Goal: Task Accomplishment & Management: Manage account settings

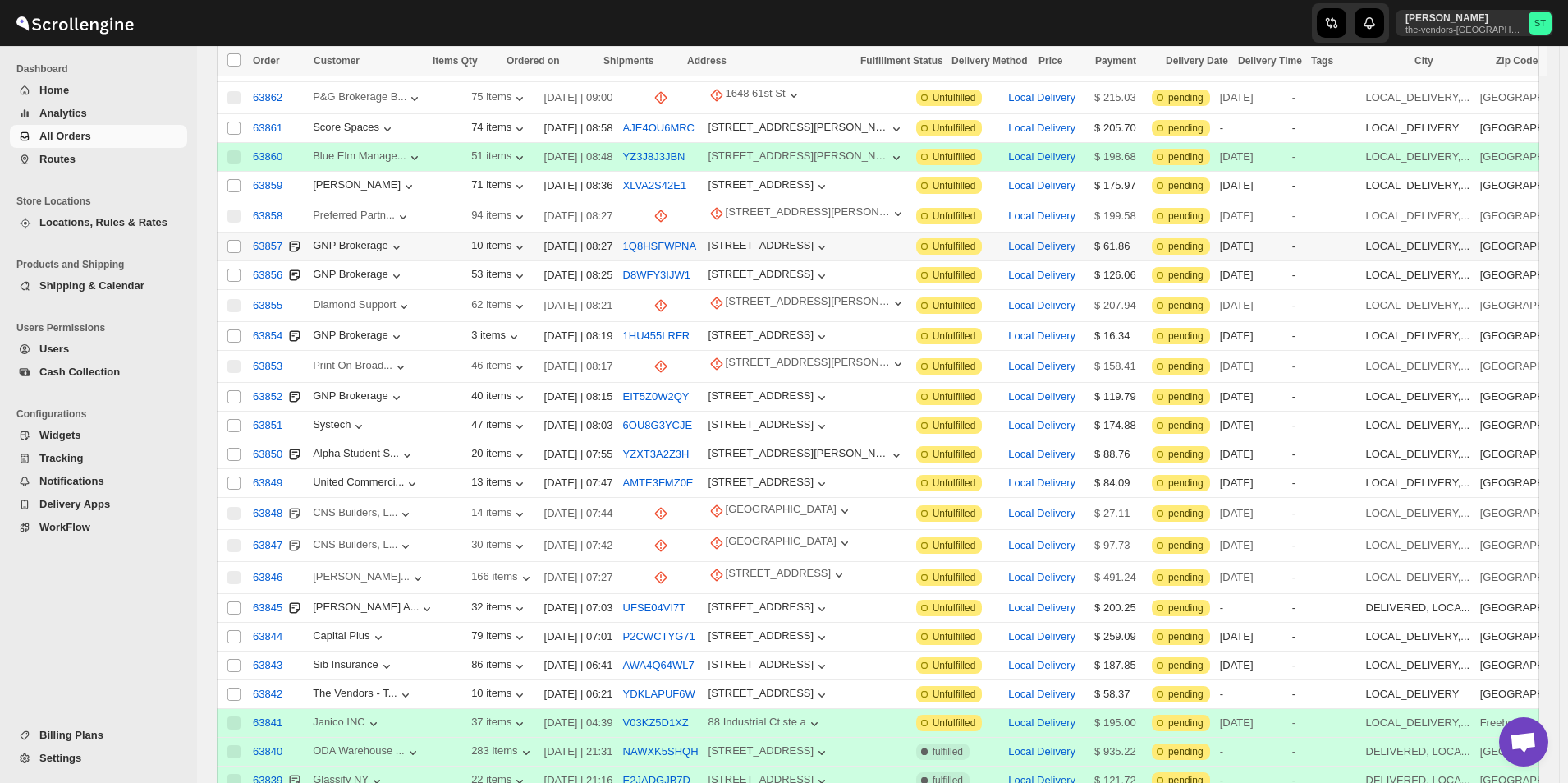
scroll to position [328, 0]
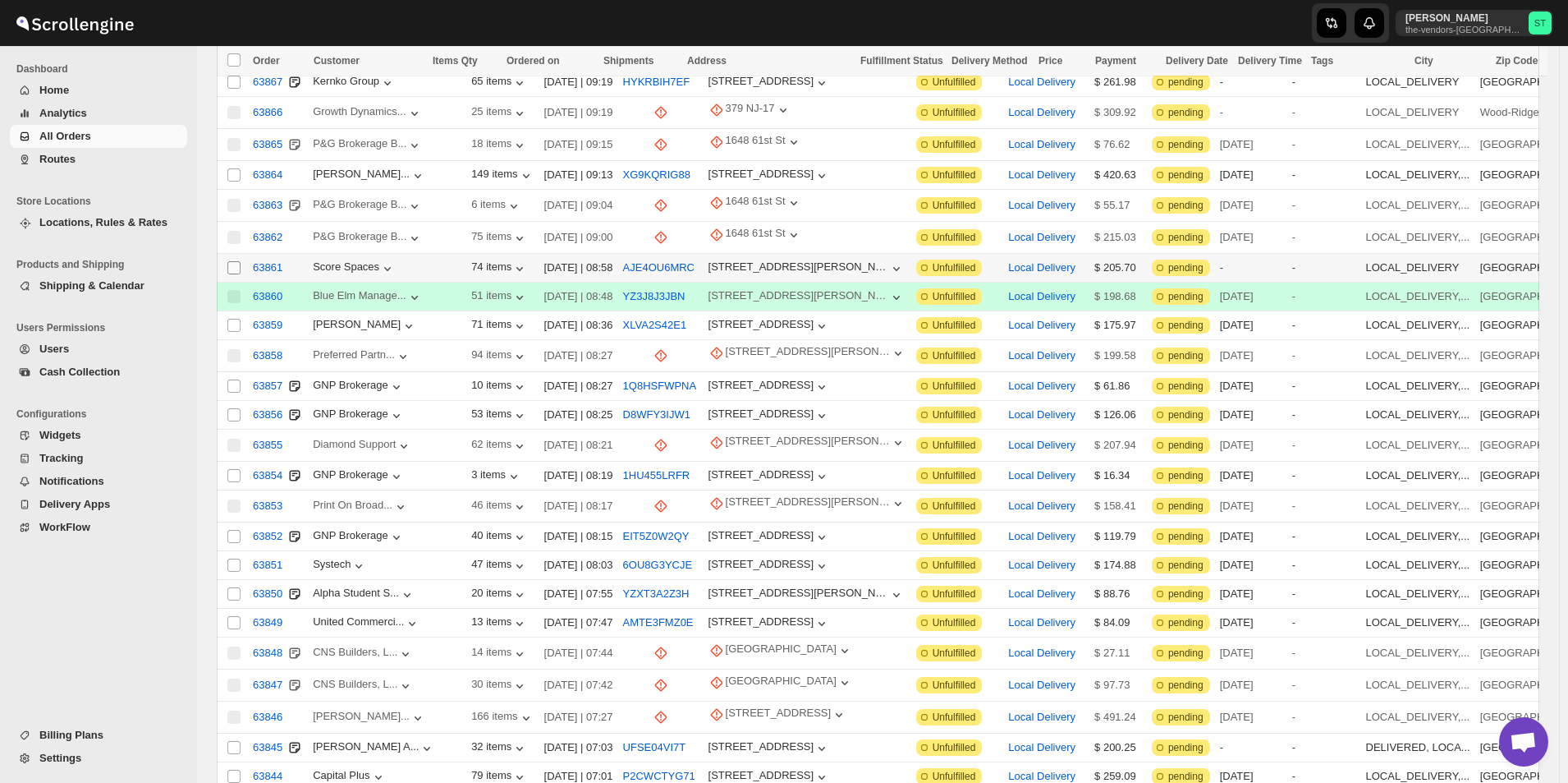
click at [231, 261] on input "Select order" at bounding box center [234, 267] width 13 height 13
checkbox input "true"
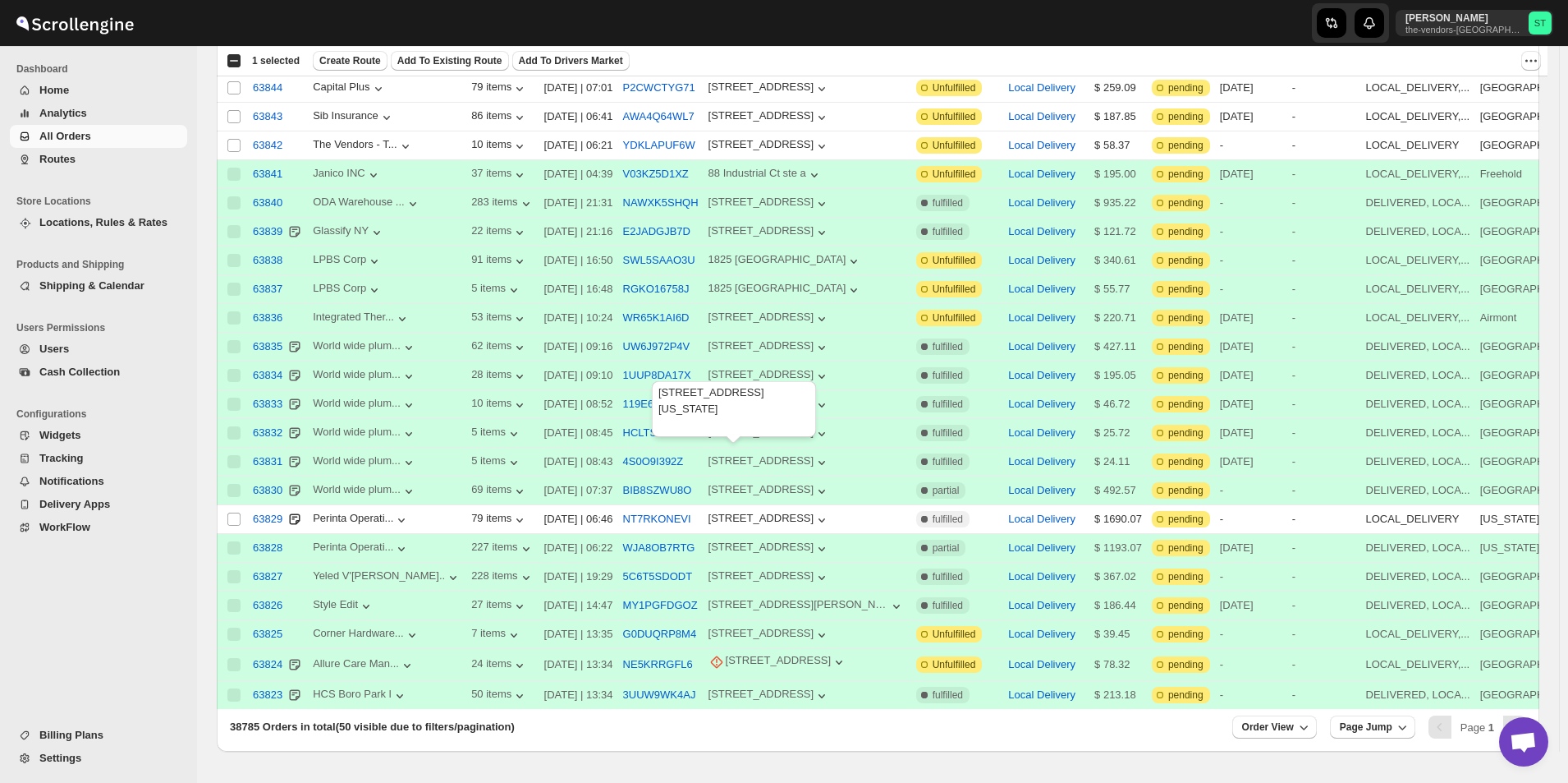
scroll to position [945, 0]
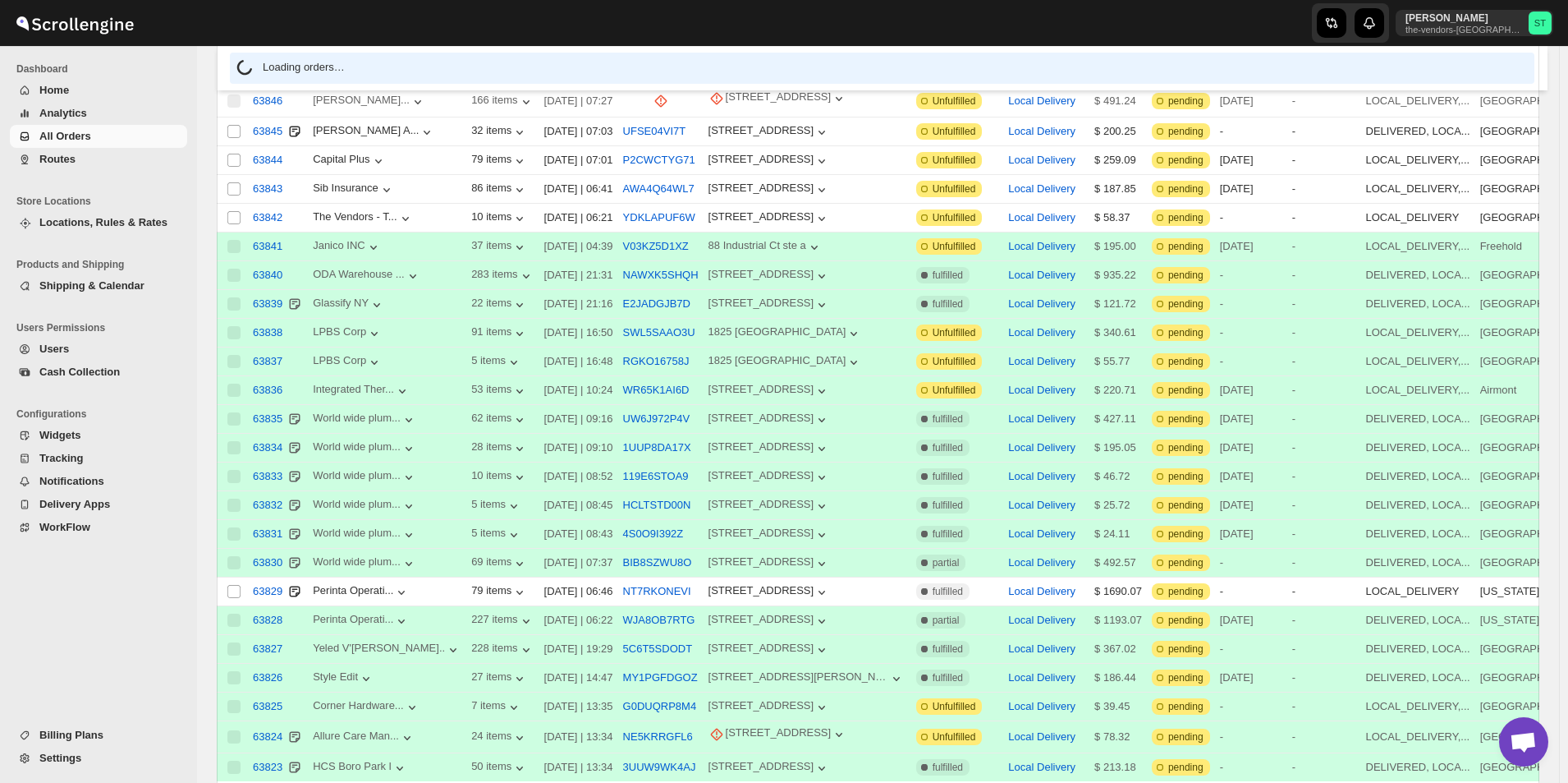
scroll to position [0, 0]
drag, startPoint x: 1518, startPoint y: 739, endPoint x: 178, endPoint y: 564, distance: 1351.4
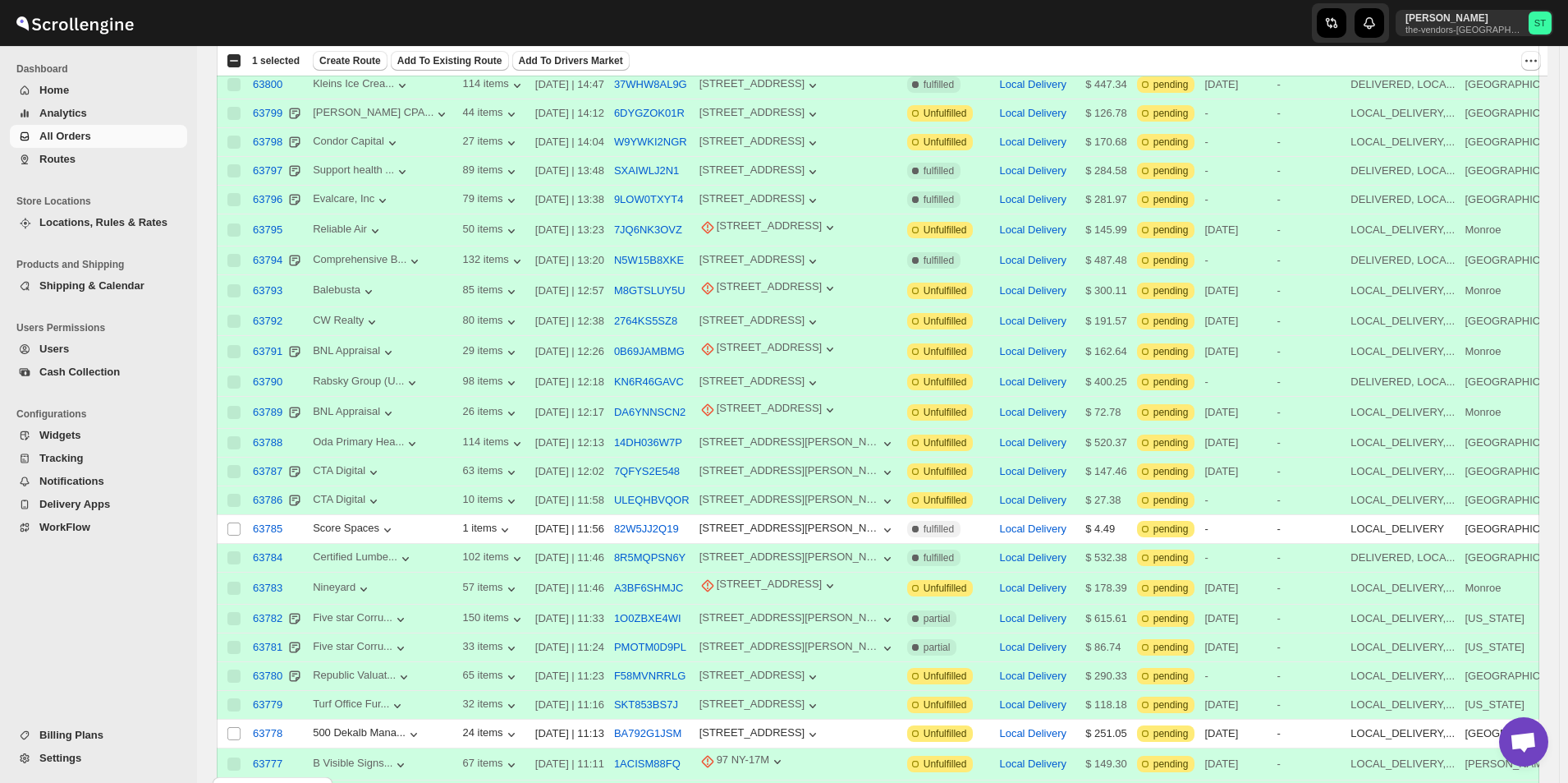
scroll to position [1017, 0]
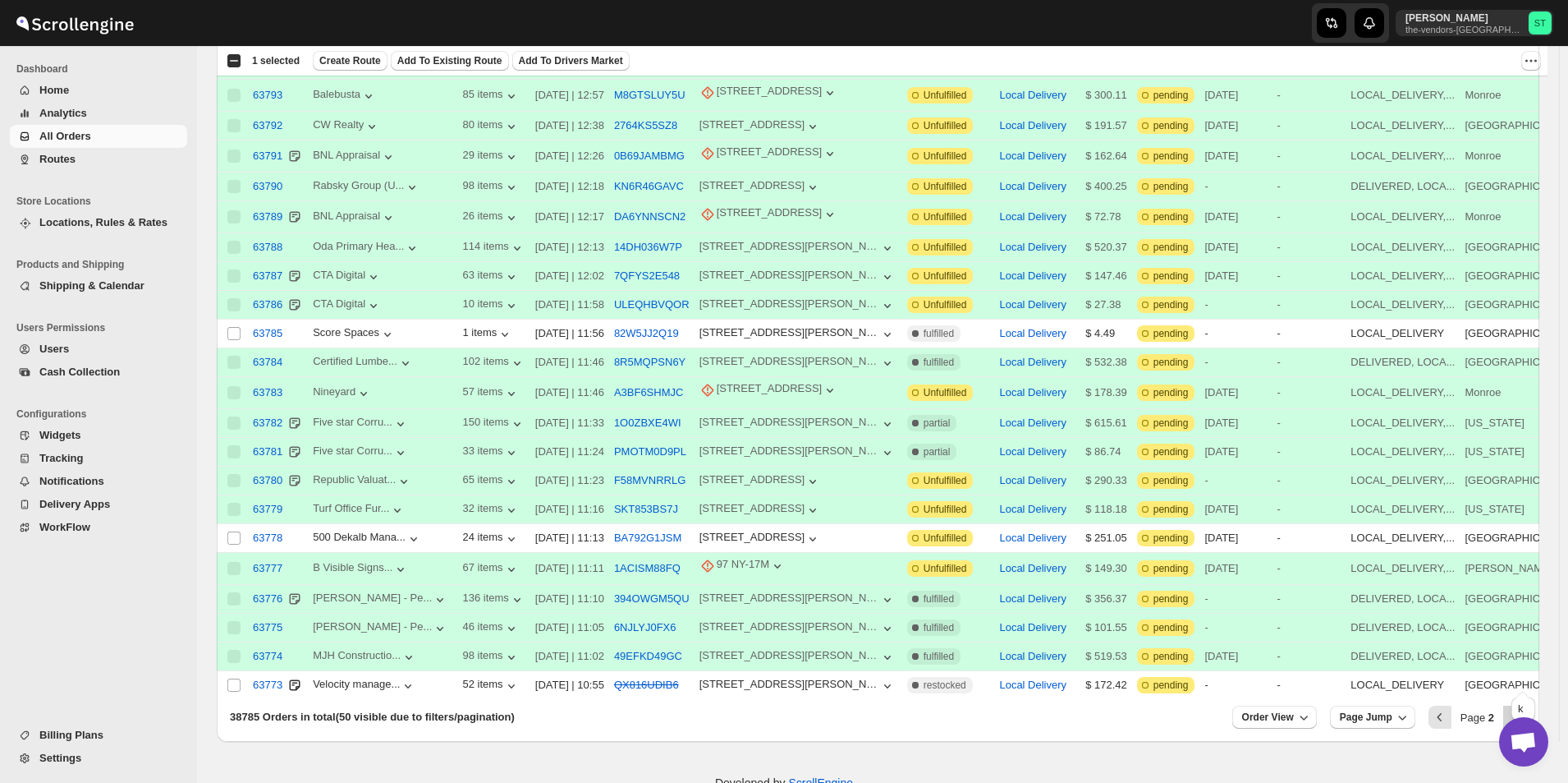
click at [1523, 709] on icon "Next" at bounding box center [1514, 717] width 16 height 16
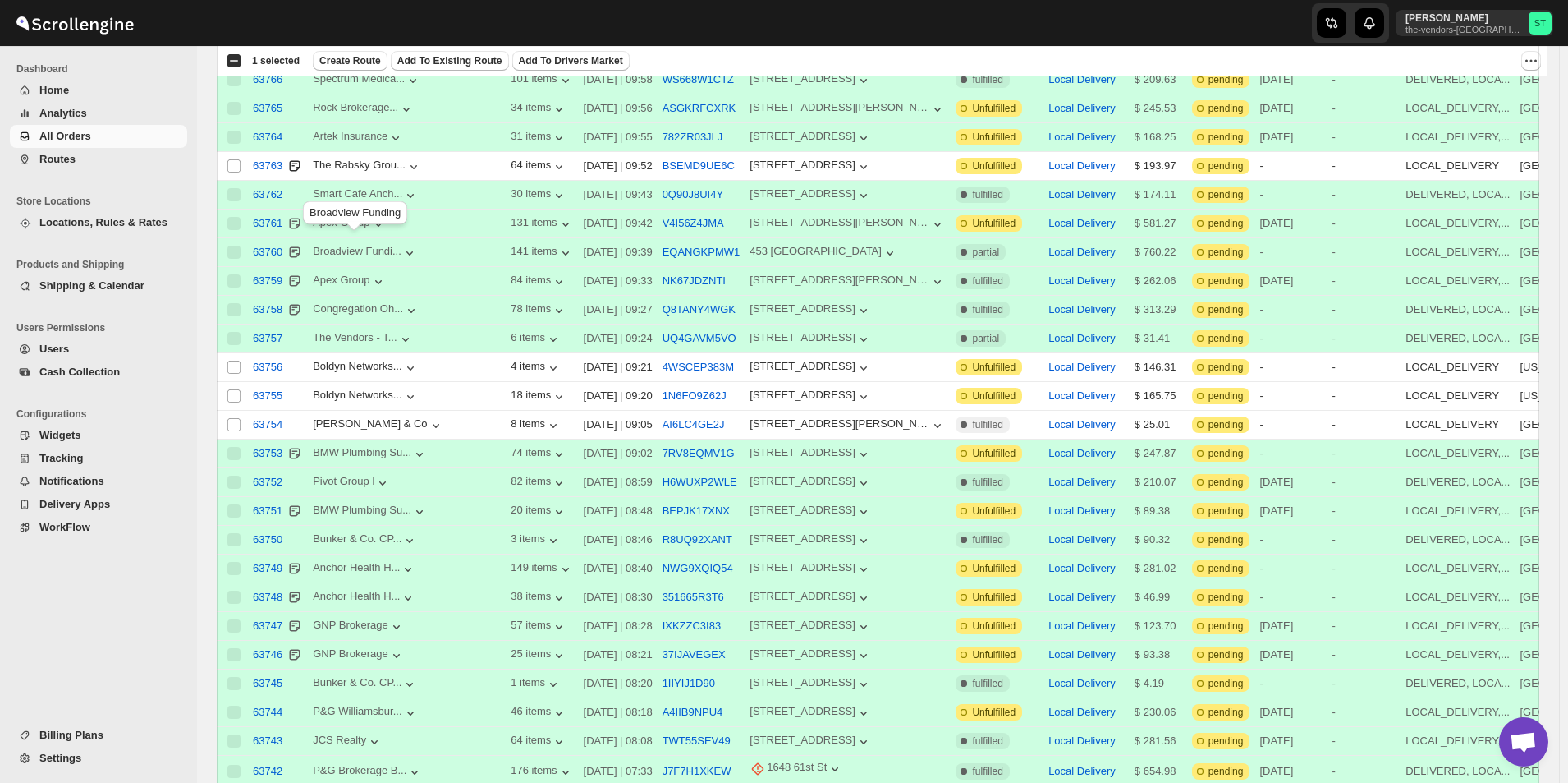
scroll to position [1, 0]
drag, startPoint x: 233, startPoint y: 159, endPoint x: 180, endPoint y: 183, distance: 58.2
click at [232, 159] on input "Select order" at bounding box center [234, 165] width 13 height 13
checkbox input "true"
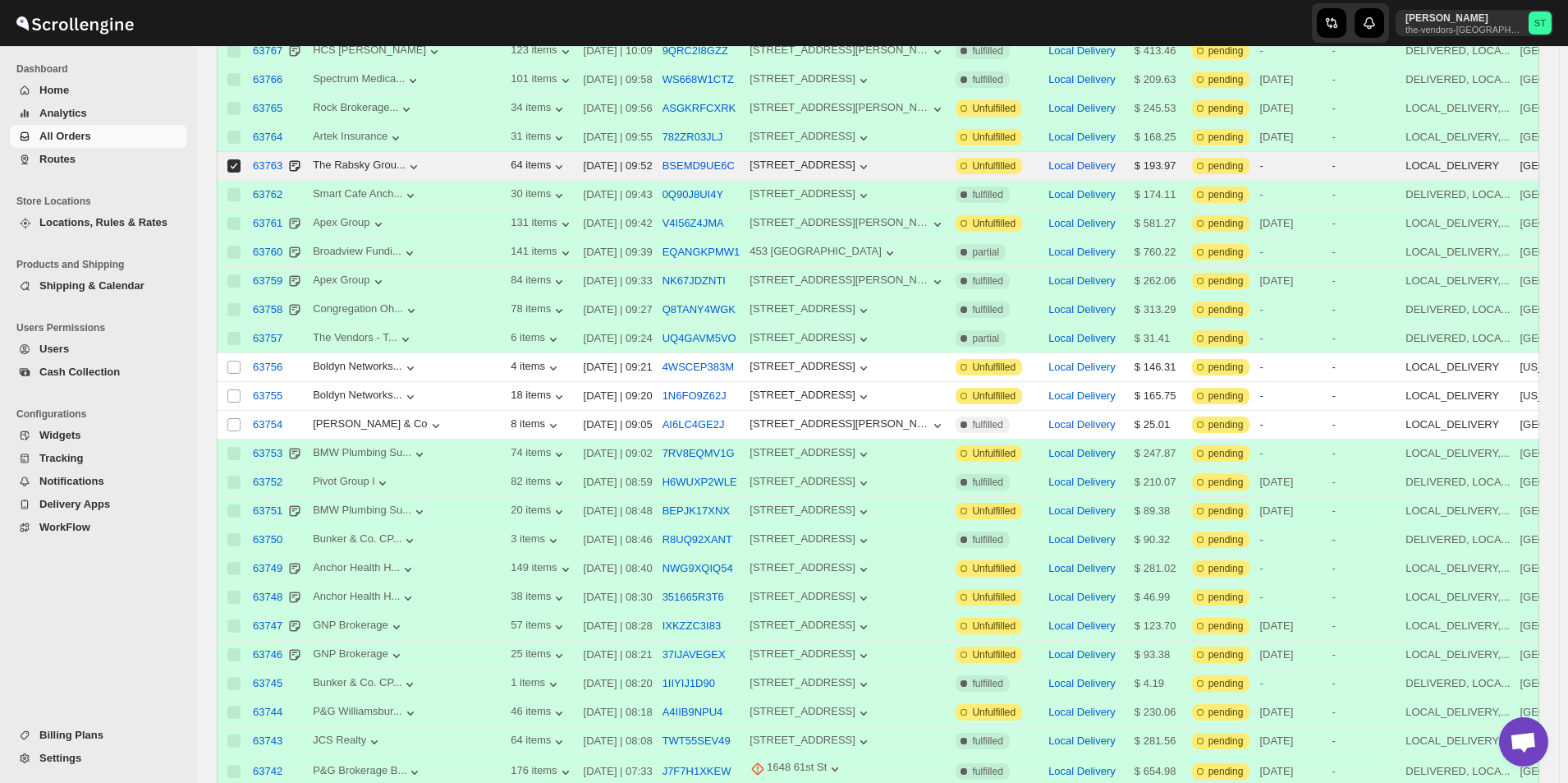
scroll to position [0, 0]
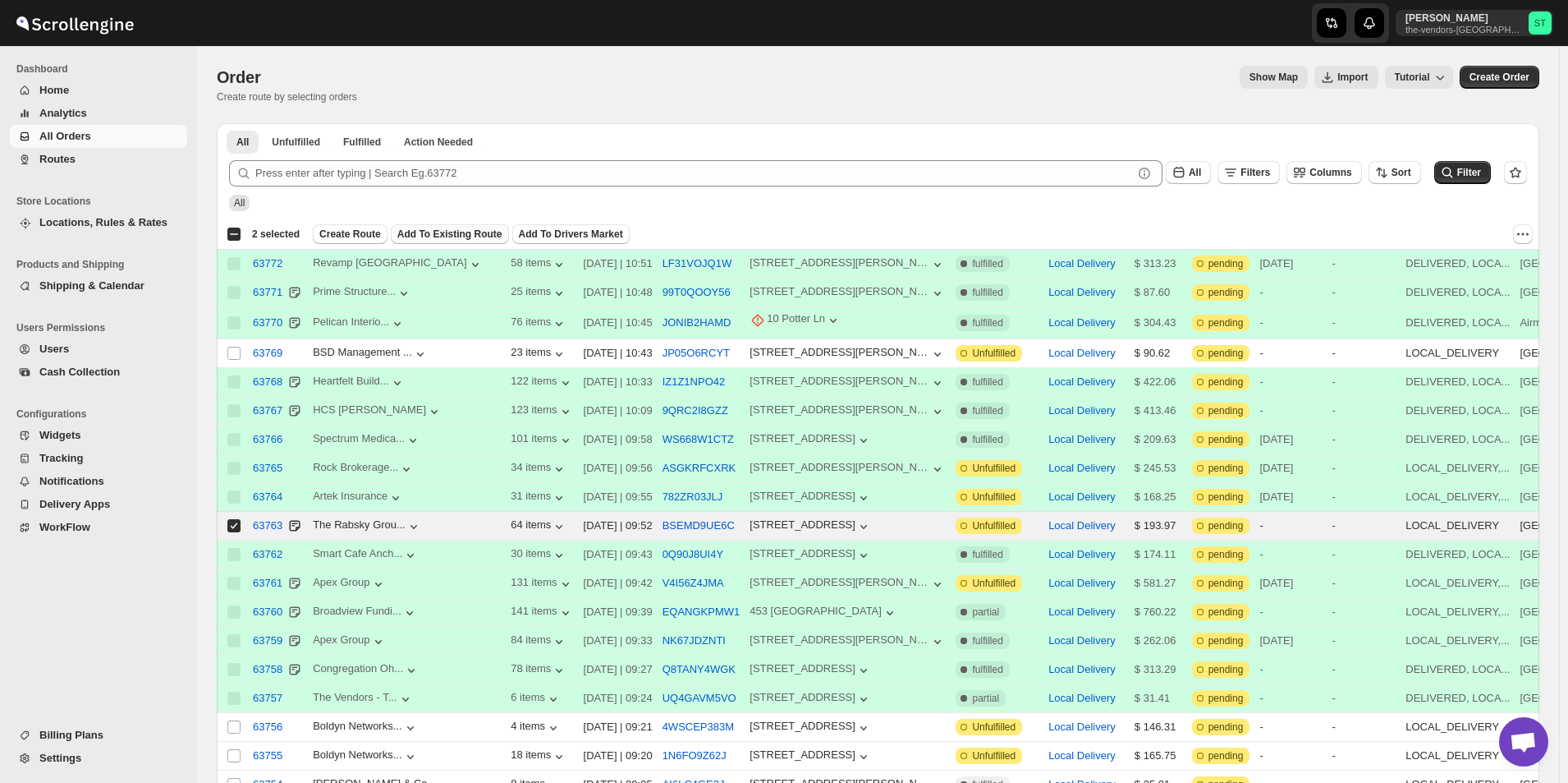
click at [455, 239] on span "Add To Existing Route" at bounding box center [449, 234] width 105 height 13
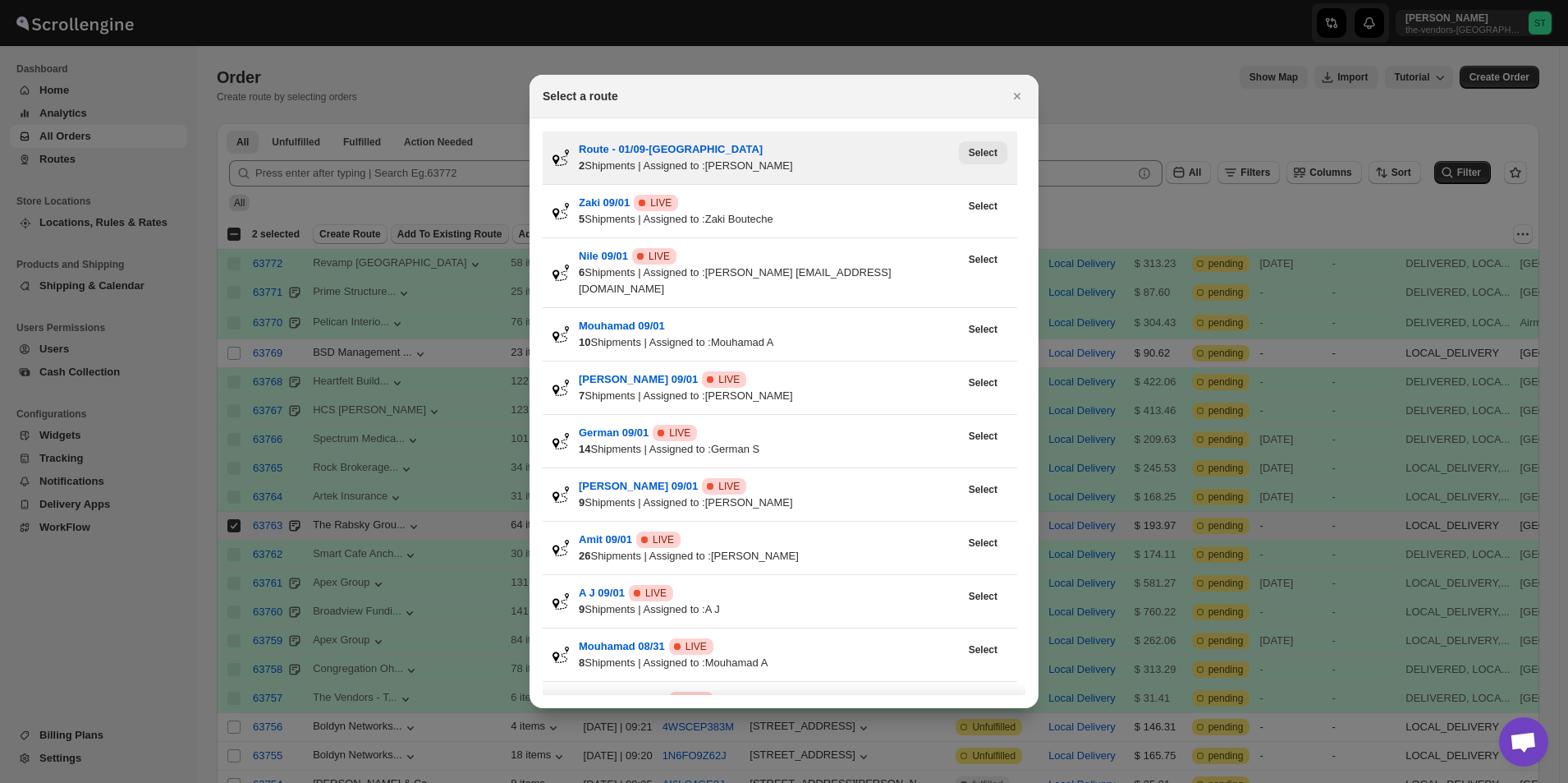
click at [973, 153] on span "Select" at bounding box center [983, 152] width 28 height 13
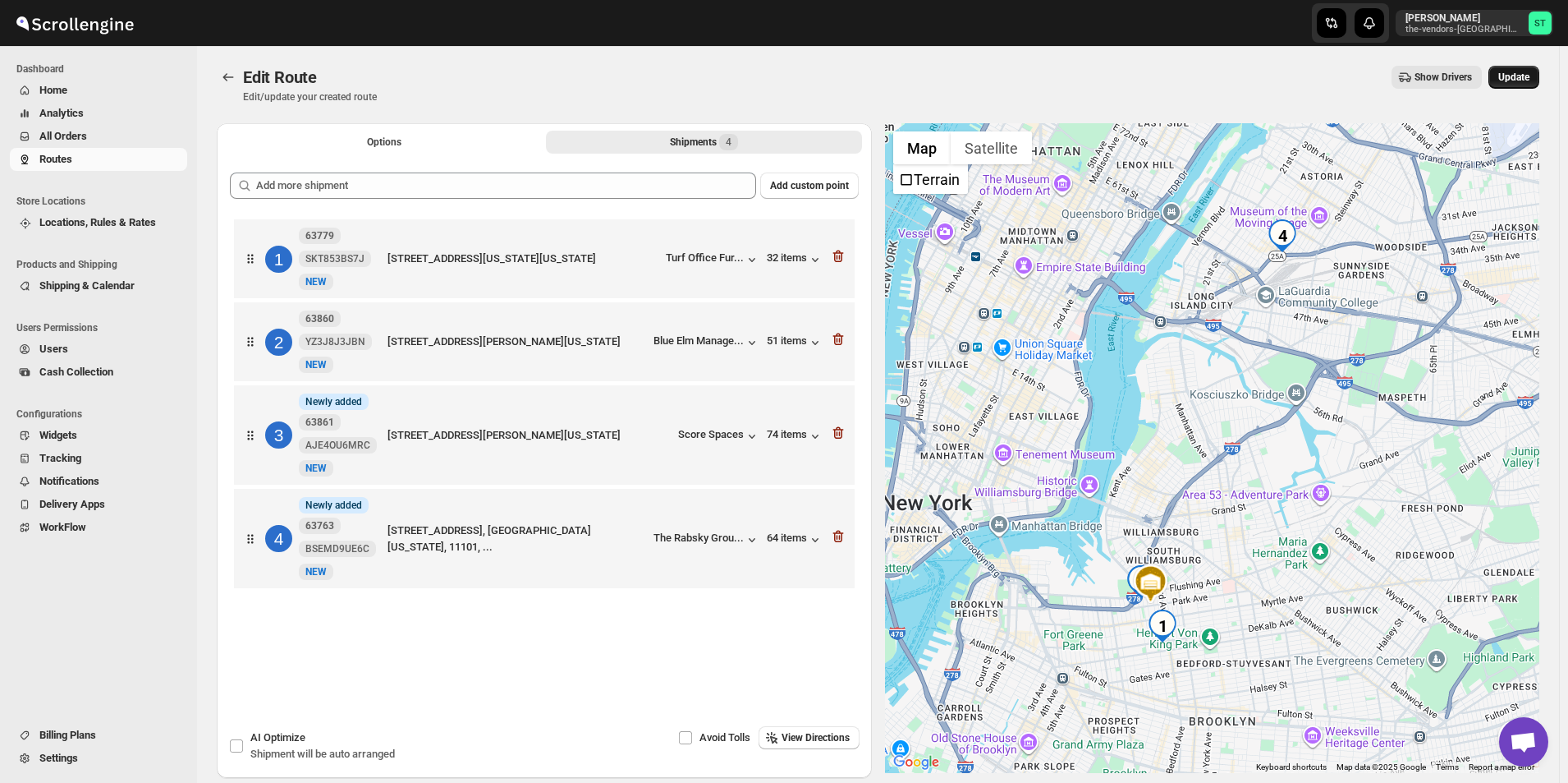
click at [1528, 76] on span "Update" at bounding box center [1514, 76] width 31 height 13
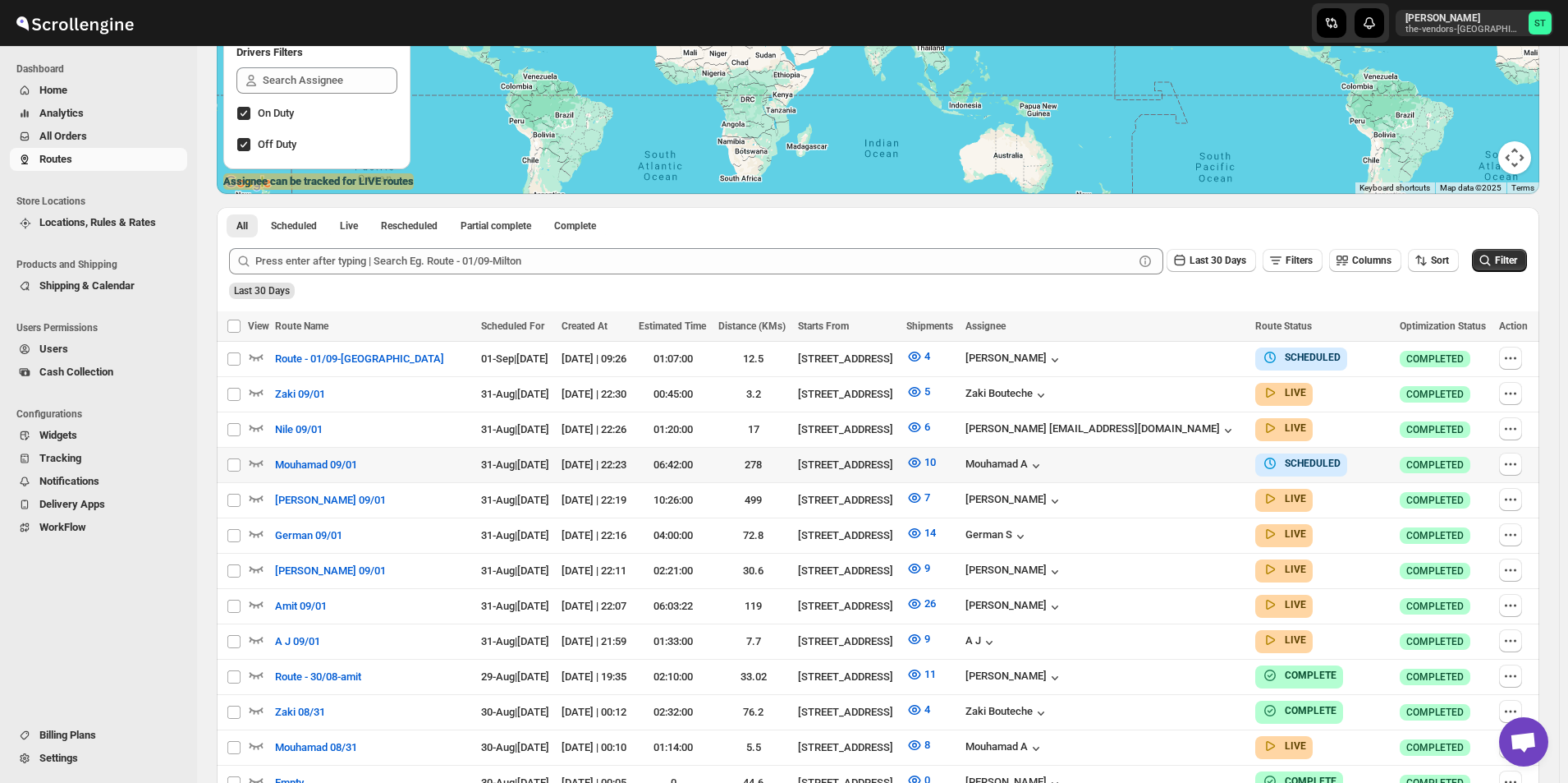
scroll to position [76, 0]
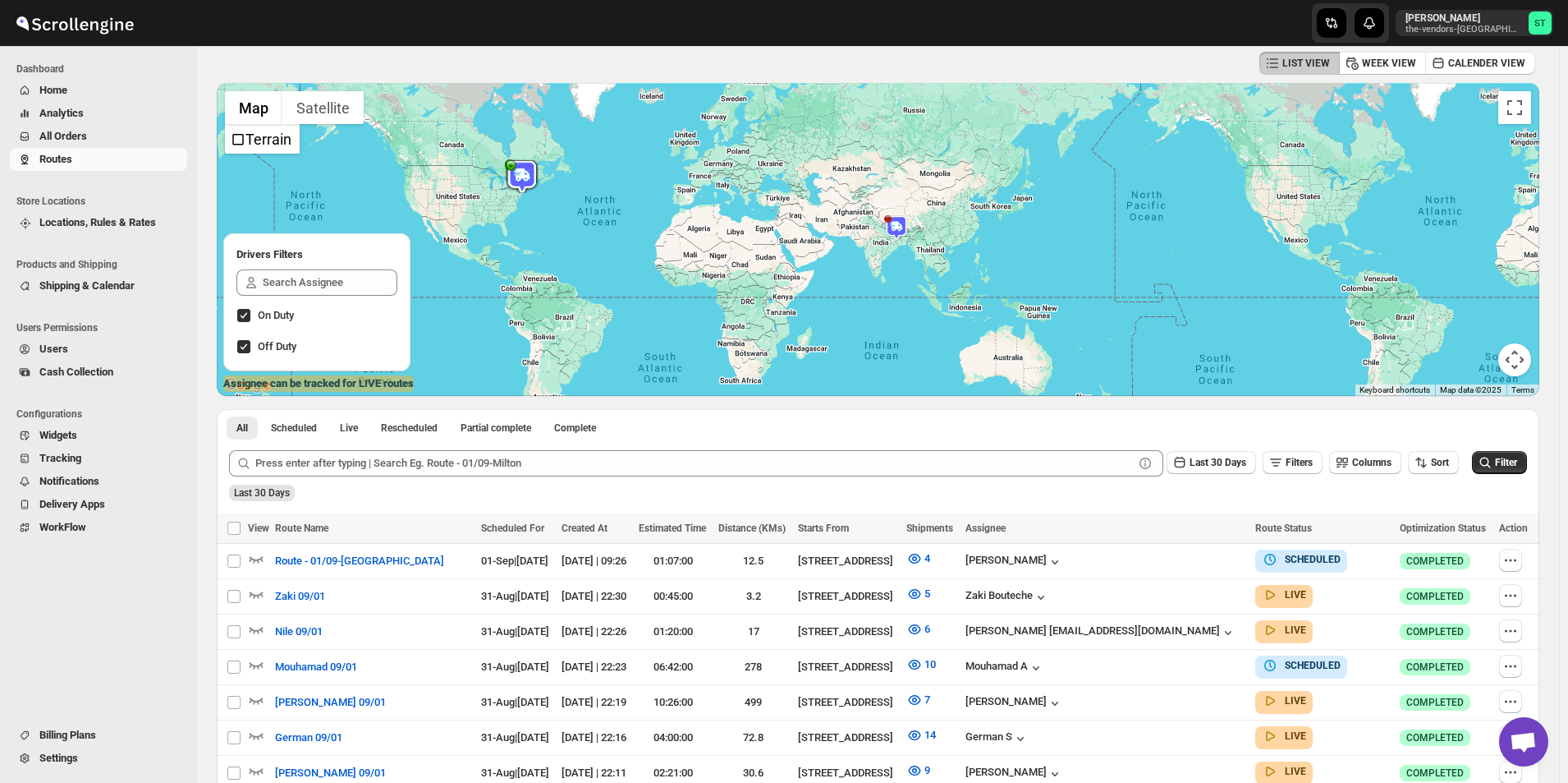
click at [111, 137] on span "All Orders" at bounding box center [112, 136] width 144 height 16
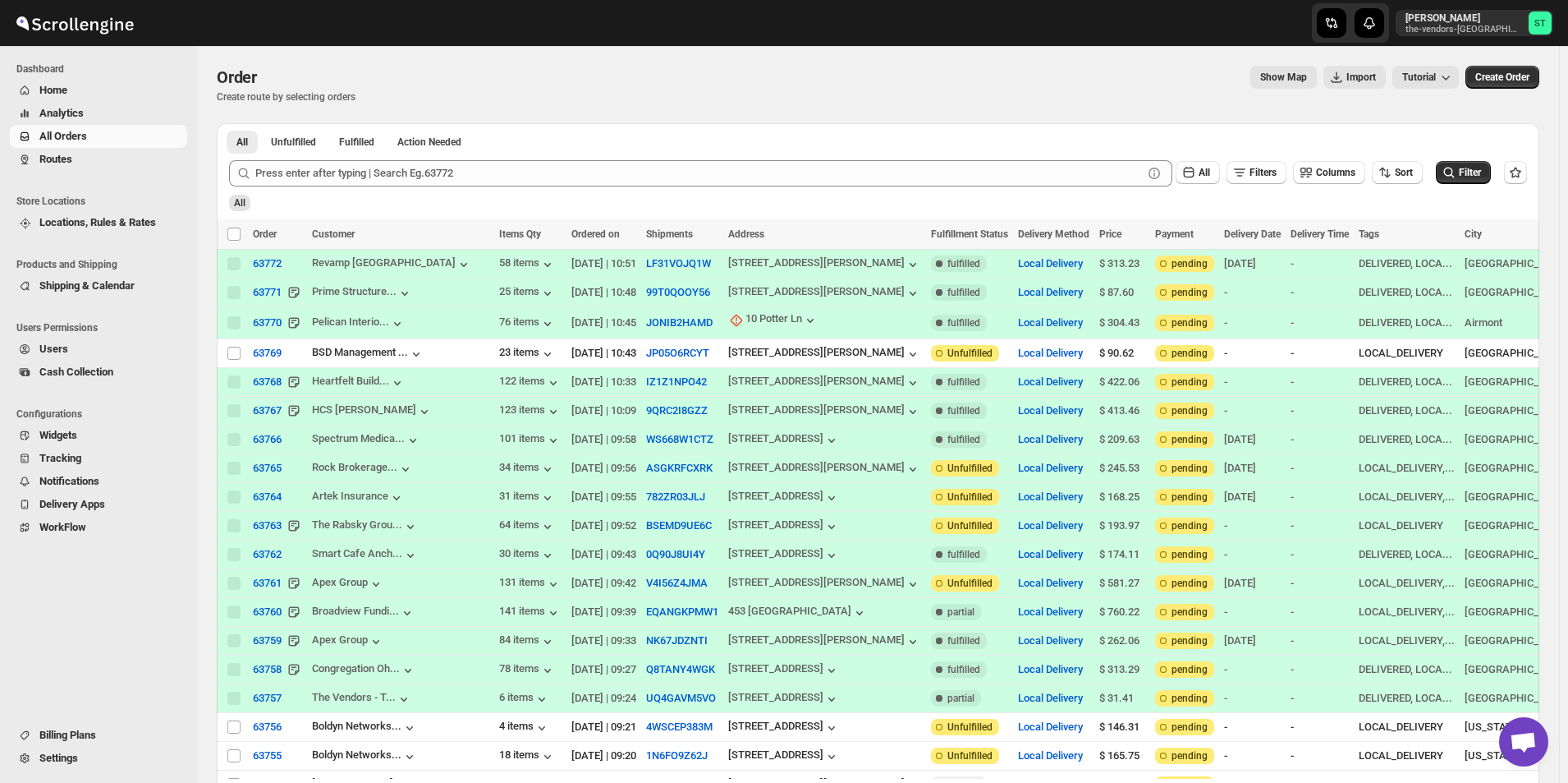
click at [52, 135] on span "All Orders" at bounding box center [63, 136] width 47 height 12
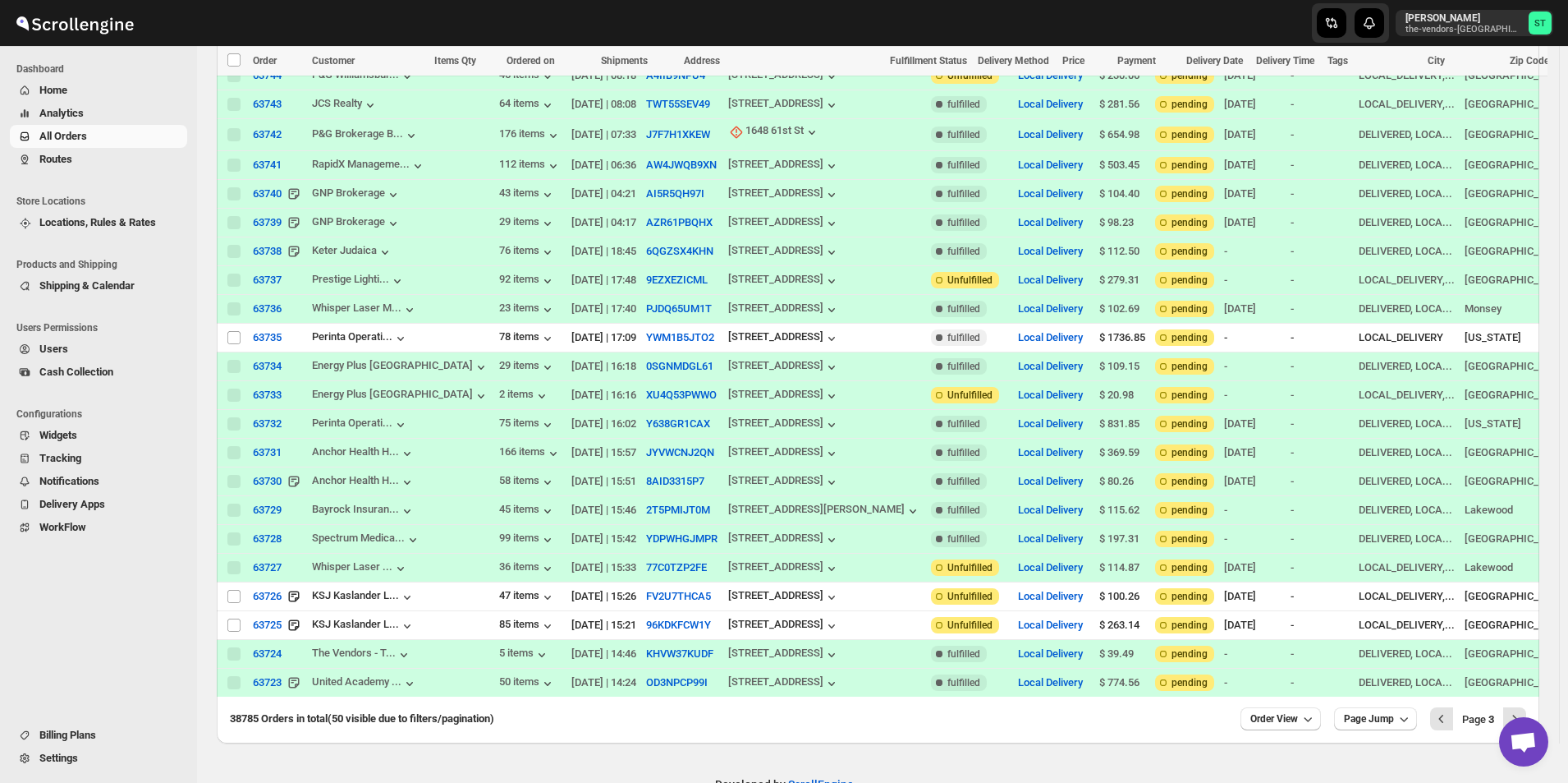
scroll to position [1005, 0]
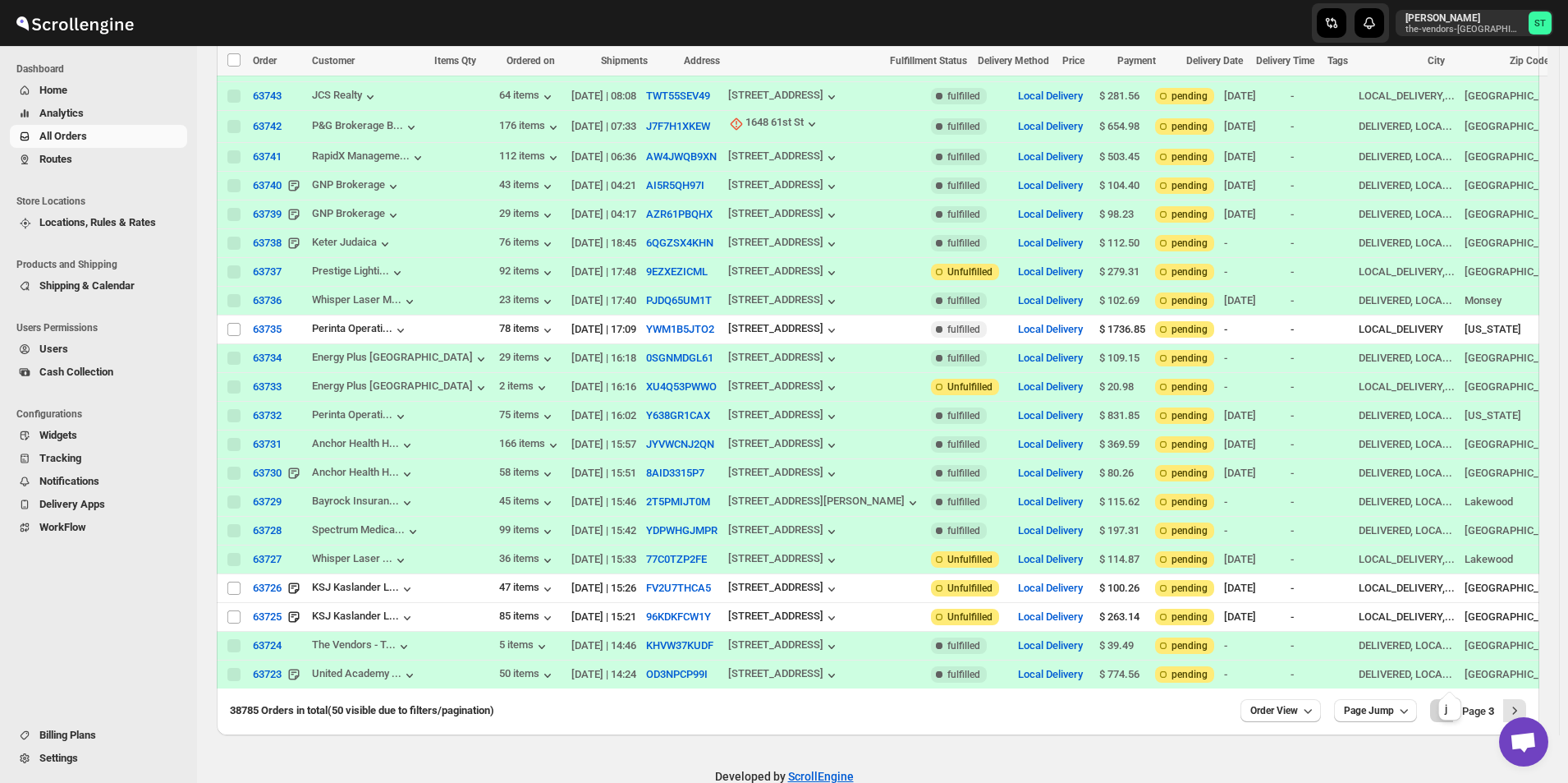
click at [1446, 702] on icon "Previous" at bounding box center [1441, 710] width 16 height 16
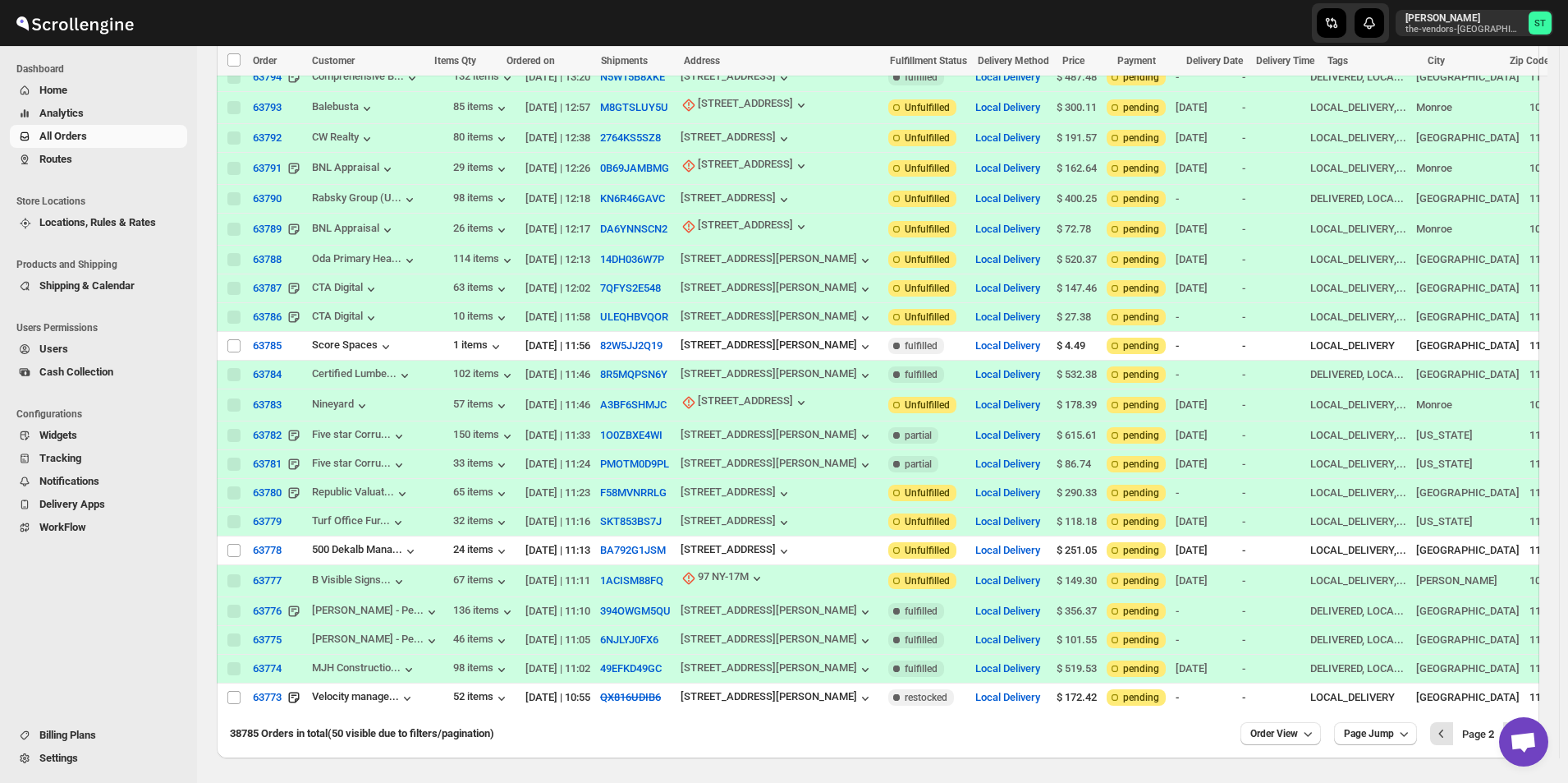
scroll to position [0, 0]
click at [1449, 725] on icon "Previous" at bounding box center [1441, 733] width 16 height 16
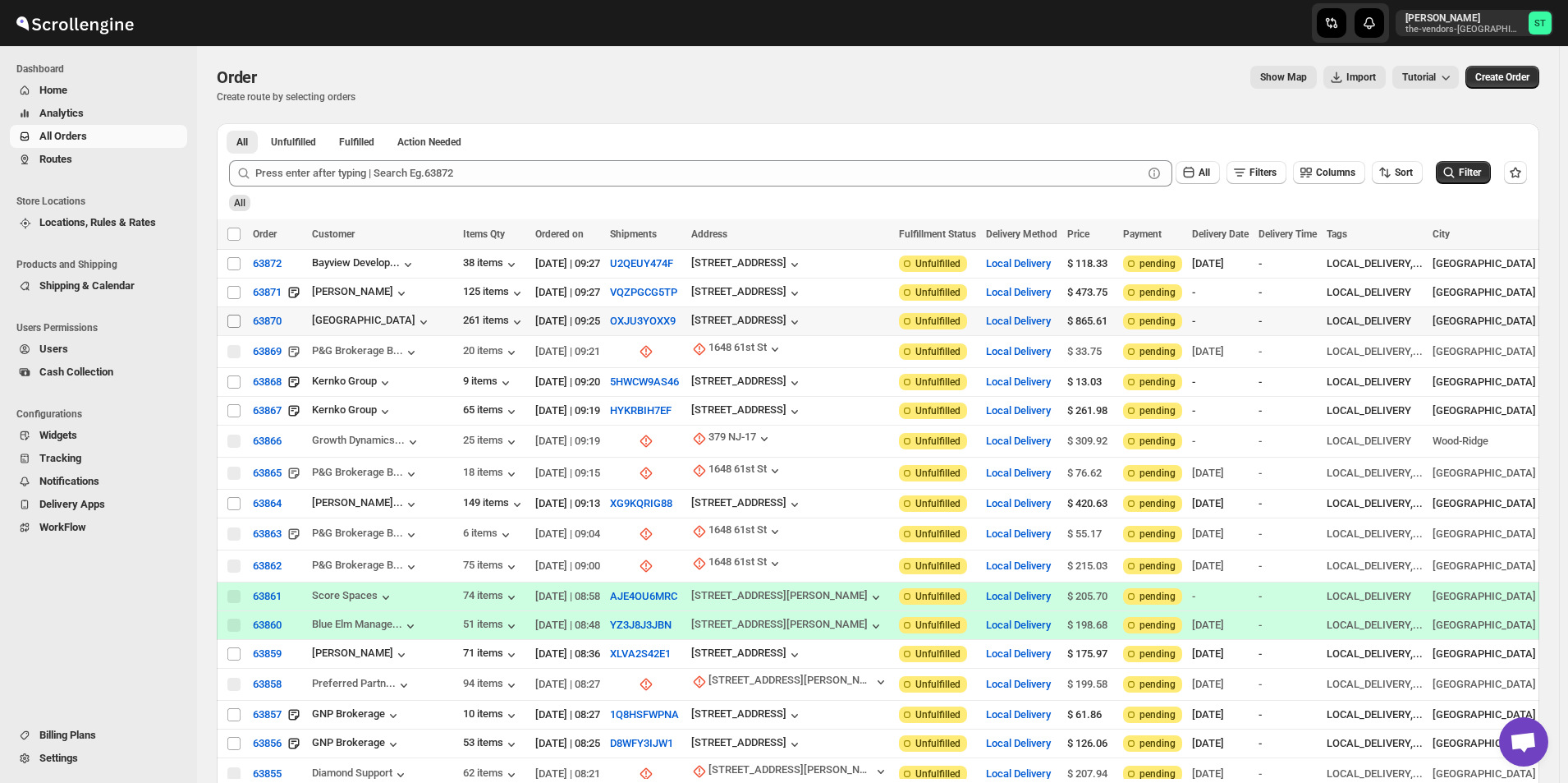
click at [235, 322] on input "Select order" at bounding box center [234, 321] width 13 height 13
checkbox input "true"
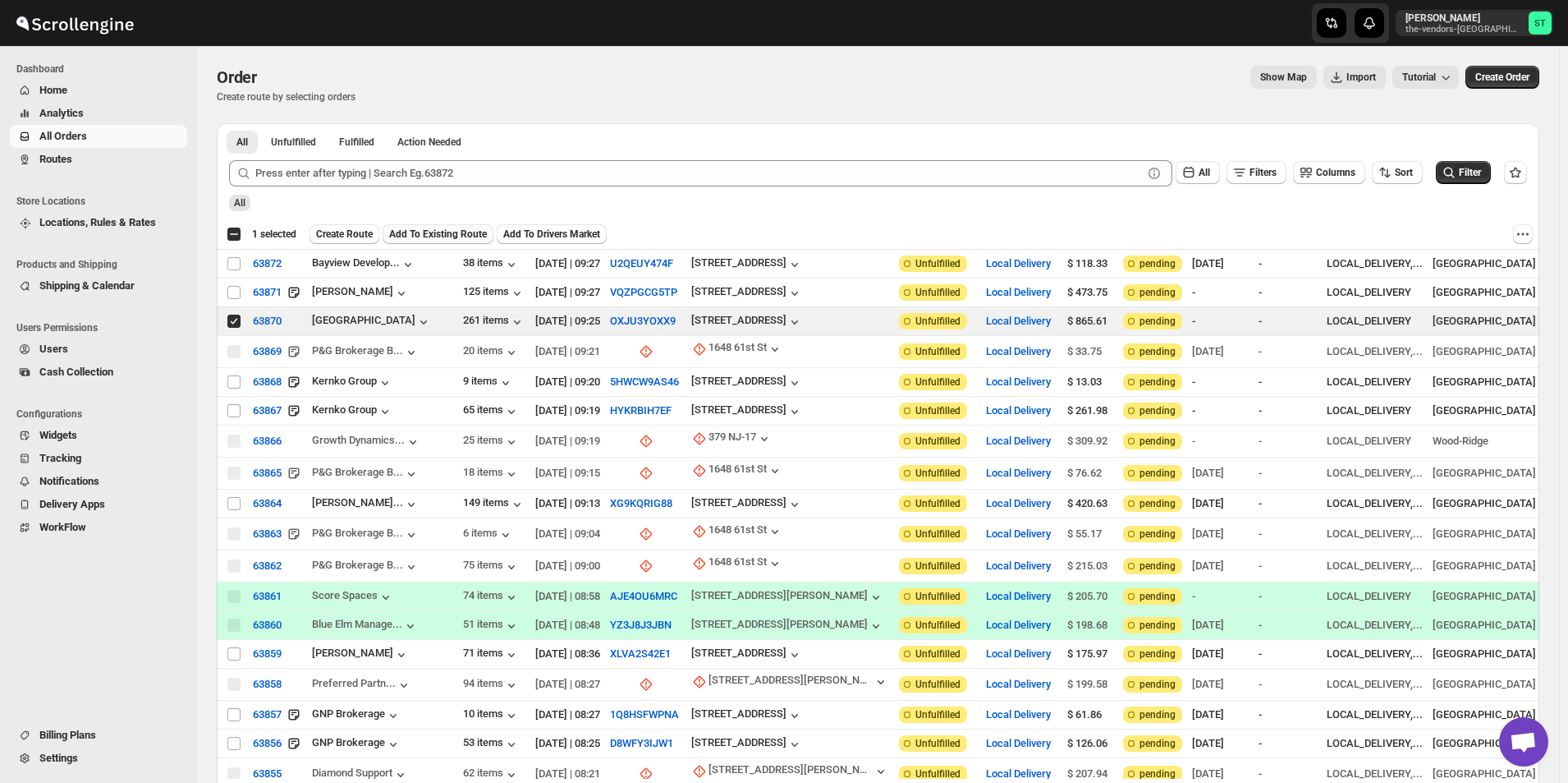
click at [440, 231] on span "Add To Existing Route" at bounding box center [438, 234] width 98 height 13
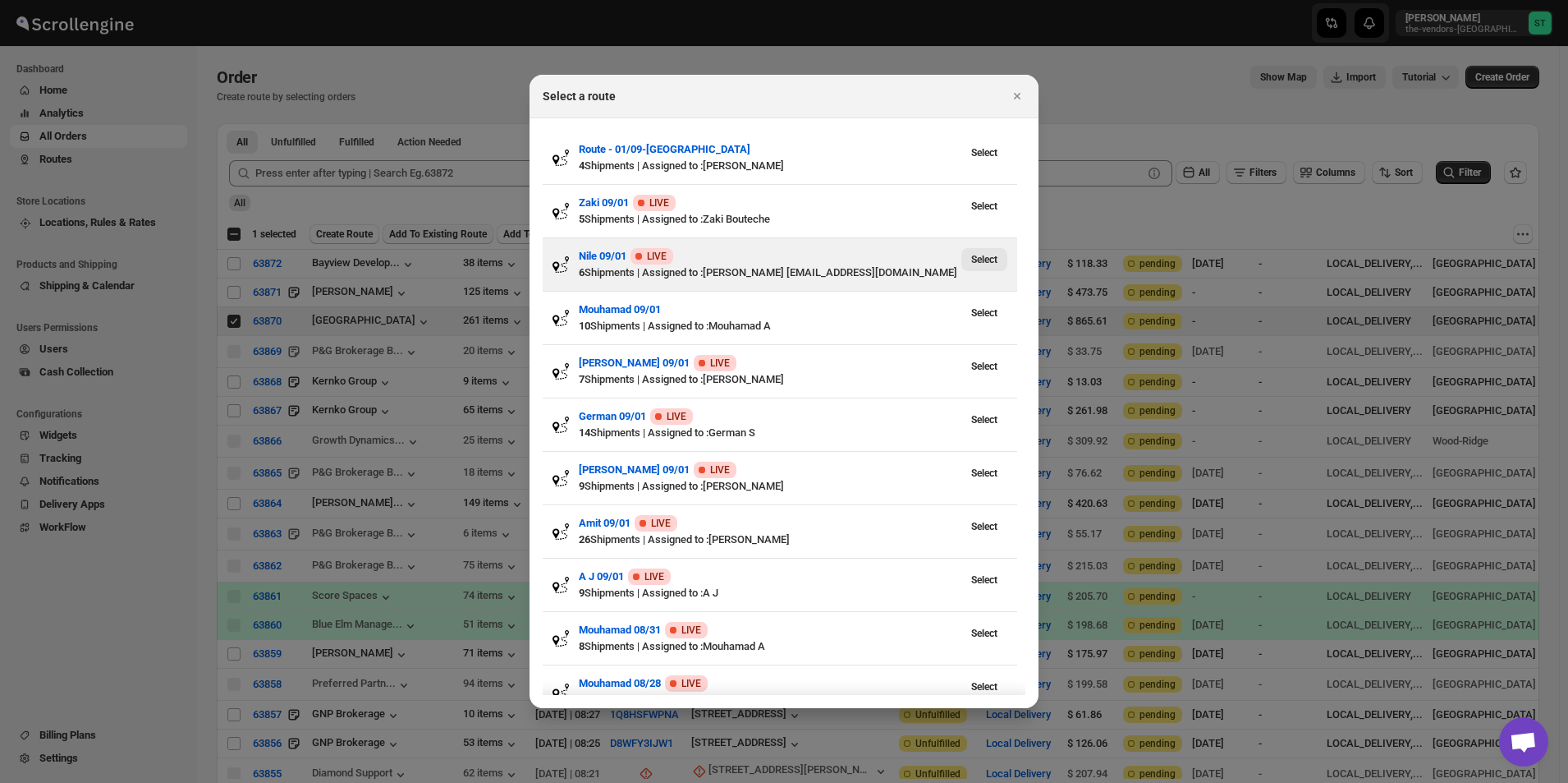
click at [994, 261] on span "Select" at bounding box center [984, 259] width 27 height 13
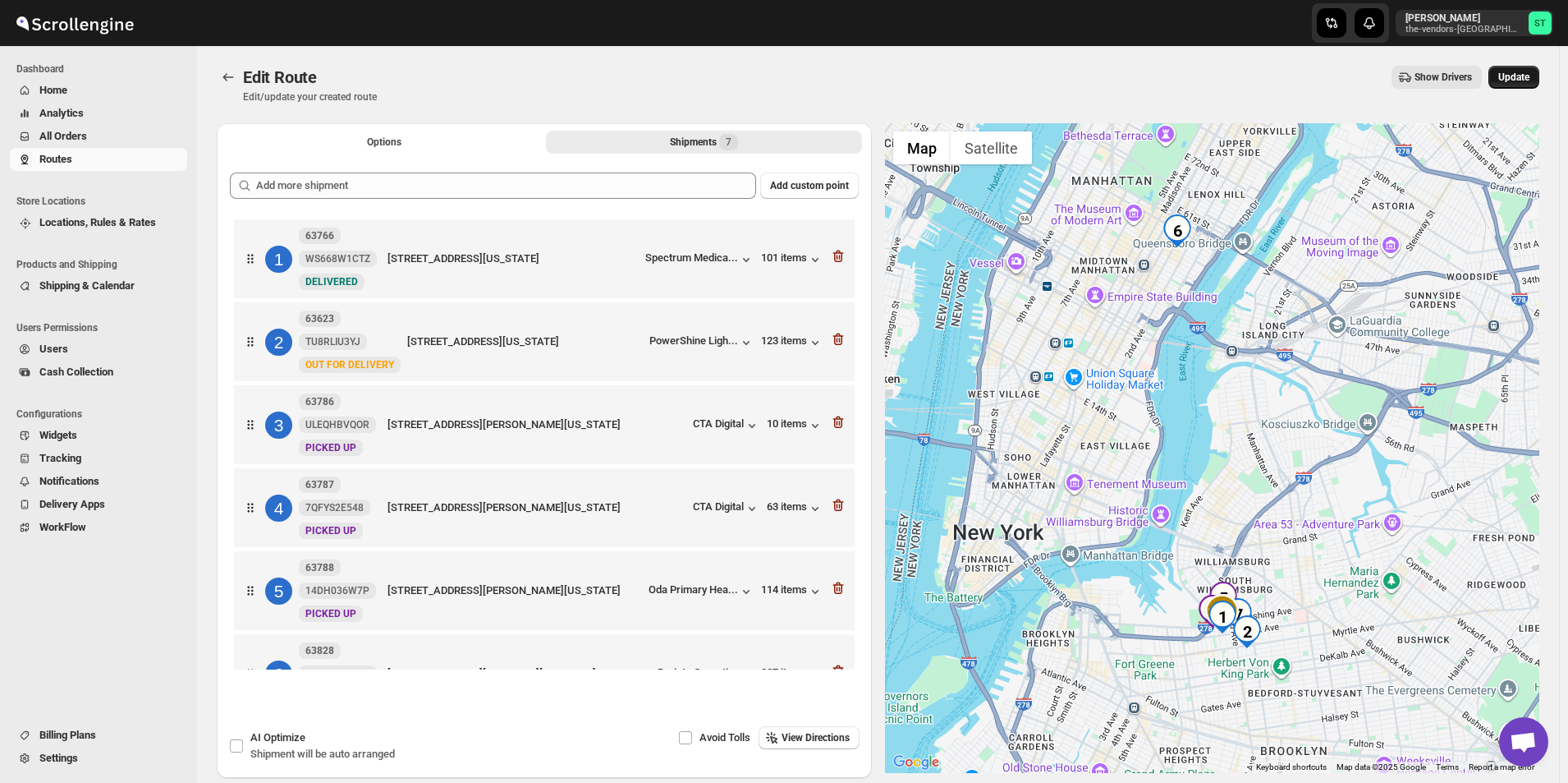
click at [1540, 70] on button "Update" at bounding box center [1513, 76] width 51 height 23
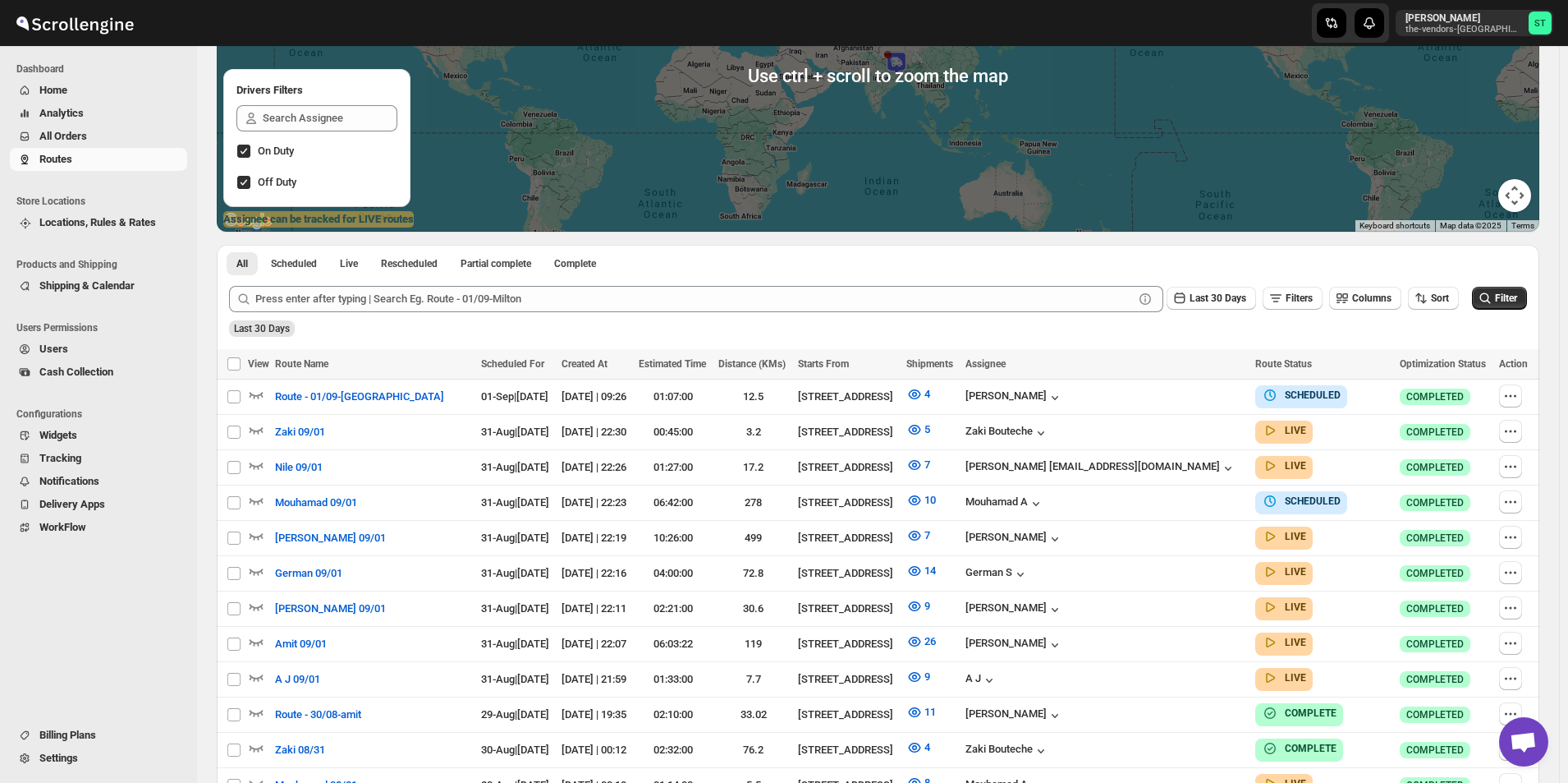
scroll to position [247, 0]
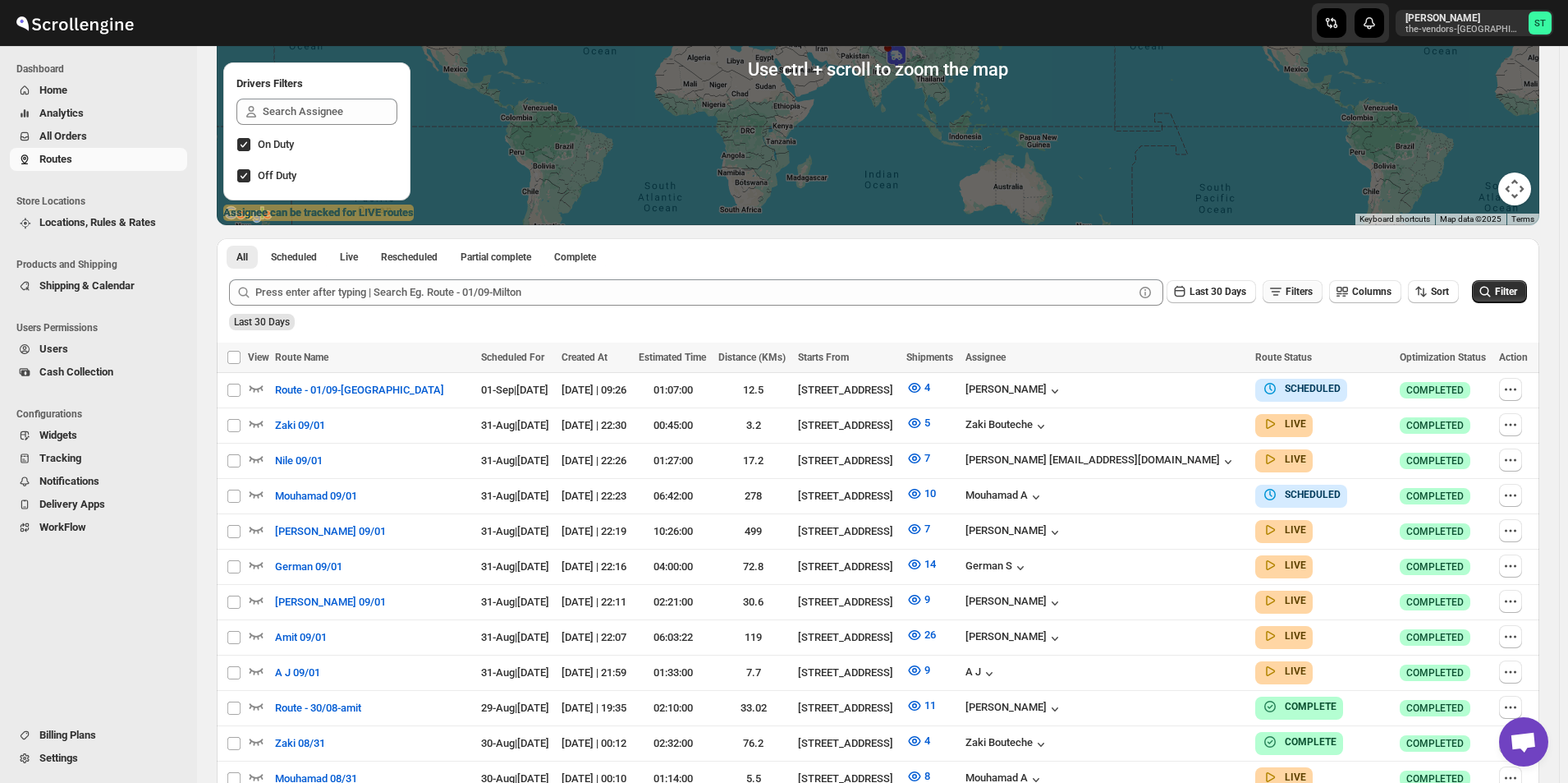
click at [1310, 293] on span "Filters" at bounding box center [1299, 291] width 27 height 11
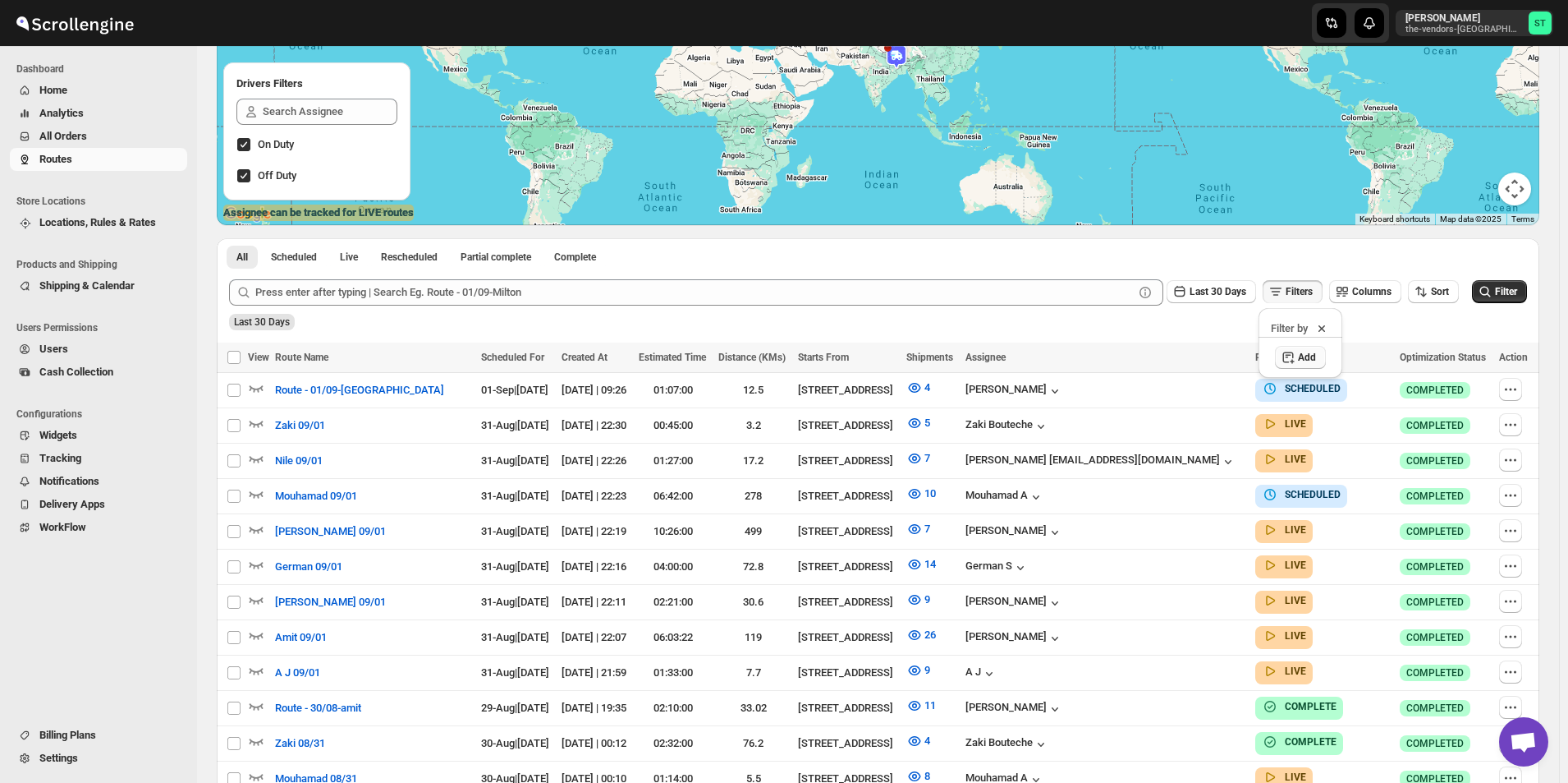
click at [1312, 359] on span "Add" at bounding box center [1307, 357] width 18 height 13
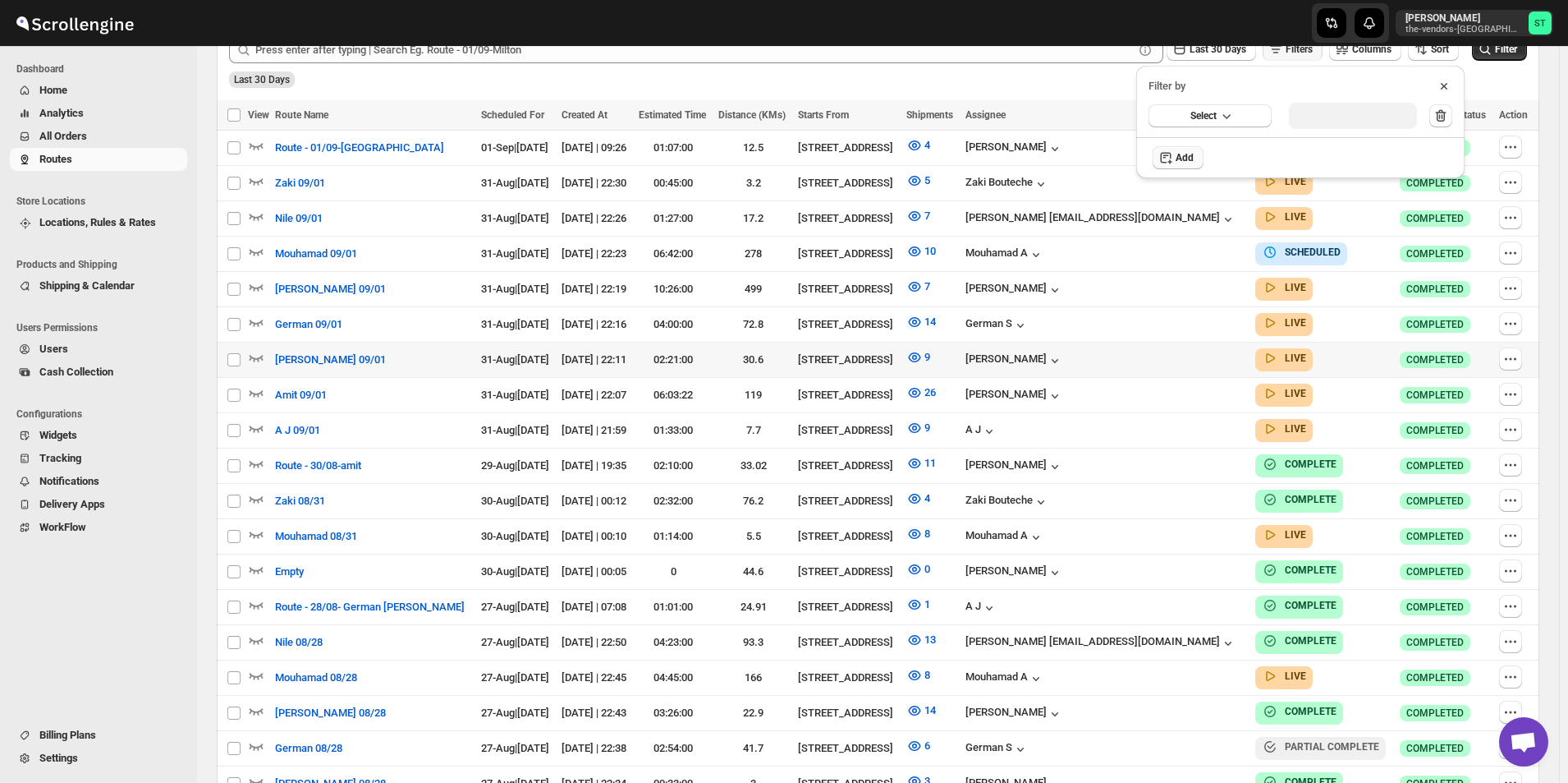
scroll to position [492, 0]
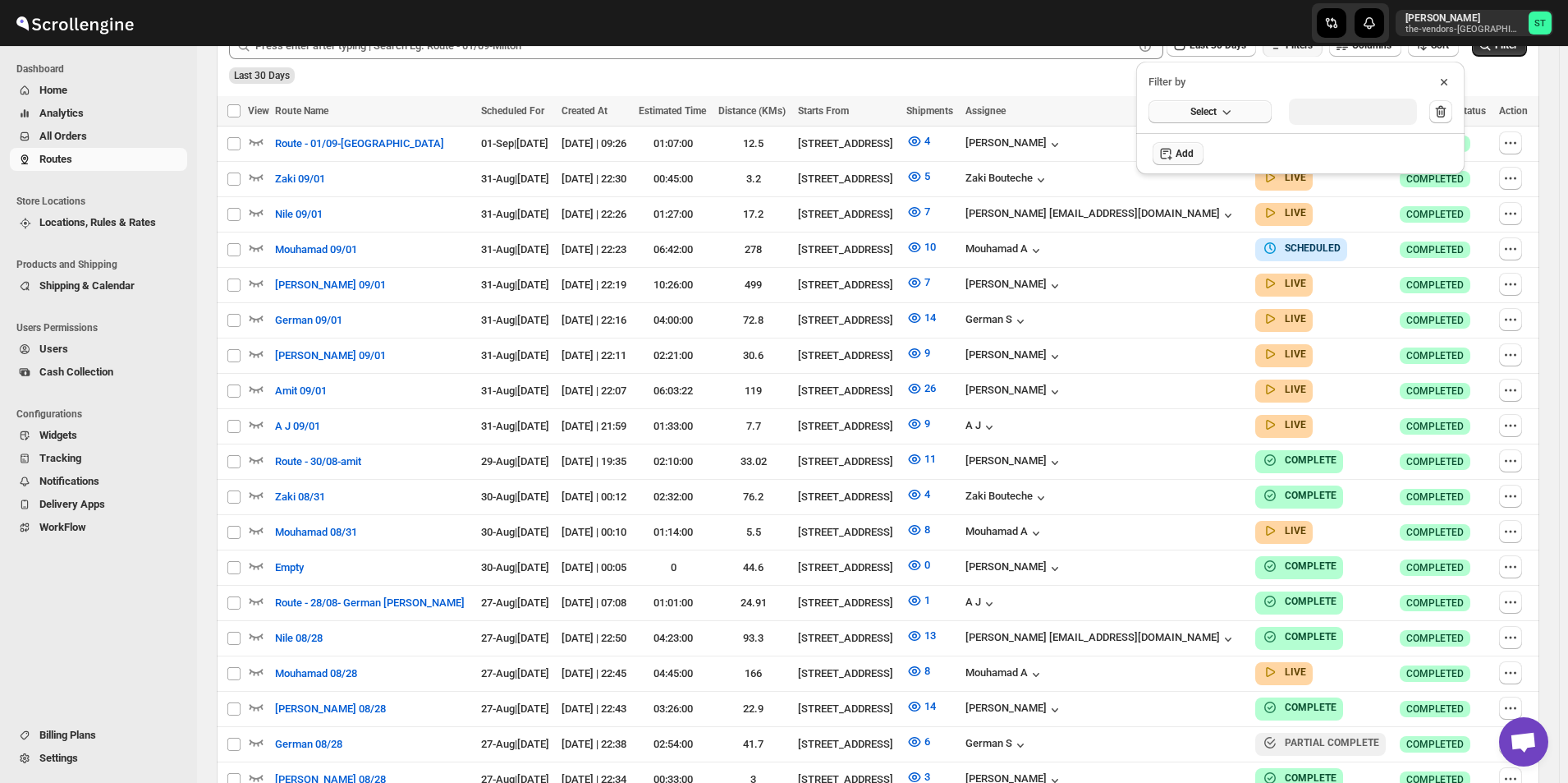
click at [1215, 107] on span "Select" at bounding box center [1204, 111] width 27 height 13
click at [1208, 151] on button "Assignee" at bounding box center [1211, 145] width 113 height 27
click at [1354, 116] on div "Select value" at bounding box center [1340, 109] width 82 height 13
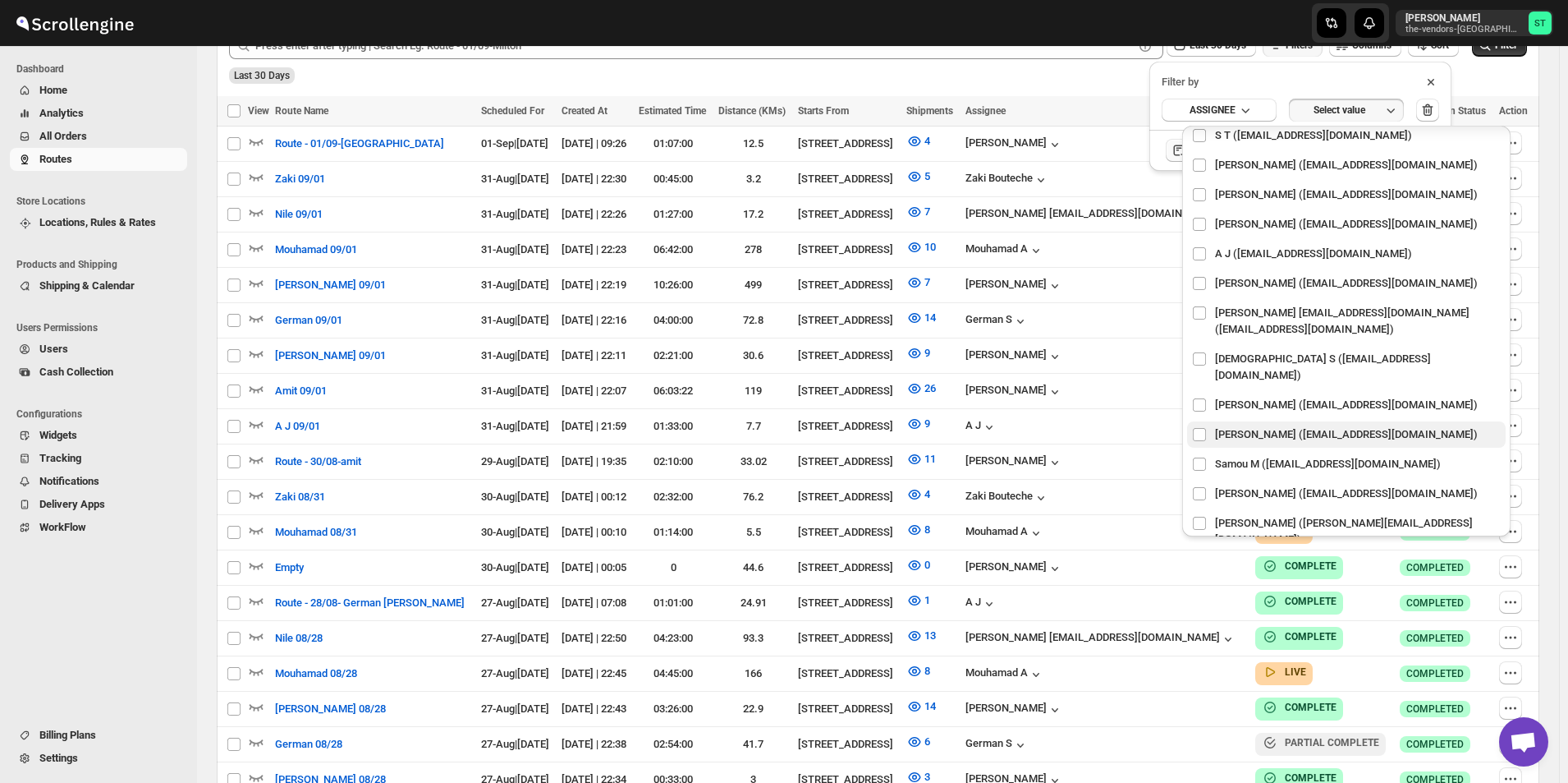
scroll to position [81, 0]
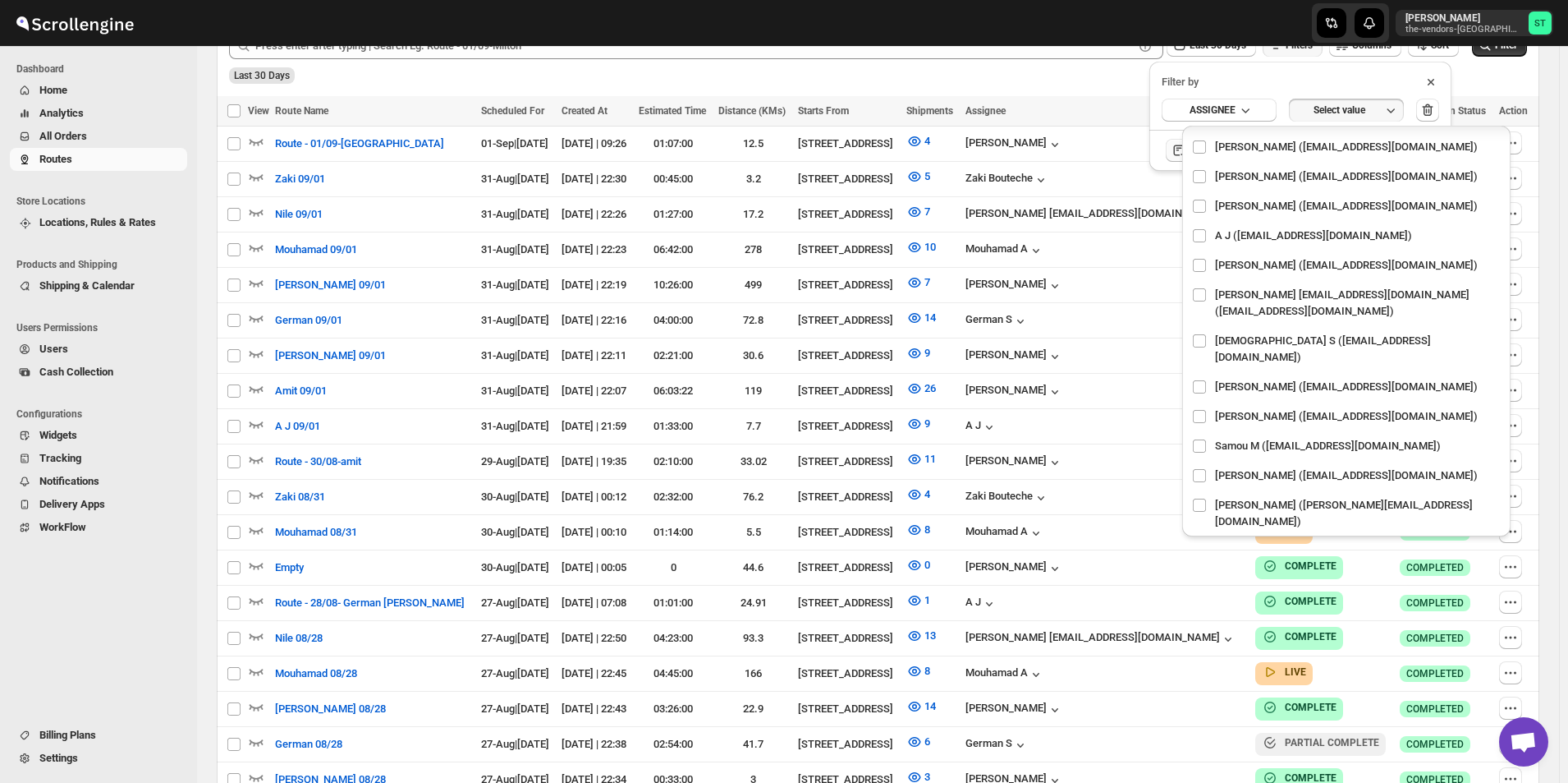
click at [1200, 545] on input "checkbox" at bounding box center [1199, 551] width 13 height 13
checkbox input "true"
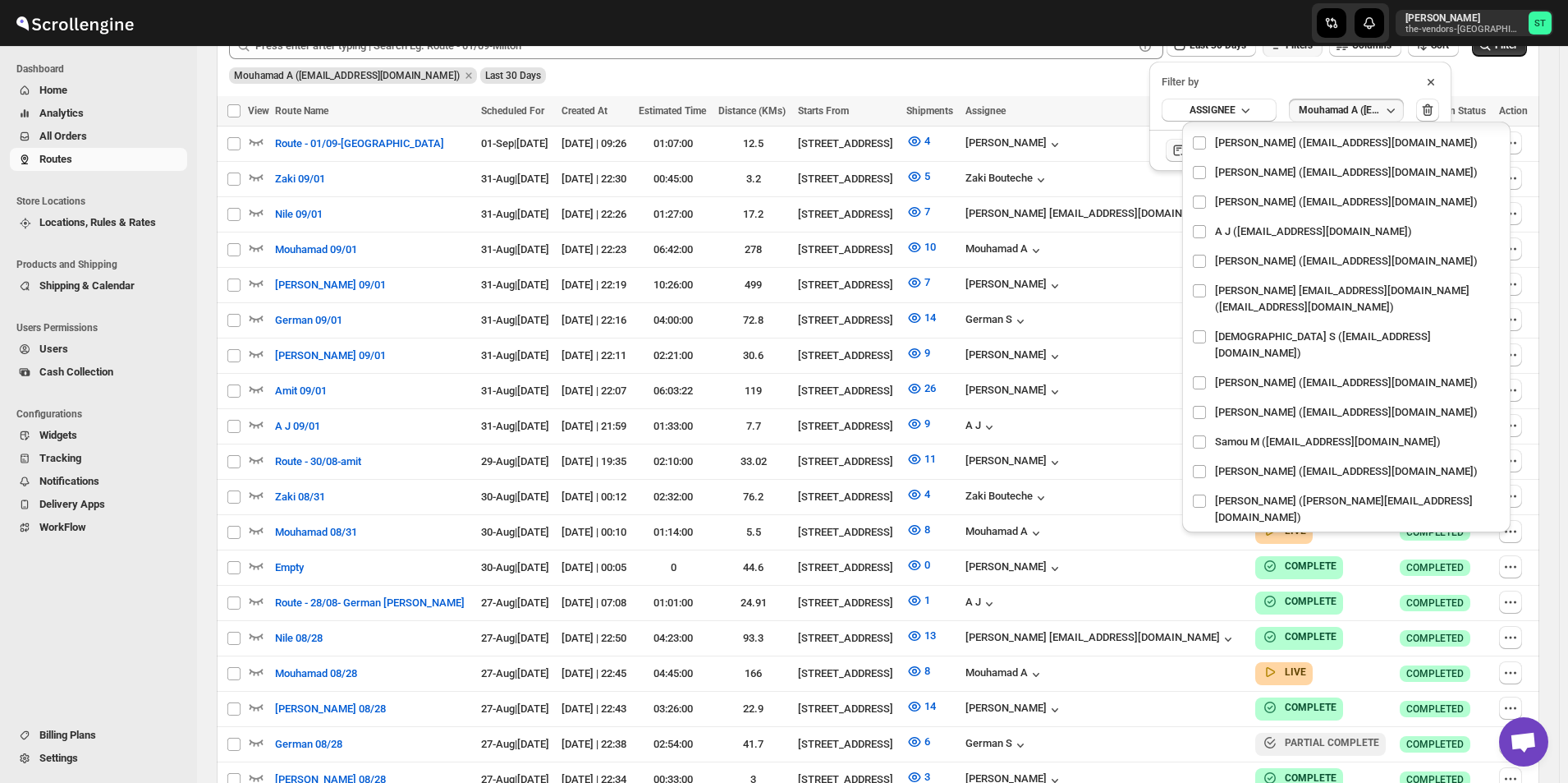
click at [1521, 70] on div "Mouhamad A ([EMAIL_ADDRESS][DOMAIN_NAME]) Last 30 Days" at bounding box center [876, 70] width 1302 height 28
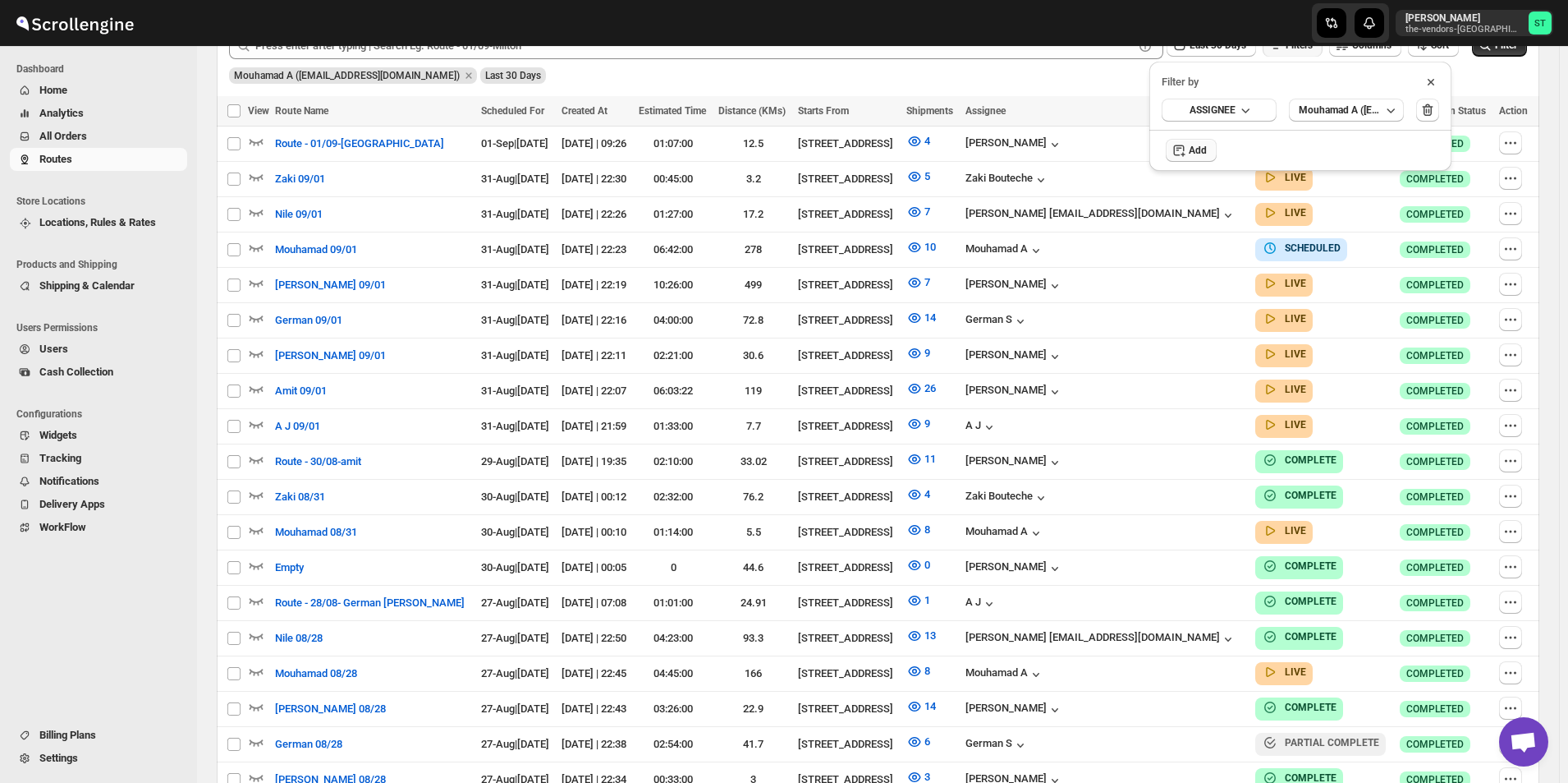
click at [1432, 82] on icon at bounding box center [1431, 82] width 16 height 16
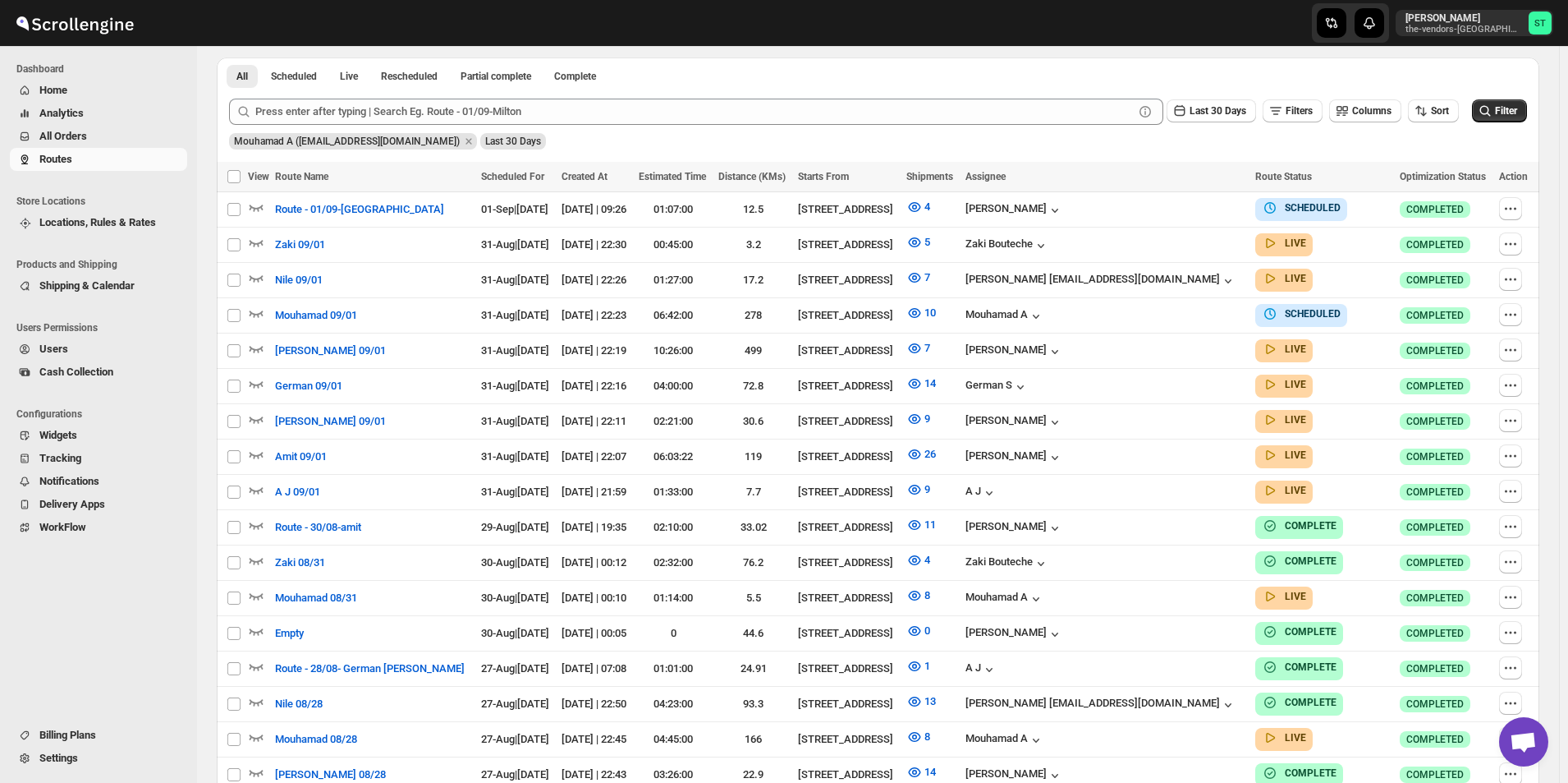
scroll to position [328, 0]
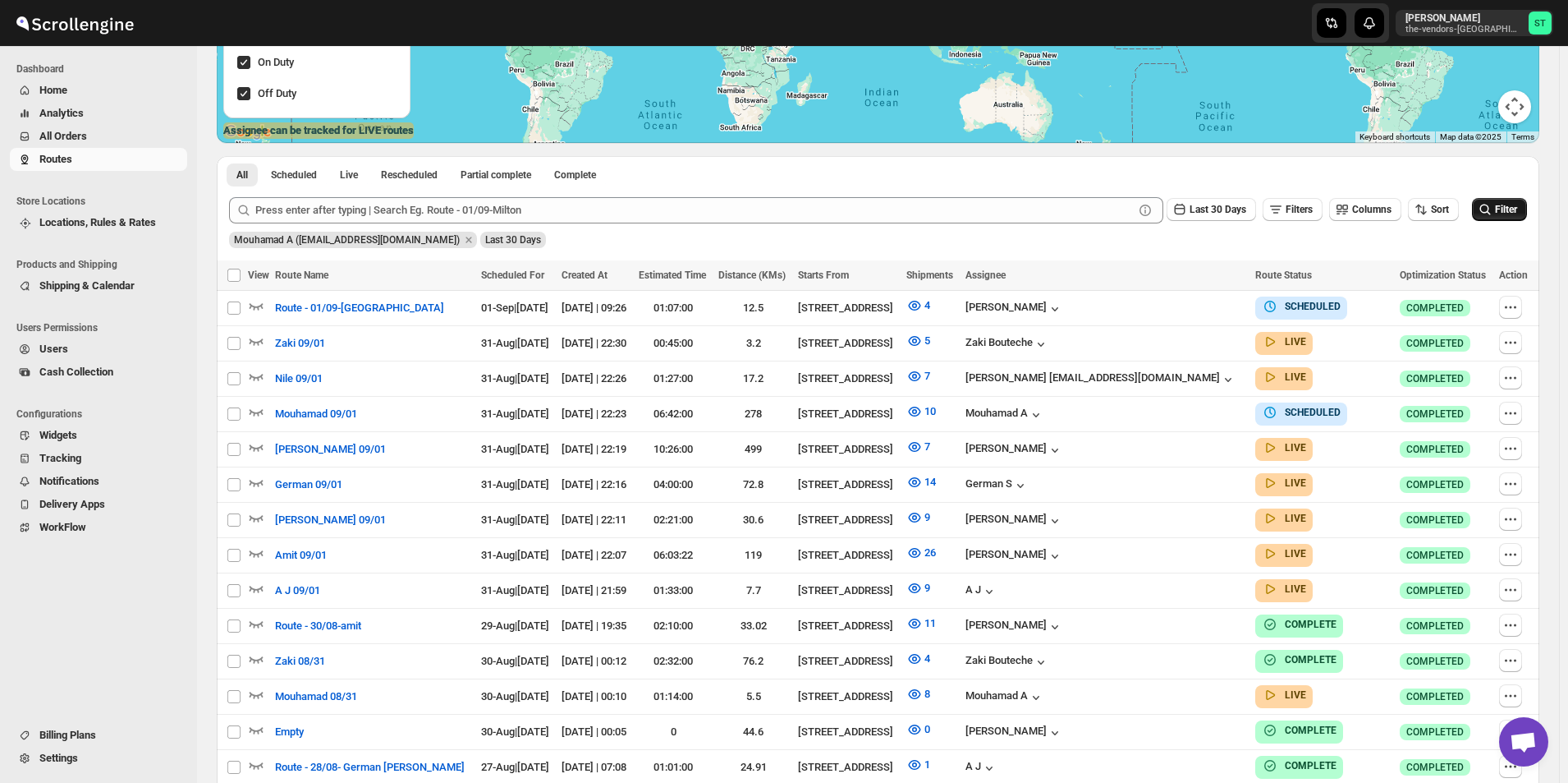
click at [1505, 211] on span "Filter" at bounding box center [1506, 209] width 22 height 11
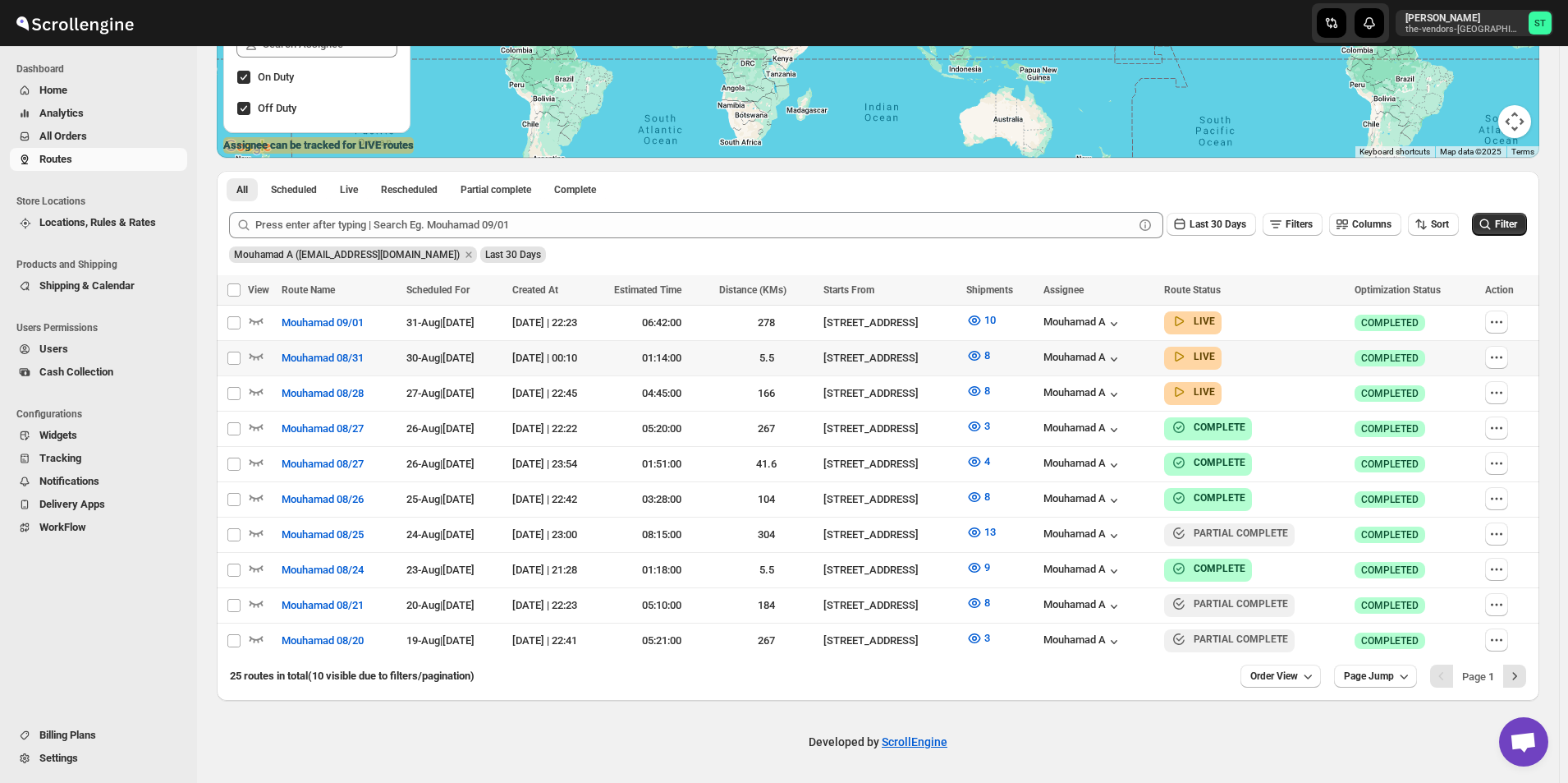
scroll to position [305, 0]
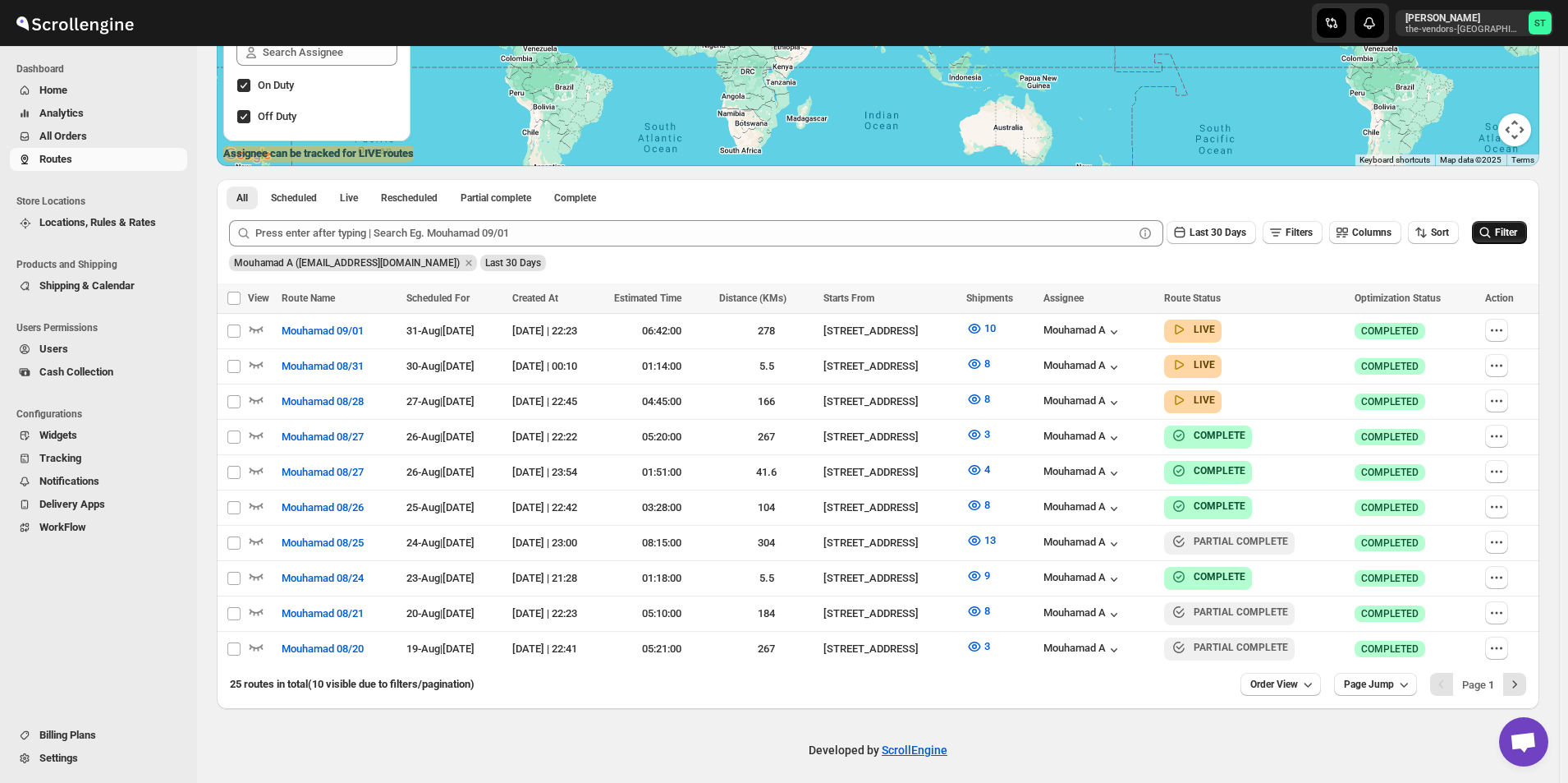
click at [1515, 232] on span "Filter" at bounding box center [1506, 232] width 22 height 11
click at [977, 503] on icon "button" at bounding box center [974, 505] width 5 height 5
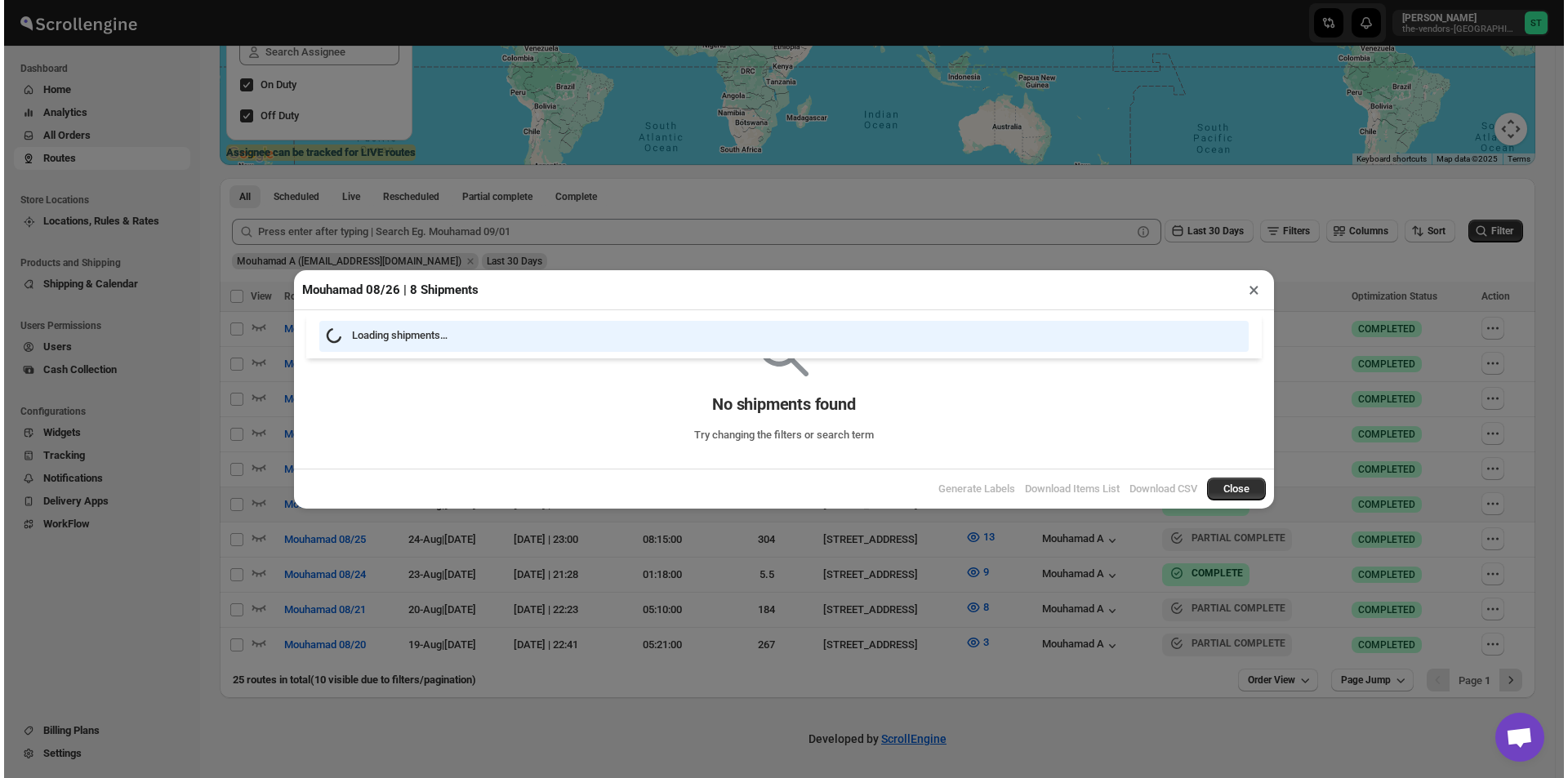
scroll to position [297, 0]
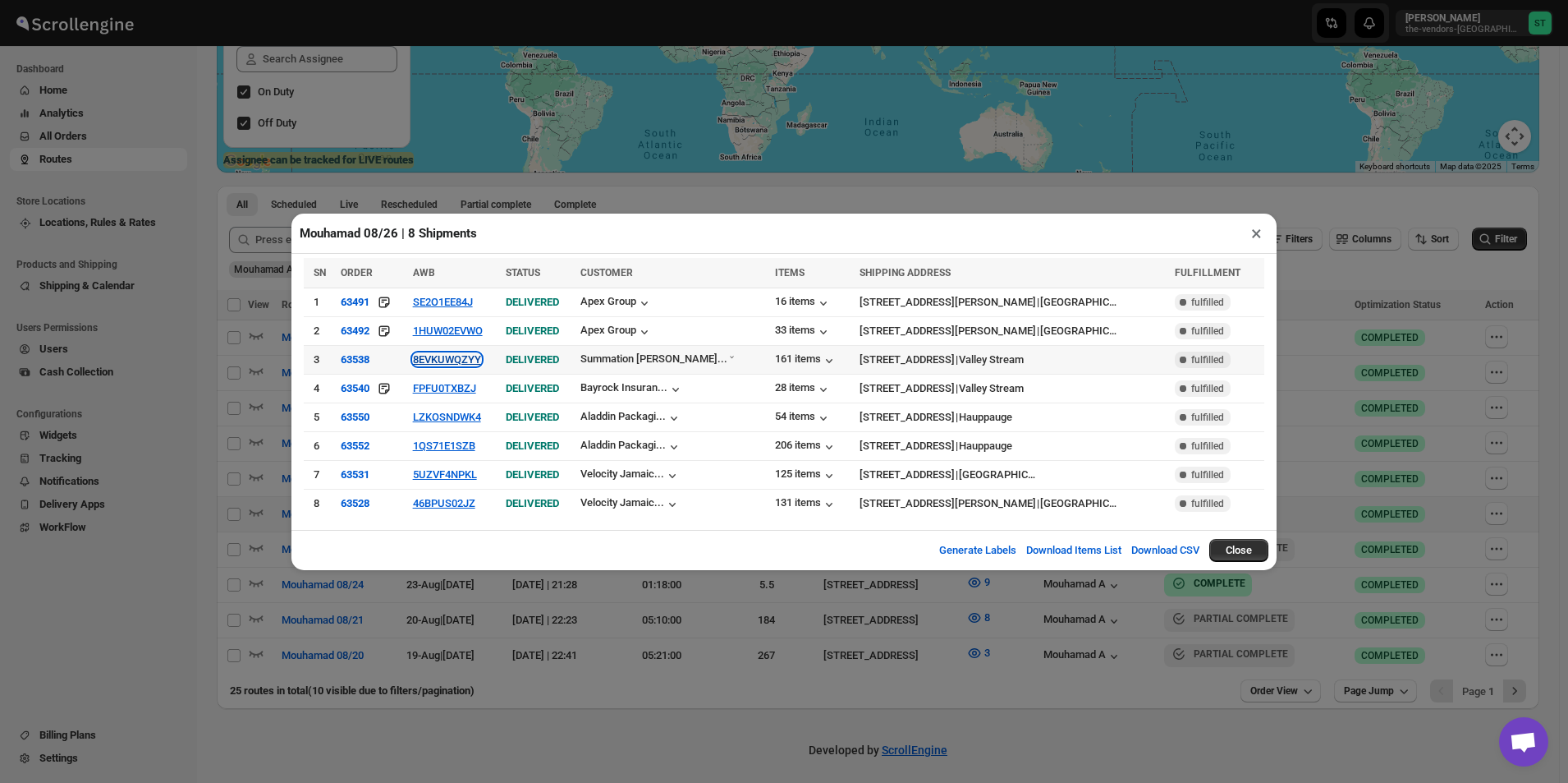
click at [460, 358] on button "8EVKUWQZYY" at bounding box center [447, 359] width 68 height 12
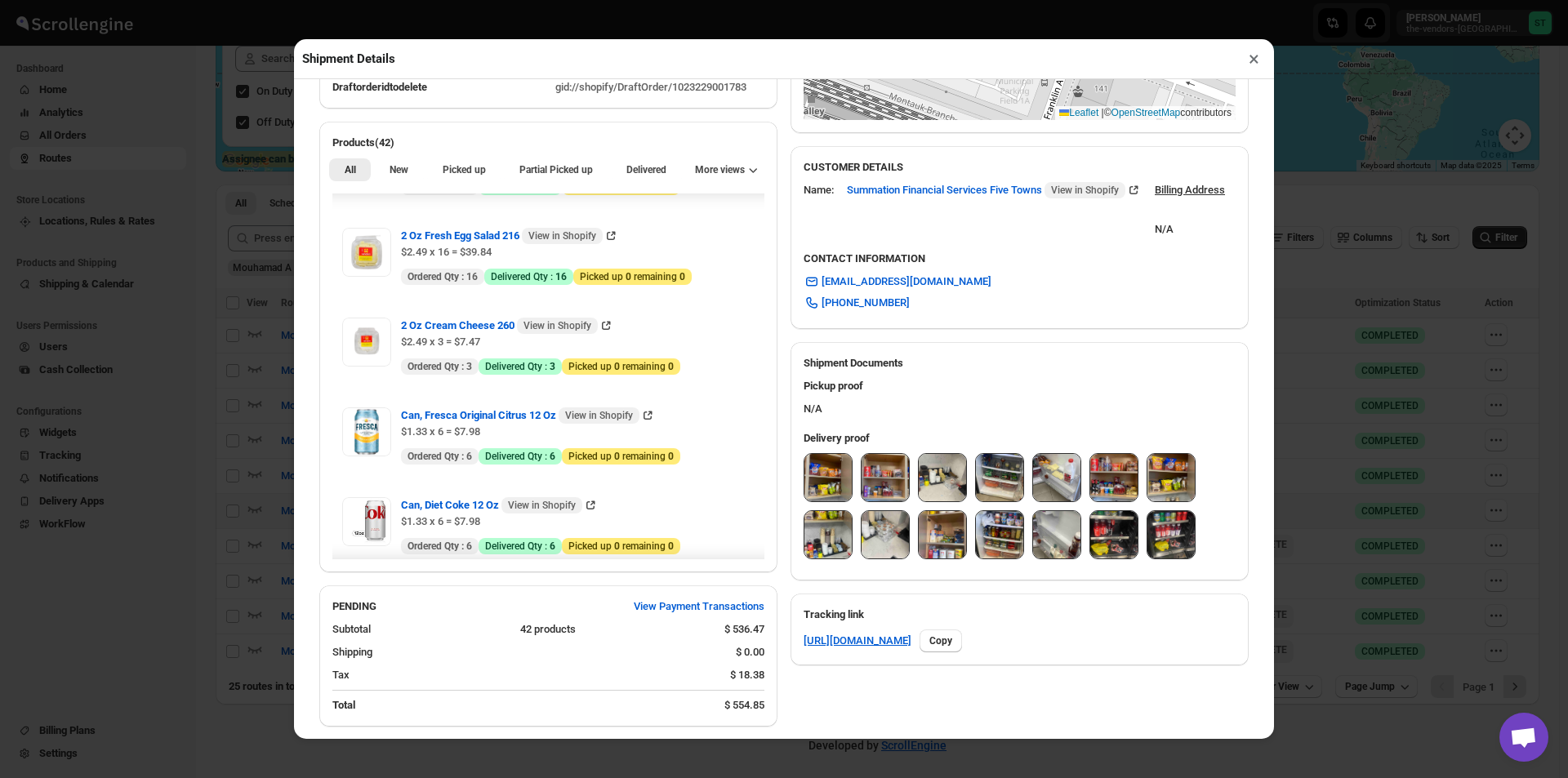
scroll to position [489, 0]
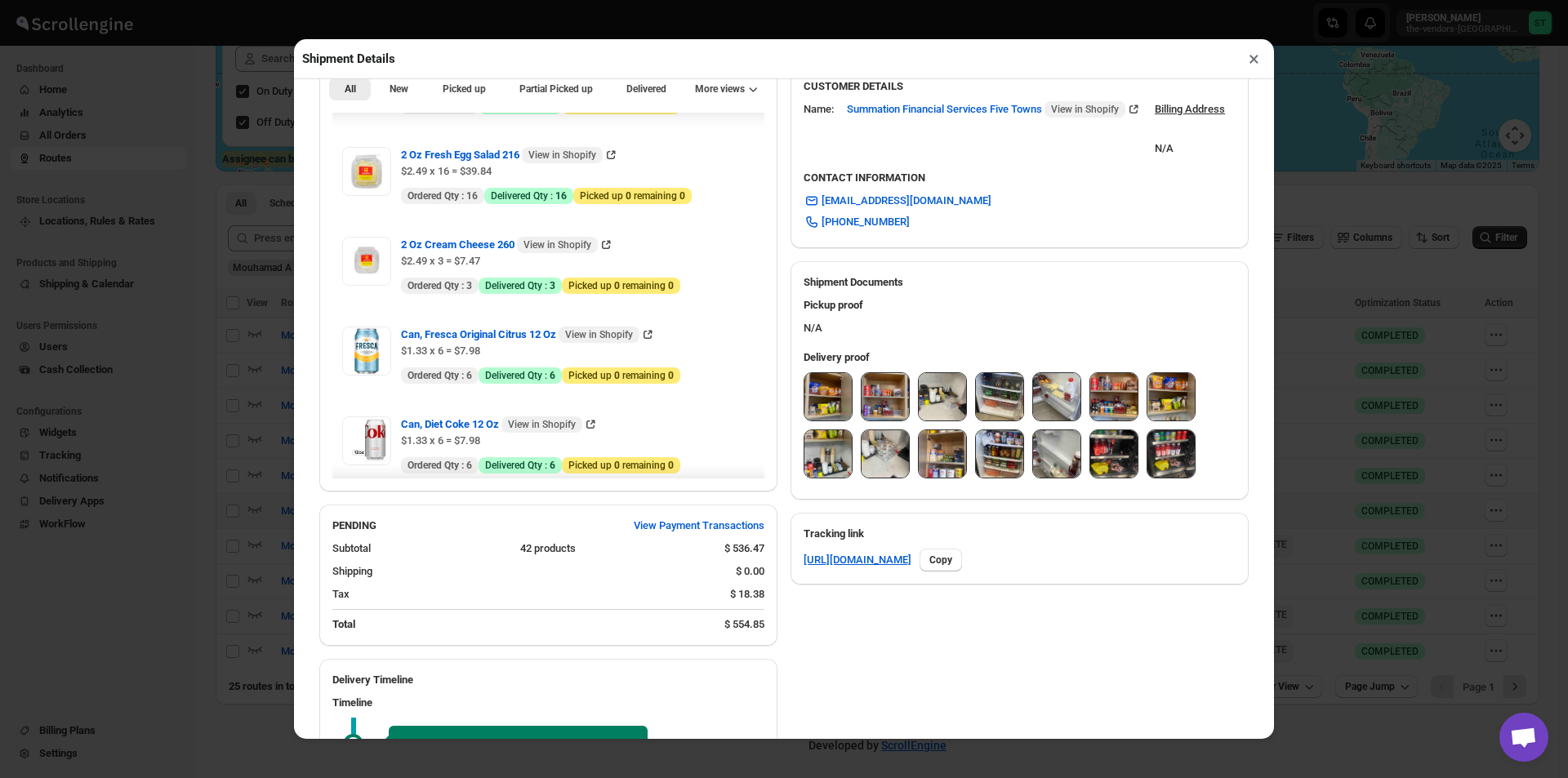
click at [831, 397] on img at bounding box center [827, 396] width 47 height 47
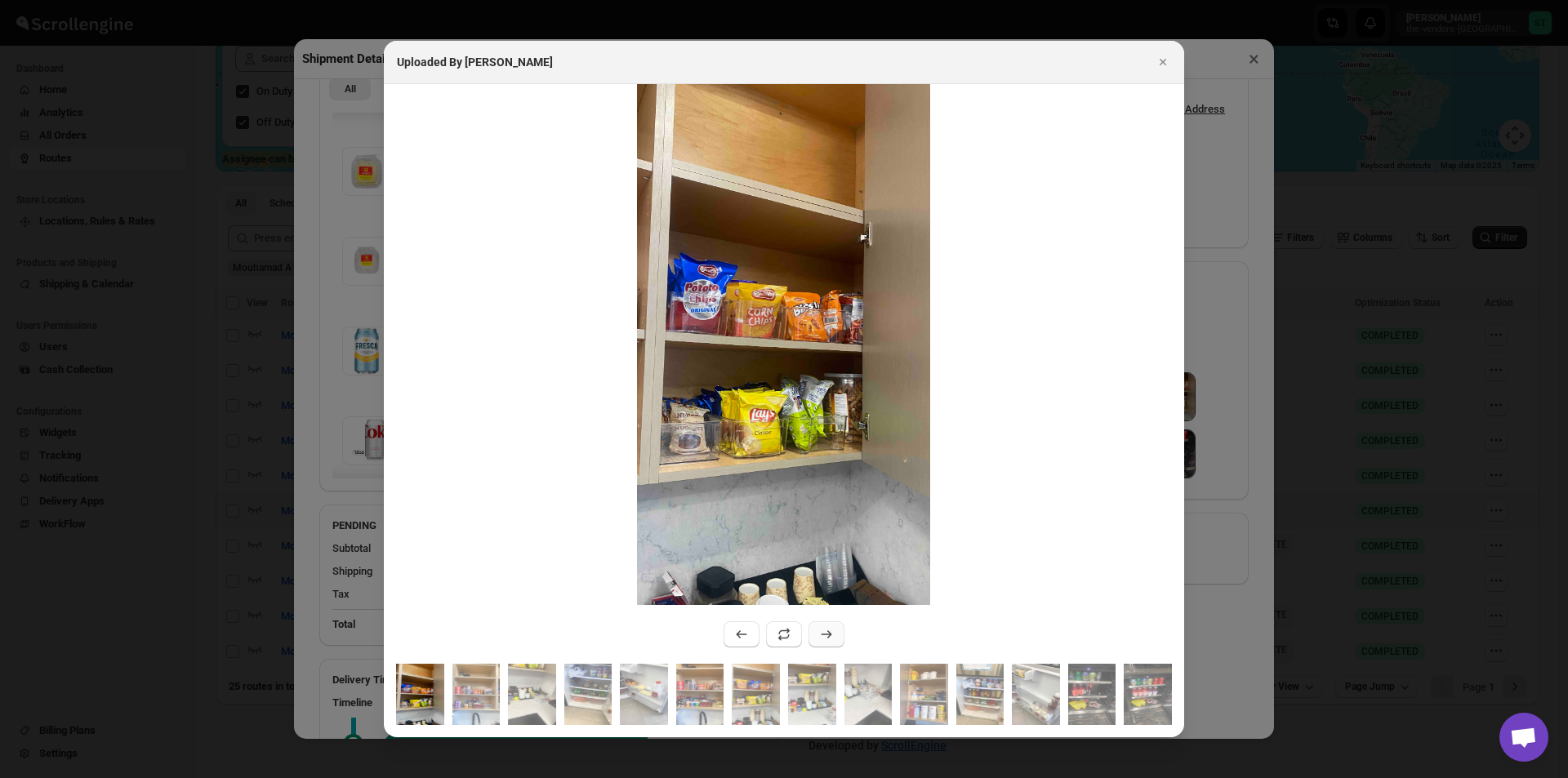
click at [826, 639] on icon ":rfe6:" at bounding box center [825, 634] width 16 height 16
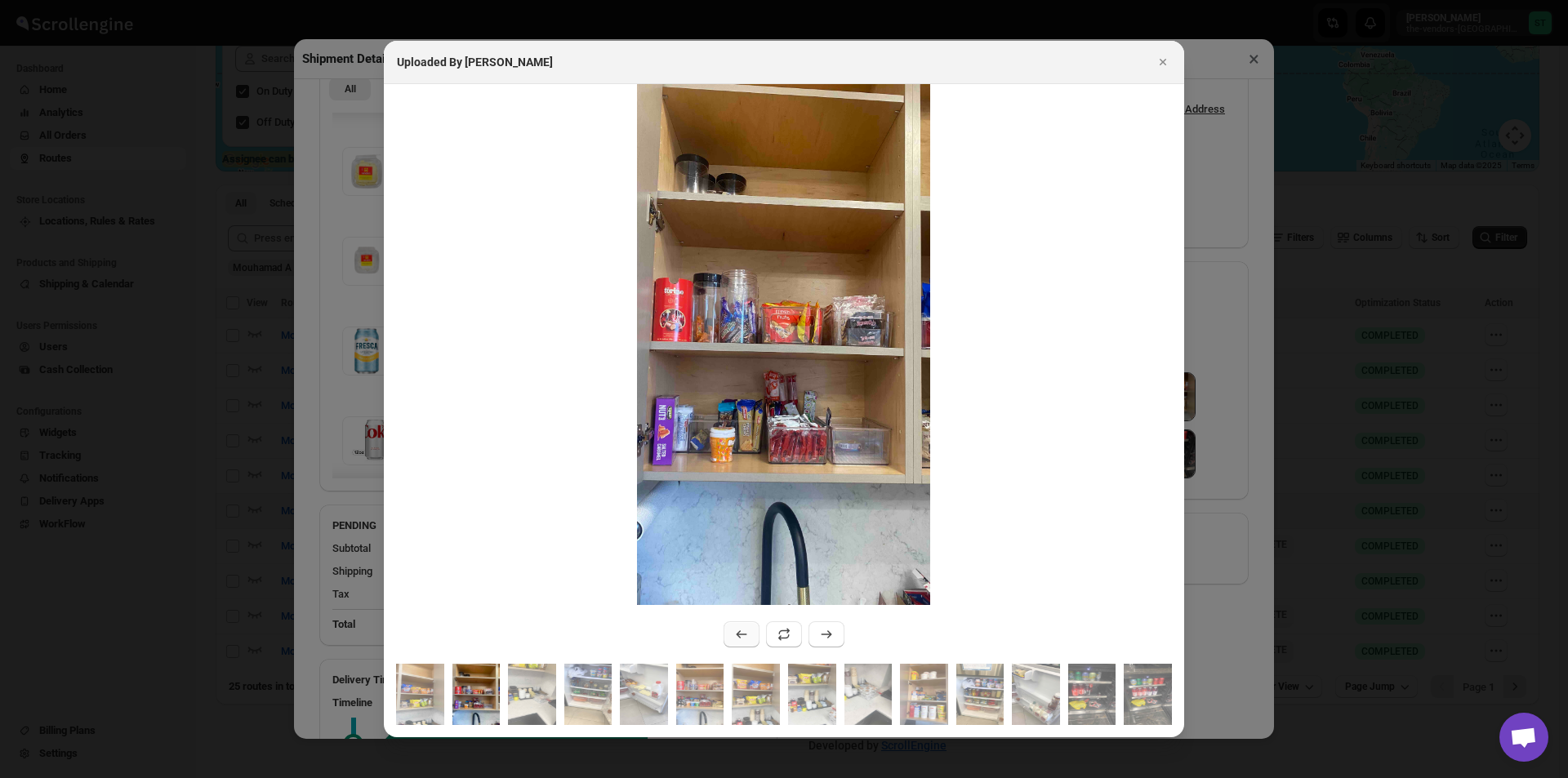
click at [737, 633] on icon ":rfe6:" at bounding box center [741, 634] width 16 height 16
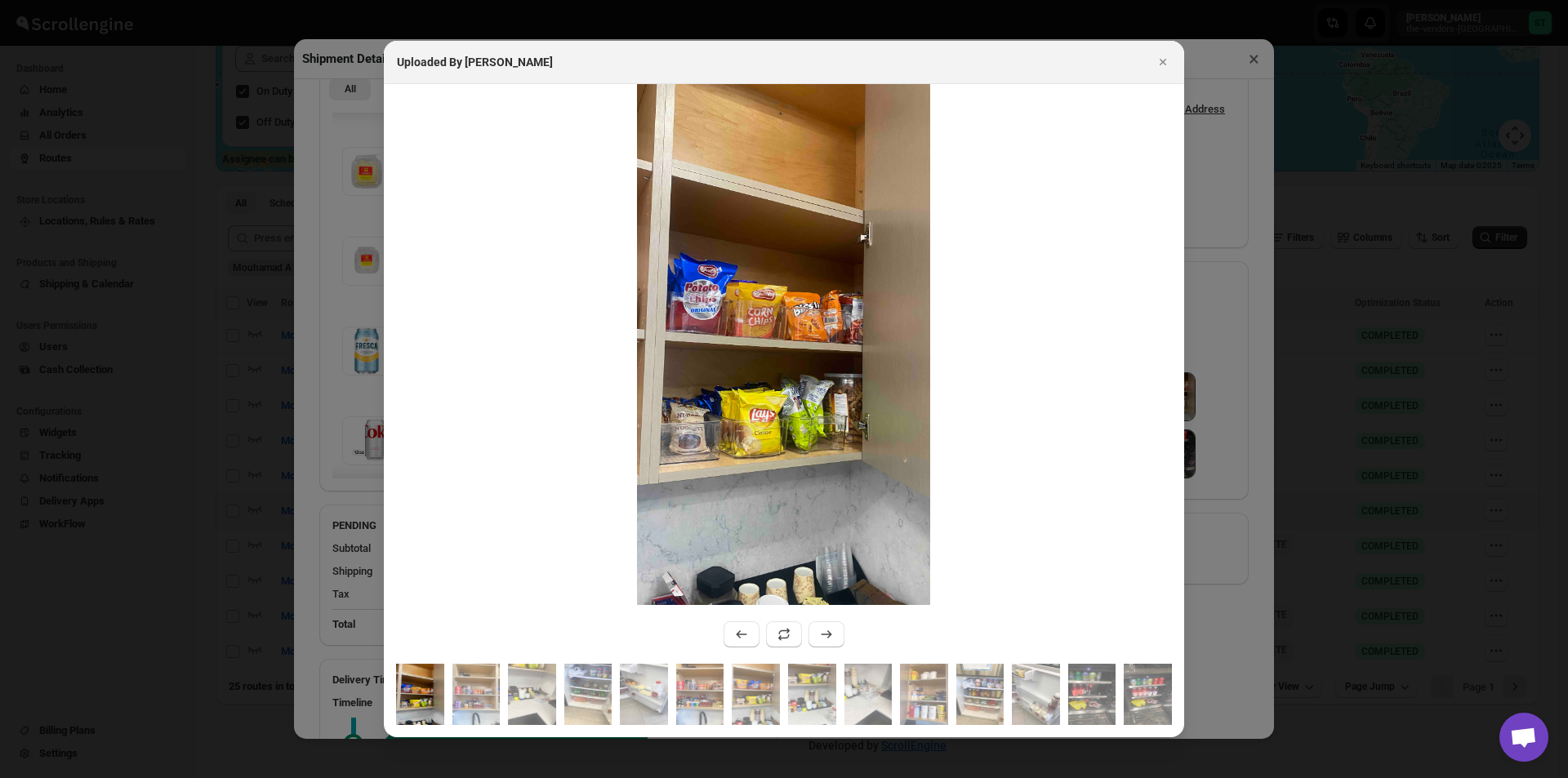
click at [426, 687] on img ":rfe6:" at bounding box center [420, 694] width 48 height 61
click at [820, 634] on icon ":rfe6:" at bounding box center [825, 634] width 16 height 16
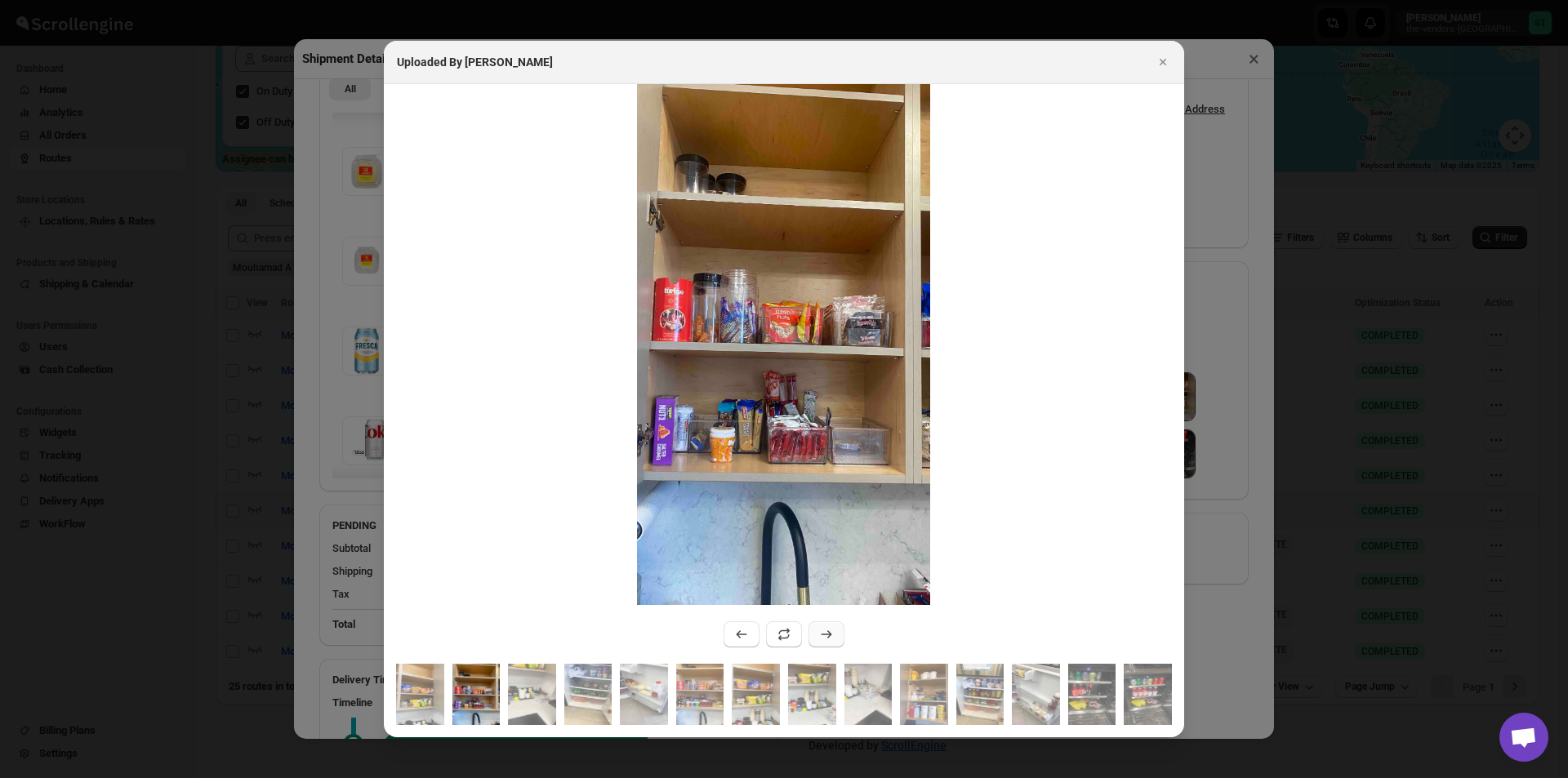
click at [820, 634] on icon ":rfe6:" at bounding box center [825, 634] width 16 height 16
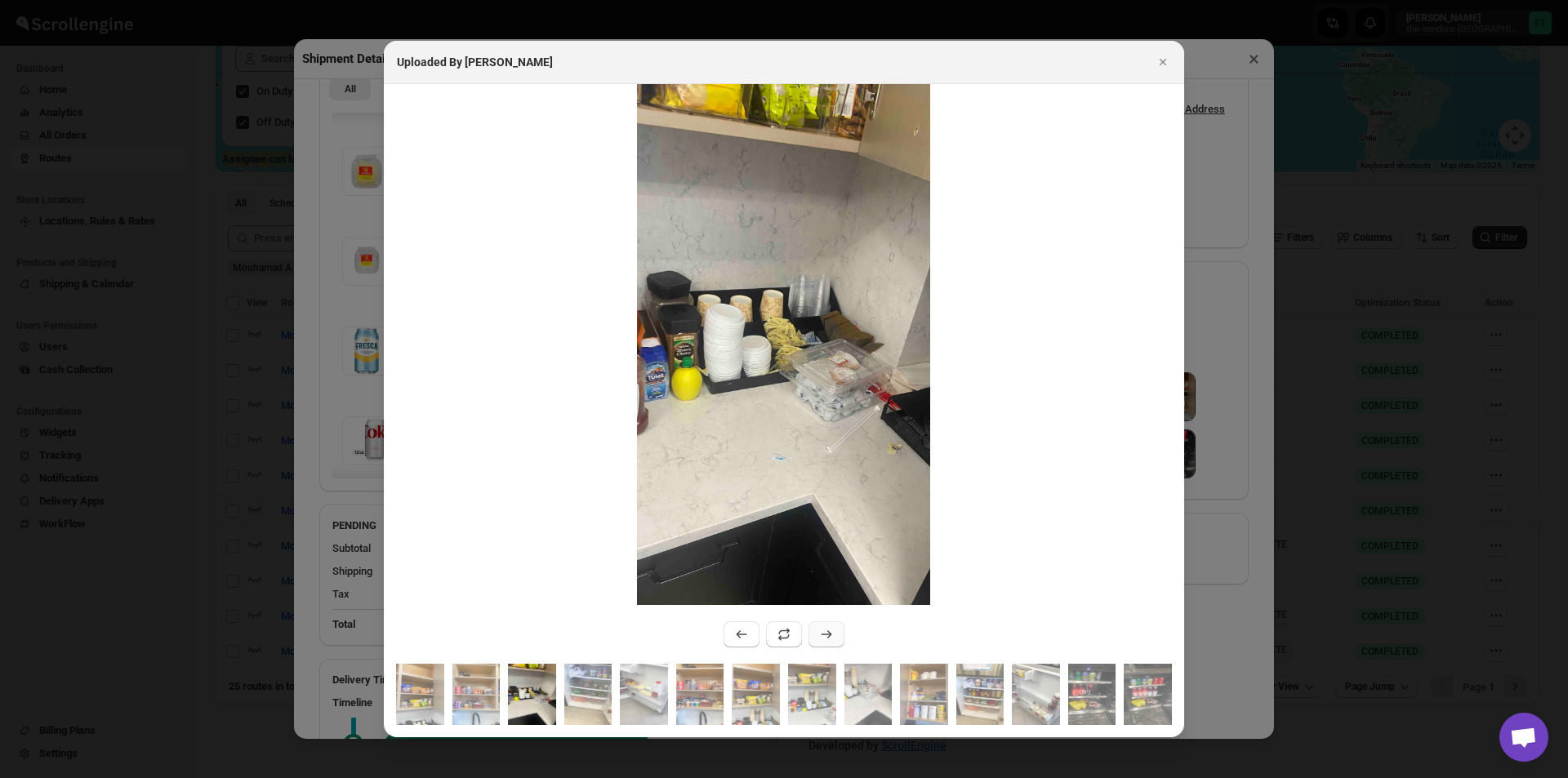
click at [820, 634] on icon ":rfe6:" at bounding box center [825, 634] width 16 height 16
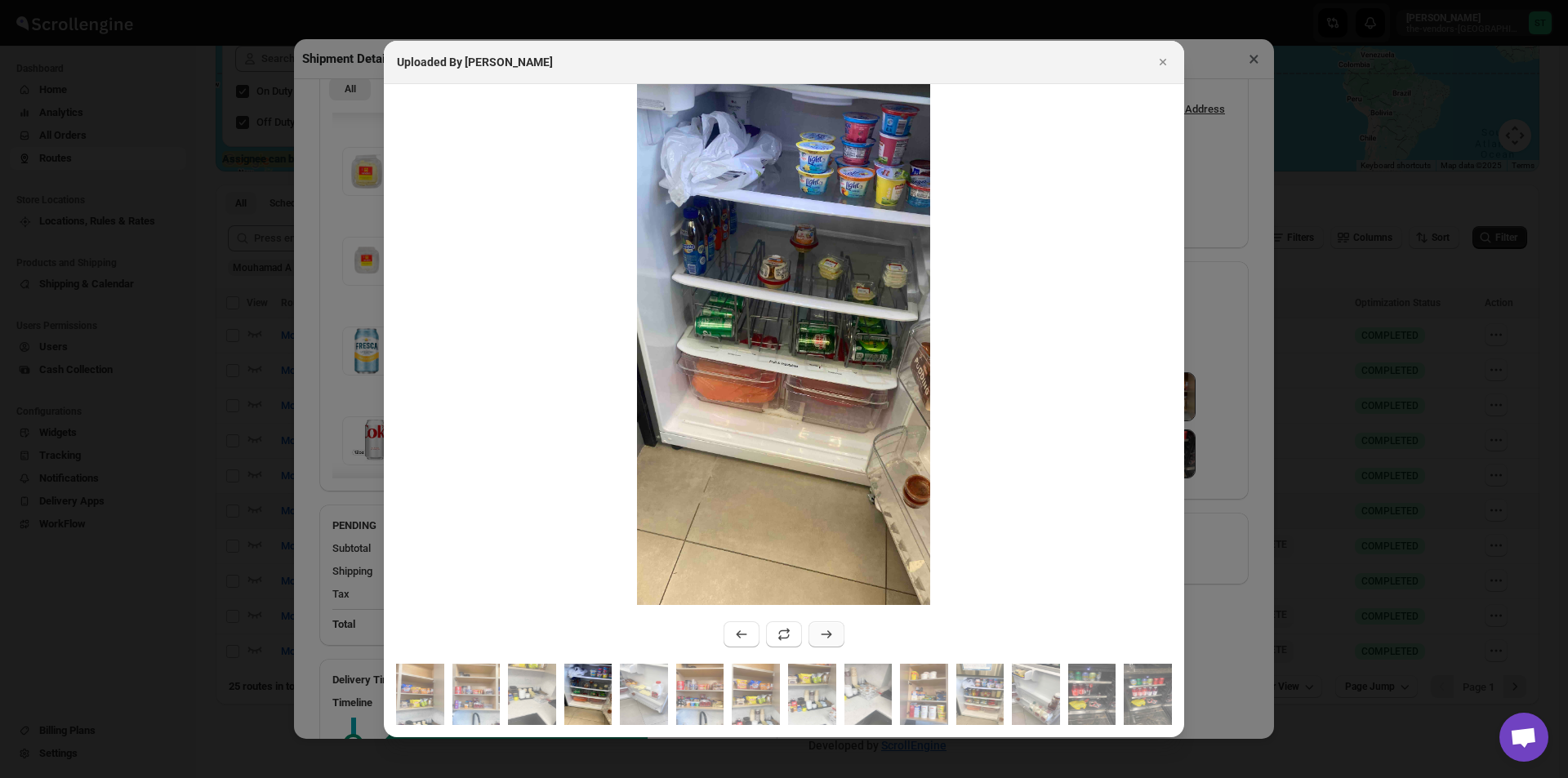
click at [820, 634] on icon ":rfe6:" at bounding box center [825, 634] width 16 height 16
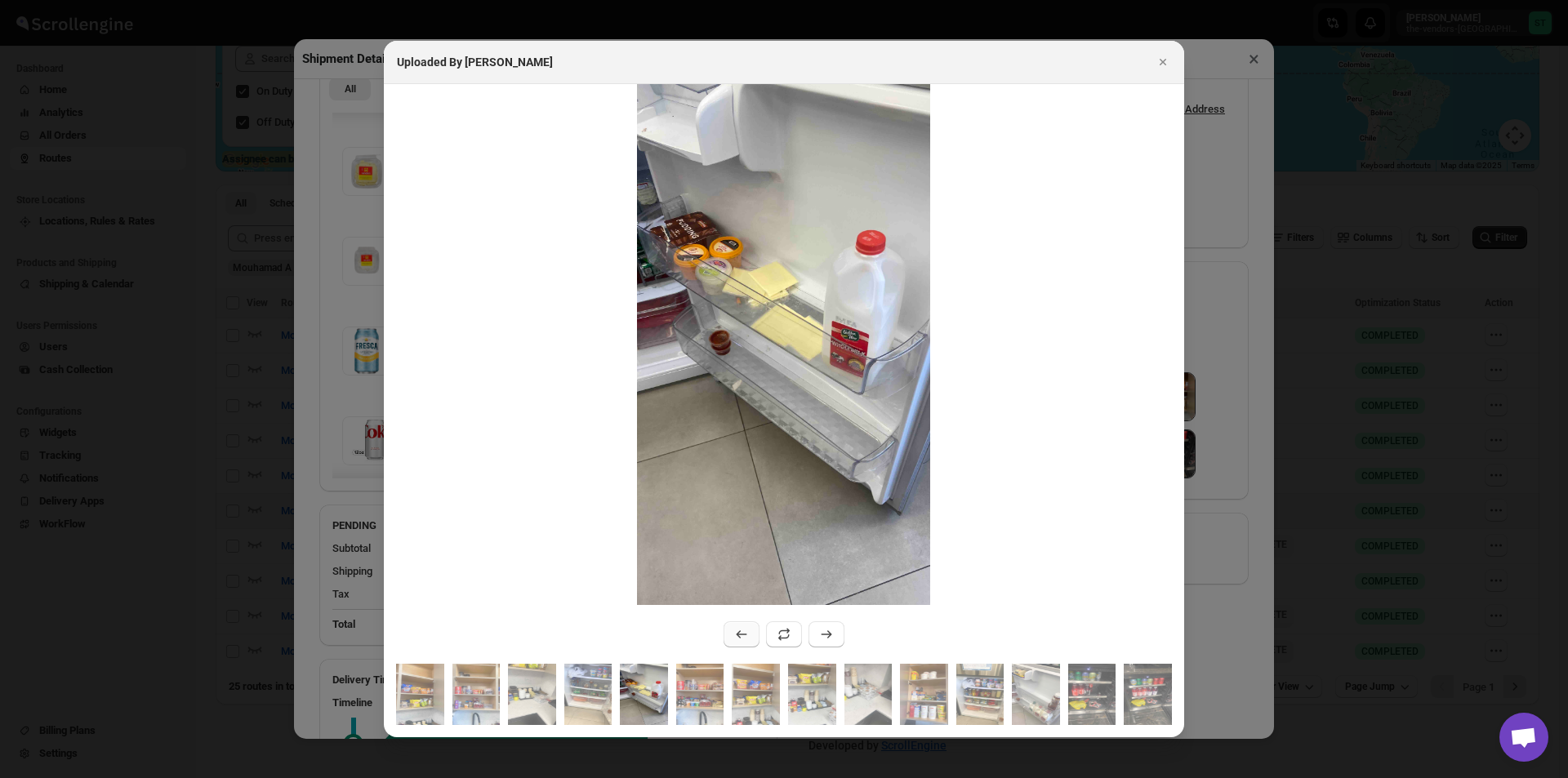
click at [744, 632] on icon ":rfe6:" at bounding box center [741, 634] width 16 height 16
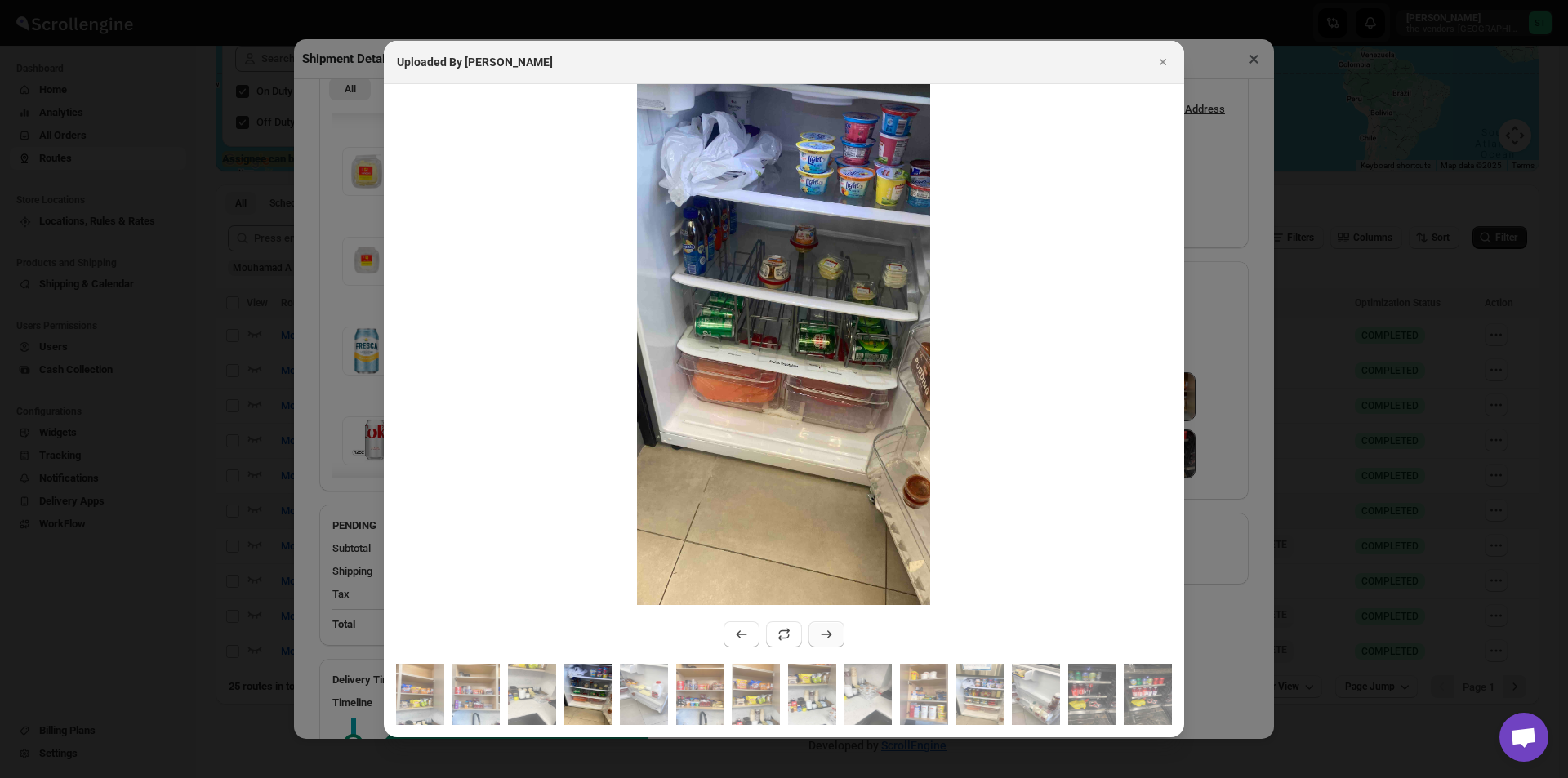
click at [824, 632] on icon ":rfe6:" at bounding box center [825, 634] width 16 height 16
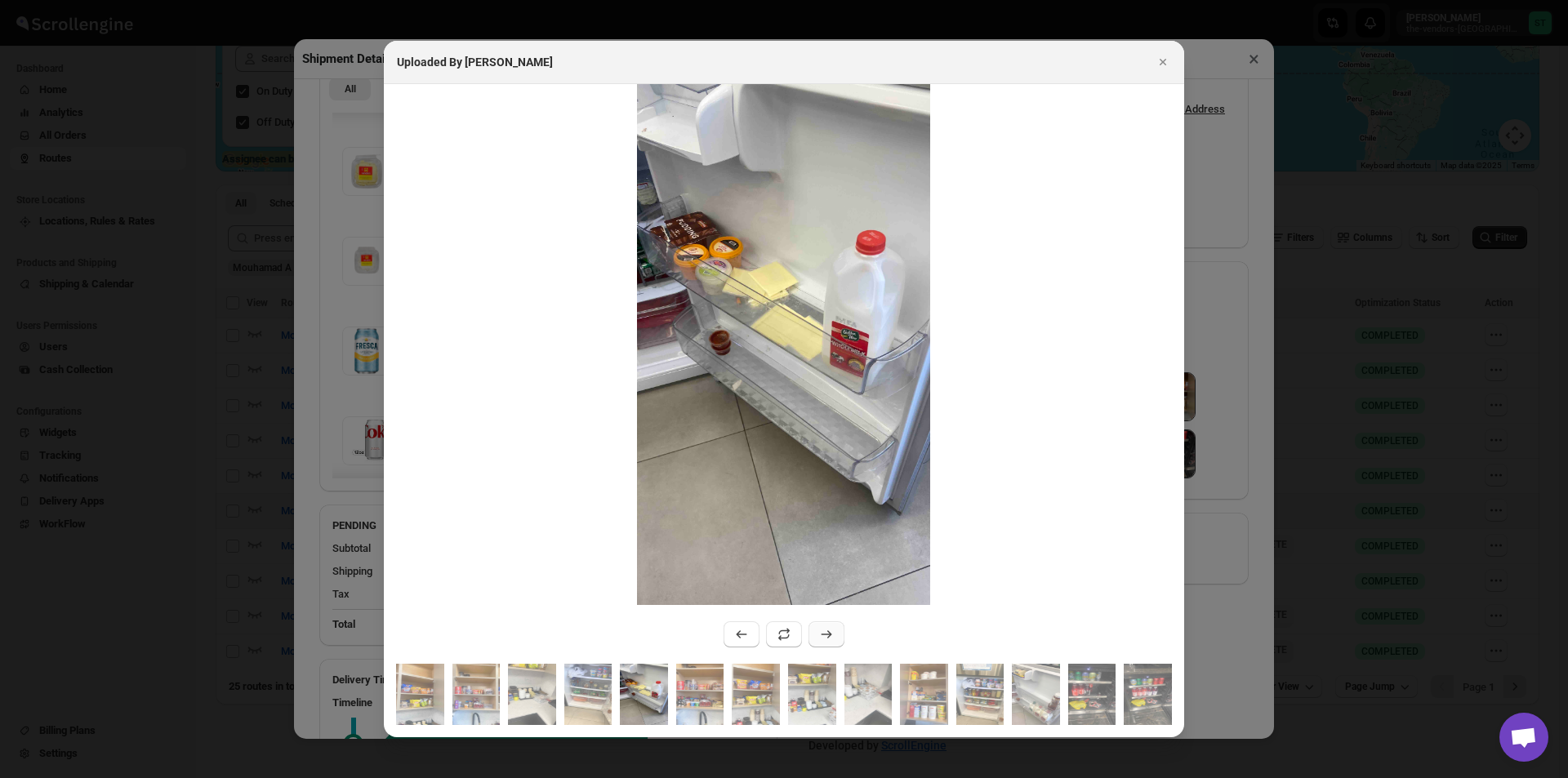
click at [824, 631] on icon ":rfe6:" at bounding box center [825, 634] width 16 height 16
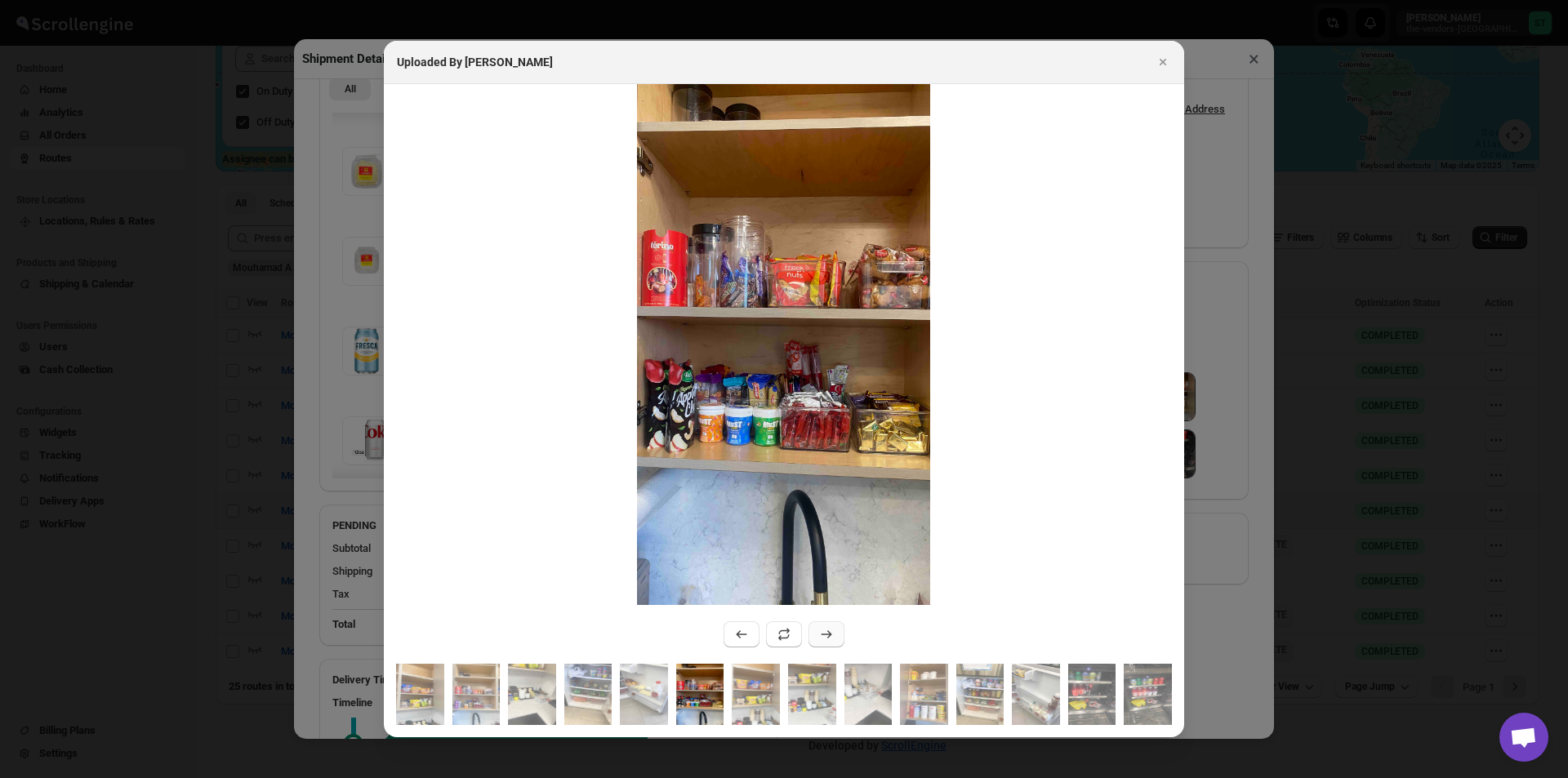
click at [824, 631] on icon ":rfe6:" at bounding box center [825, 634] width 16 height 16
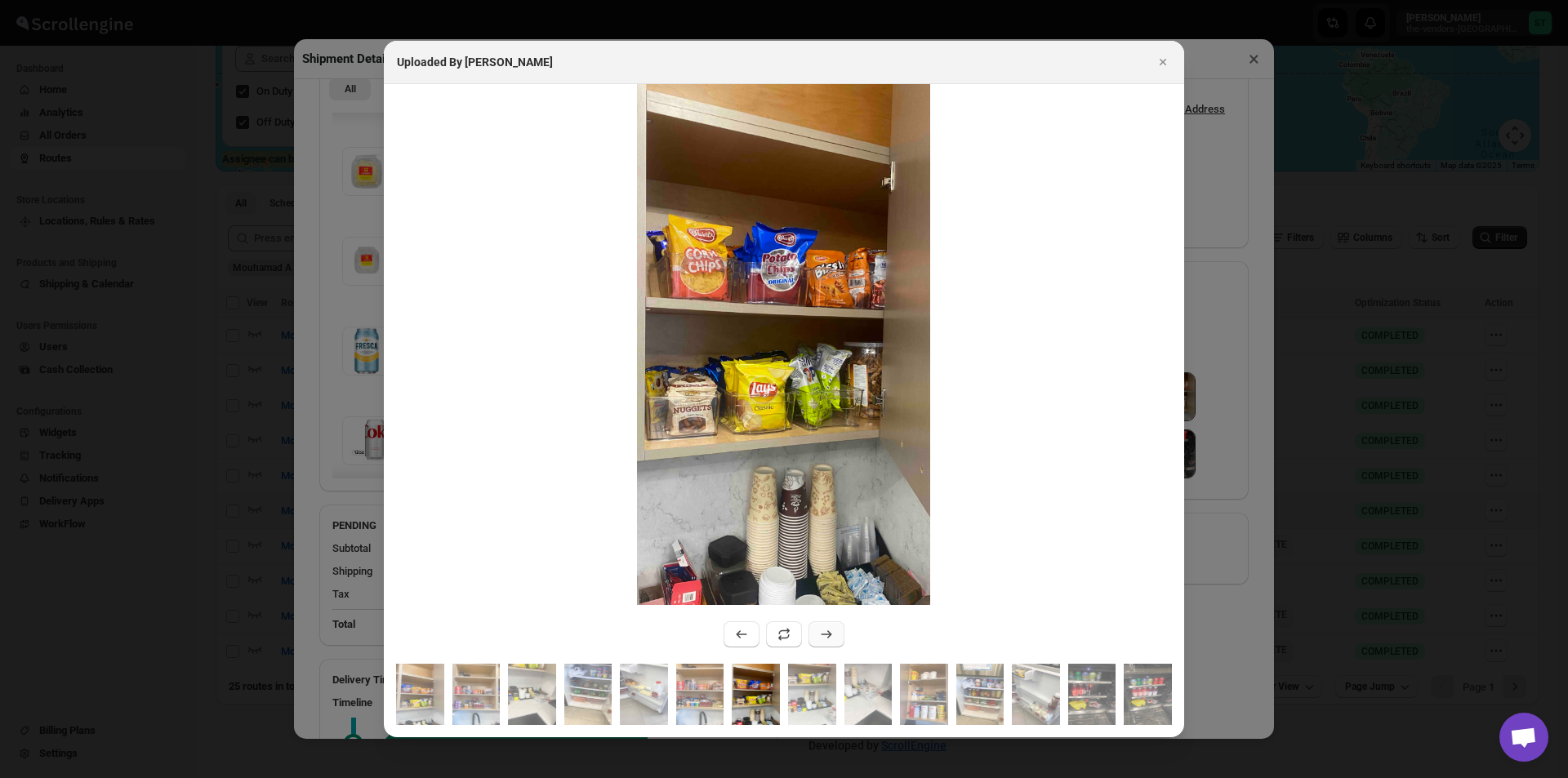
click at [824, 631] on icon ":rfe6:" at bounding box center [825, 634] width 16 height 16
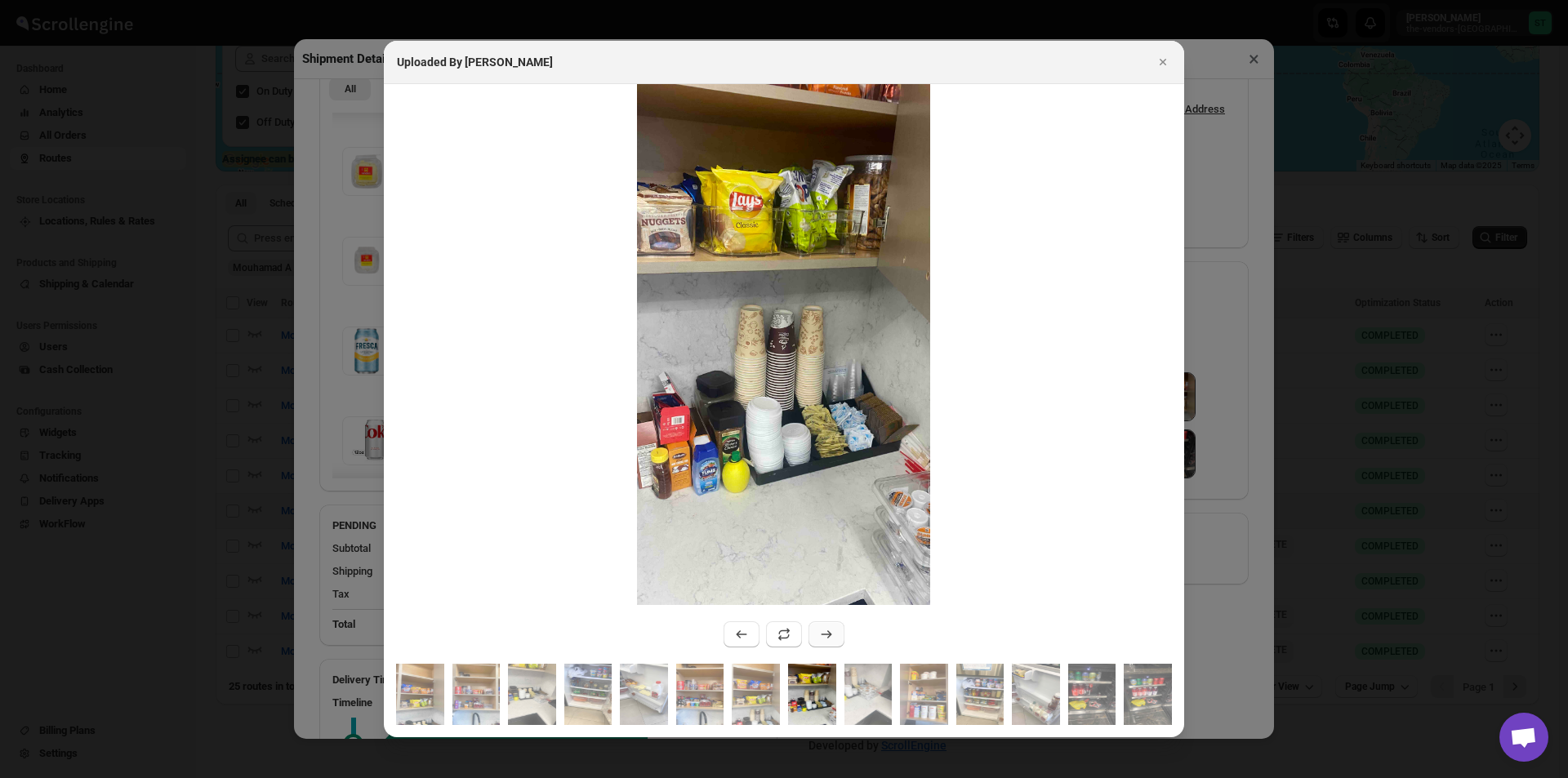
click at [824, 631] on icon ":rfe6:" at bounding box center [825, 634] width 16 height 16
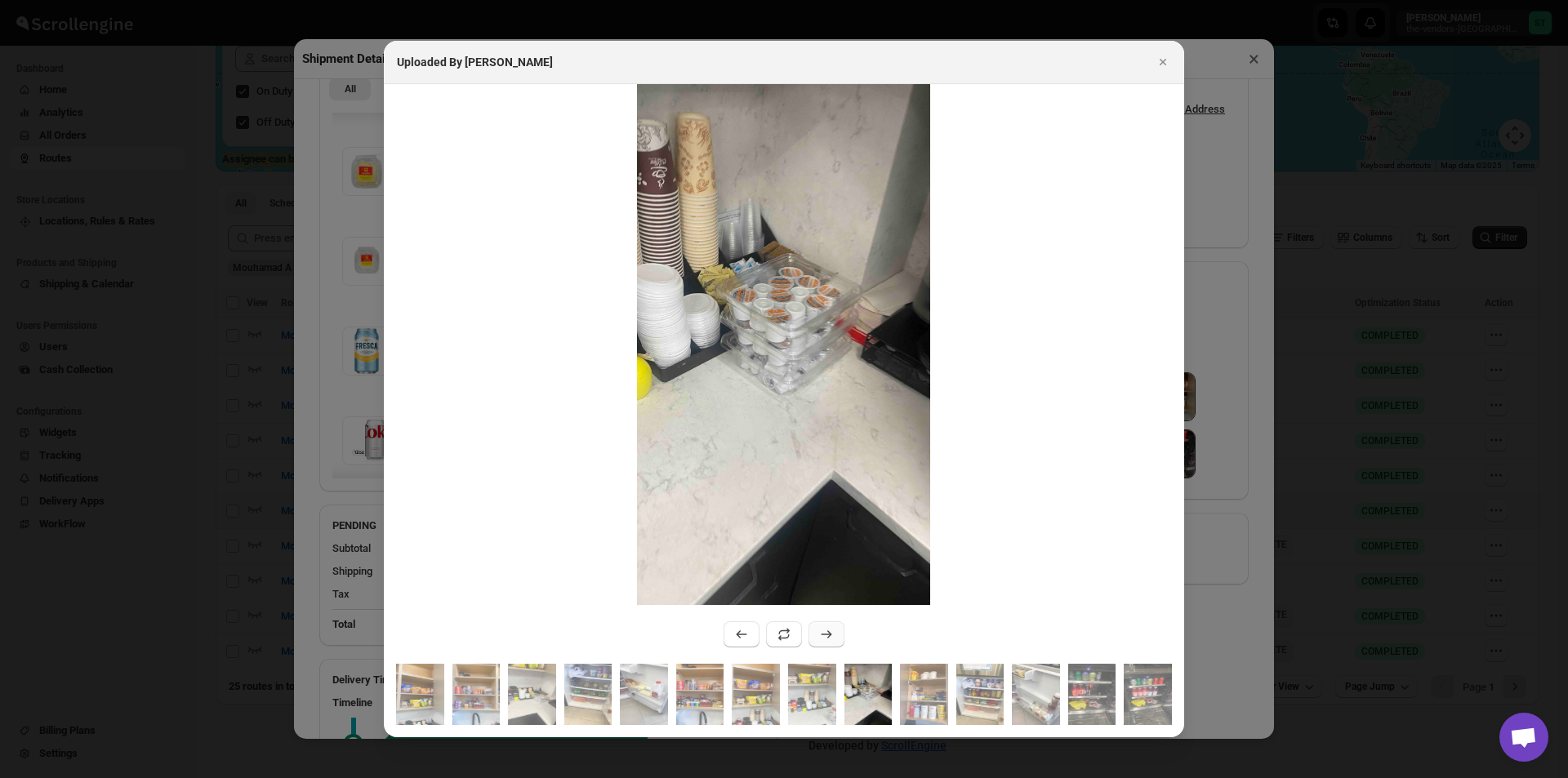
click at [824, 630] on icon ":rfe6:" at bounding box center [825, 634] width 16 height 16
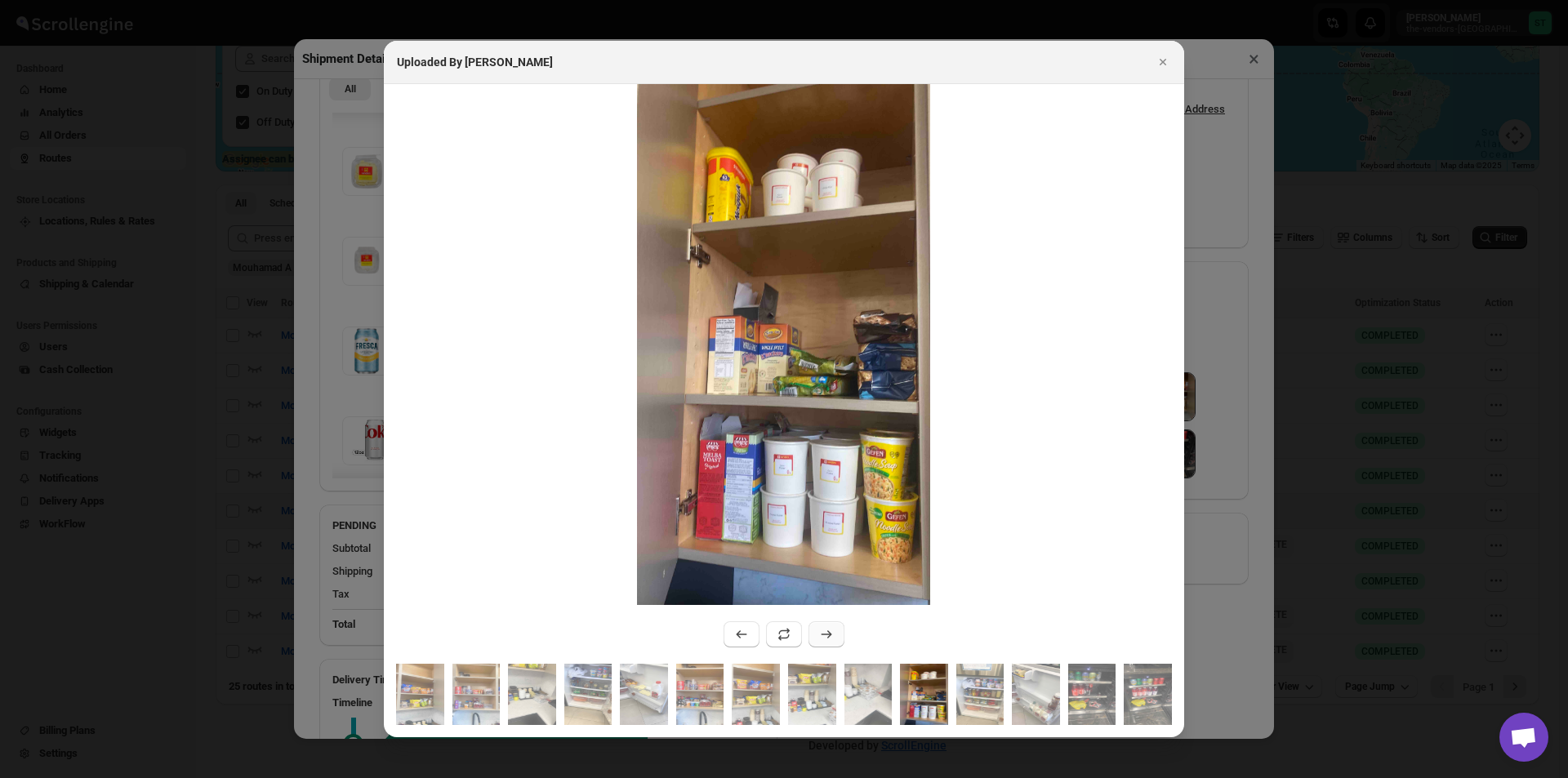
click at [824, 630] on icon ":rfe6:" at bounding box center [825, 634] width 16 height 16
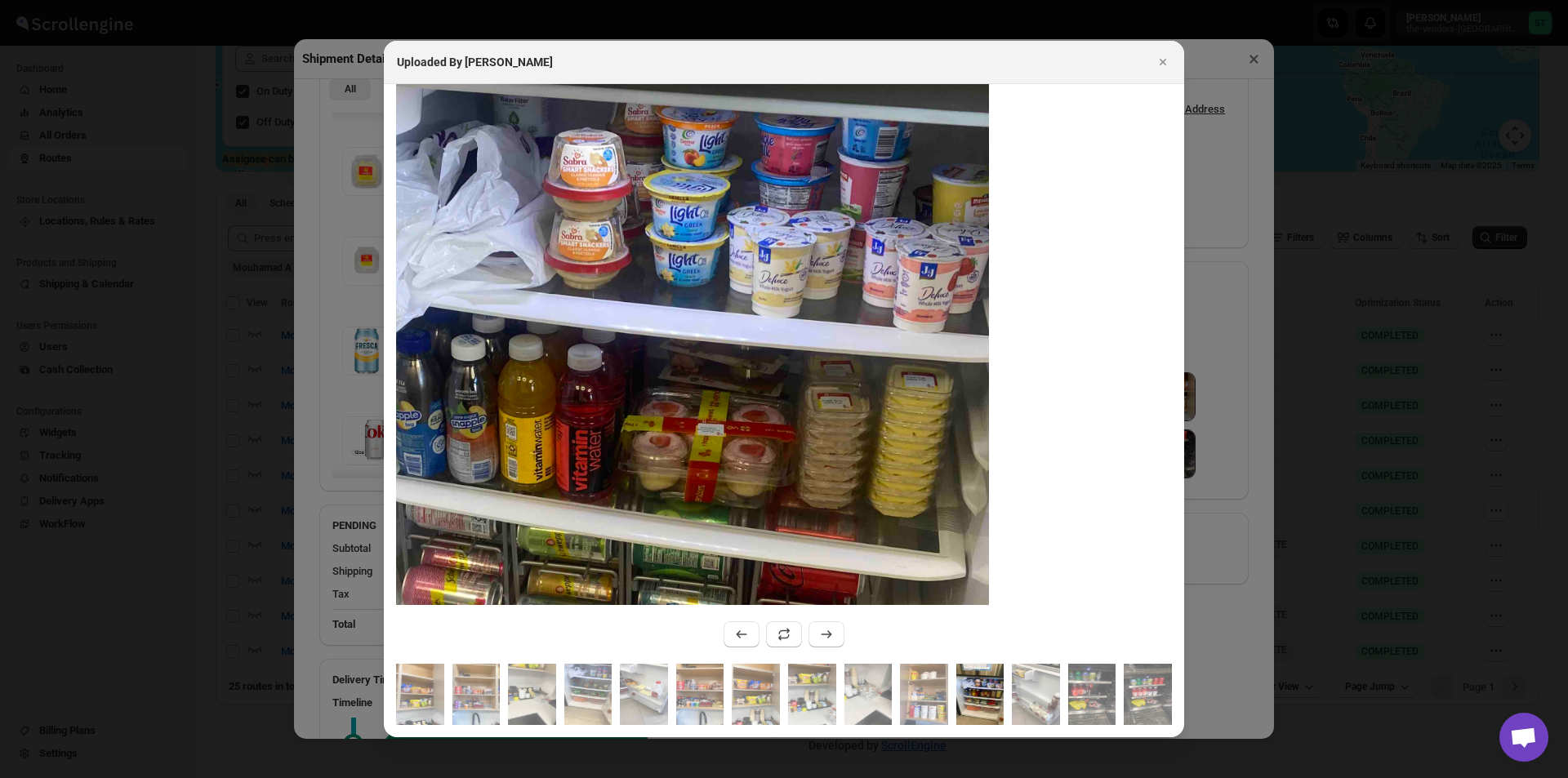
drag, startPoint x: 988, startPoint y: 329, endPoint x: 797, endPoint y: 647, distance: 371.0
click at [797, 647] on div ":rfe6:" at bounding box center [784, 373] width 800 height 580
click at [828, 637] on icon ":rfe6:" at bounding box center [826, 635] width 10 height 9
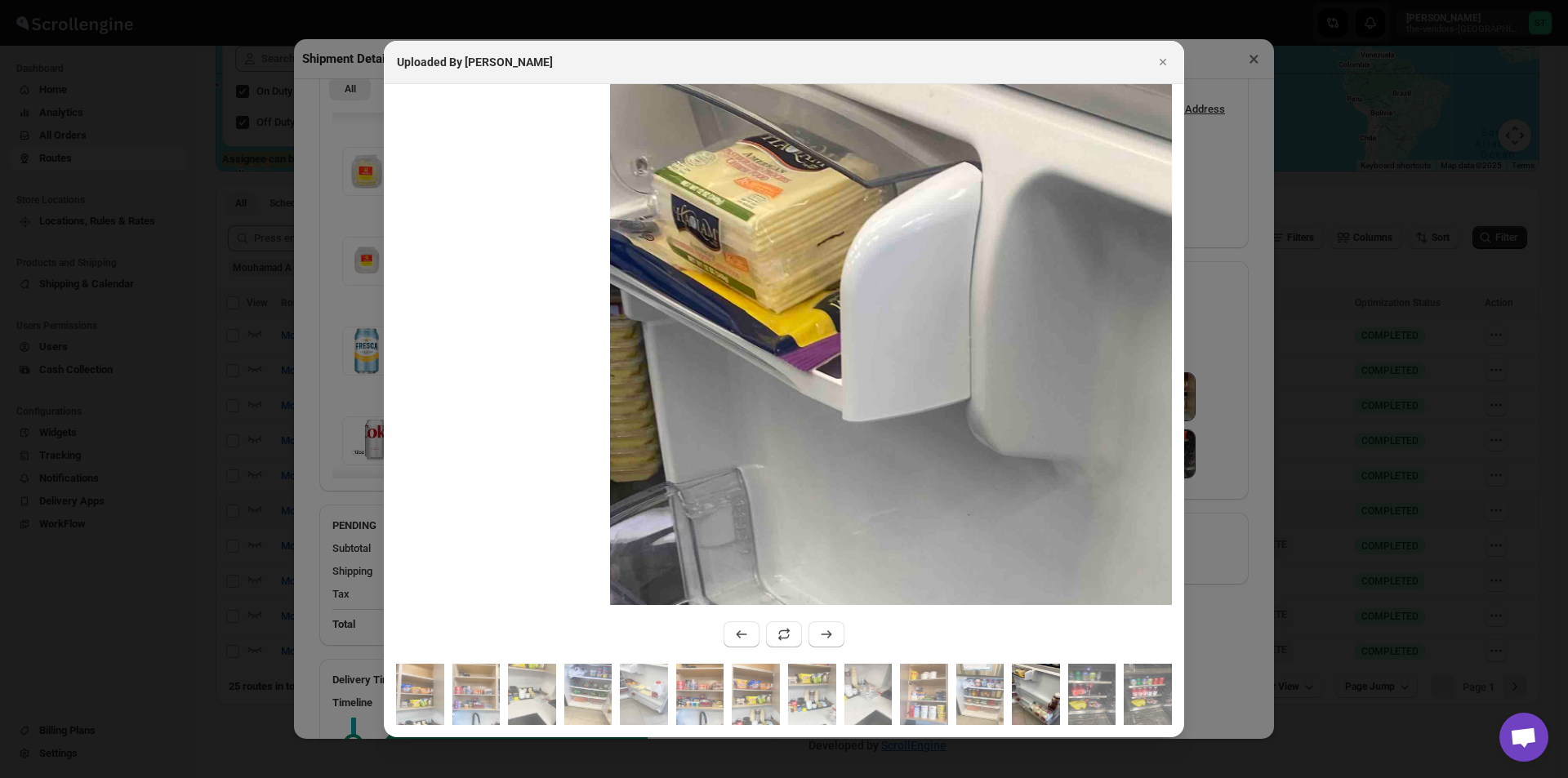
drag, startPoint x: 853, startPoint y: 241, endPoint x: 964, endPoint y: 652, distance: 425.7
click at [964, 652] on div ":rfe6:" at bounding box center [784, 373] width 800 height 580
click at [831, 629] on icon ":rfe6:" at bounding box center [825, 634] width 16 height 16
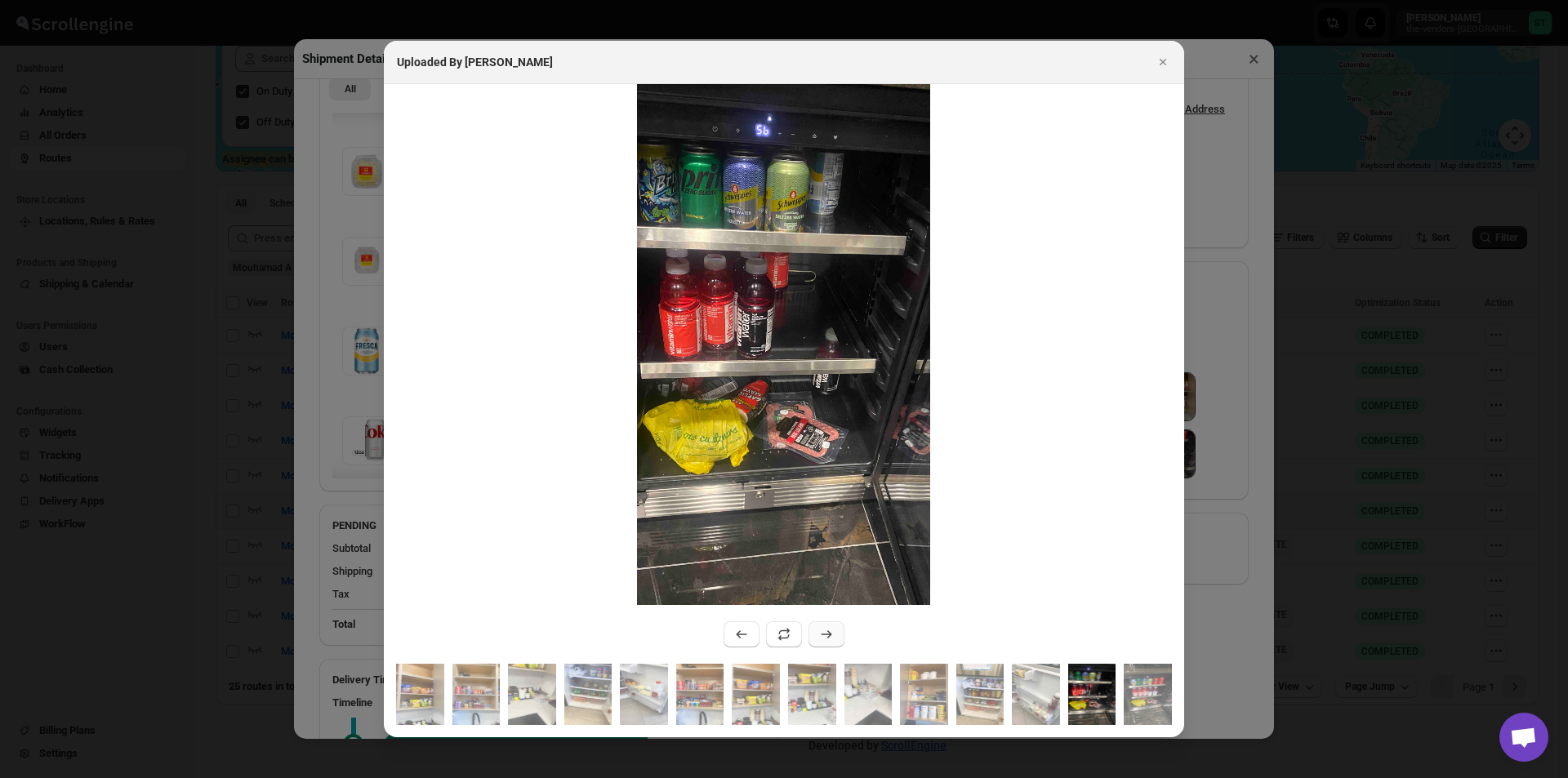
click at [823, 630] on icon ":rfe6:" at bounding box center [825, 634] width 16 height 16
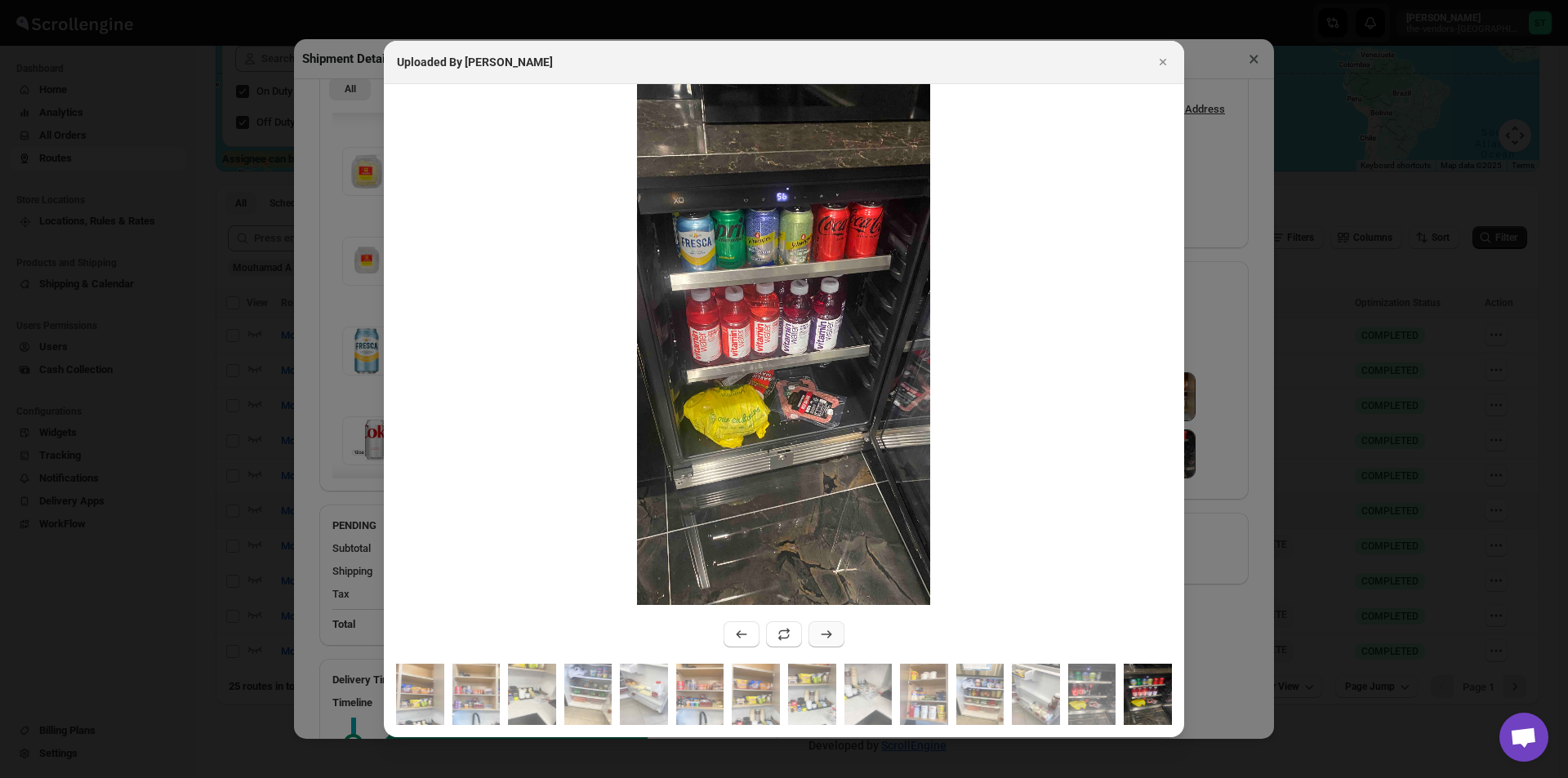
click at [823, 630] on icon ":rfe6:" at bounding box center [825, 634] width 16 height 16
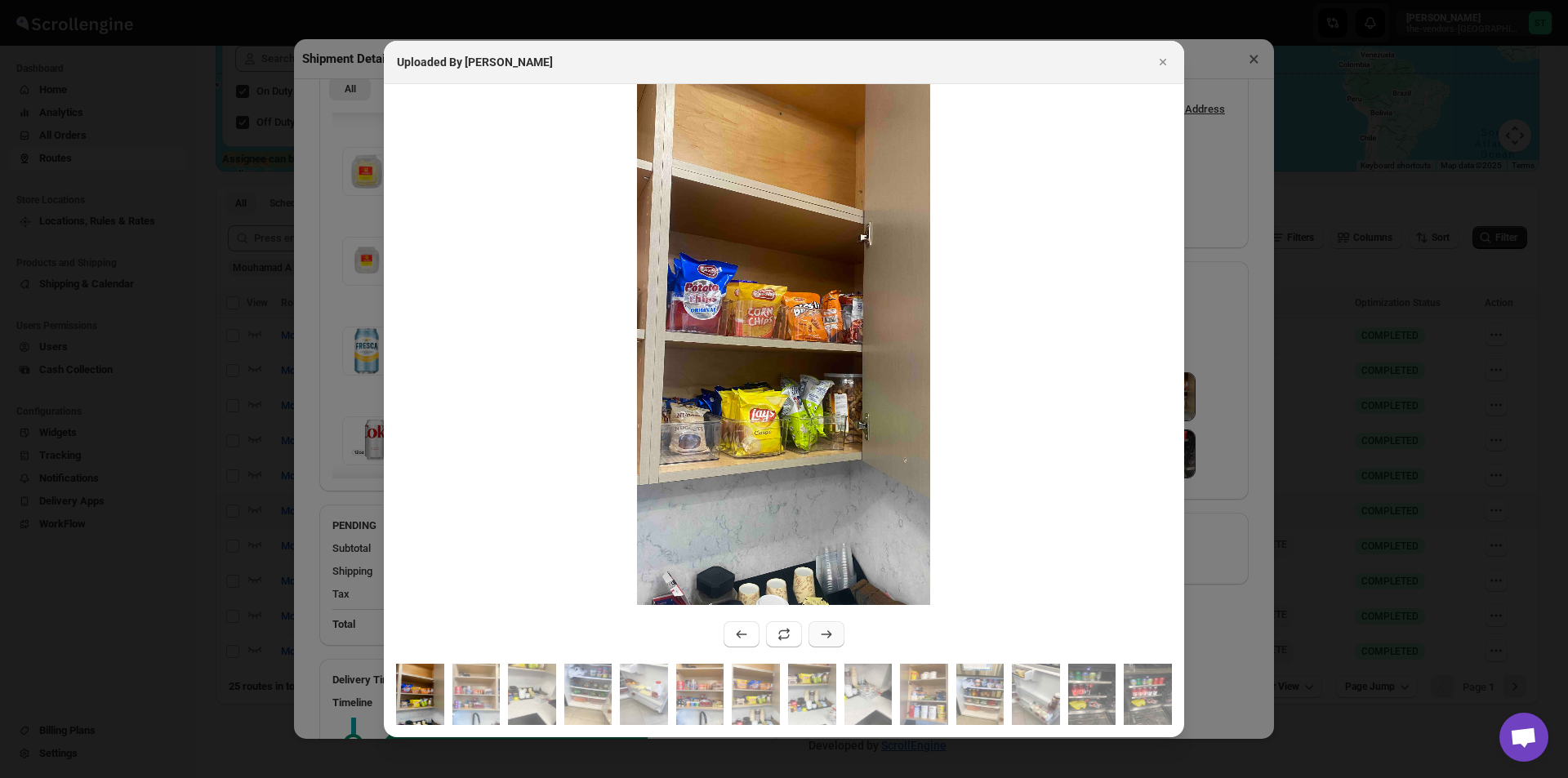
click at [834, 635] on icon ":rfe6:" at bounding box center [825, 634] width 16 height 16
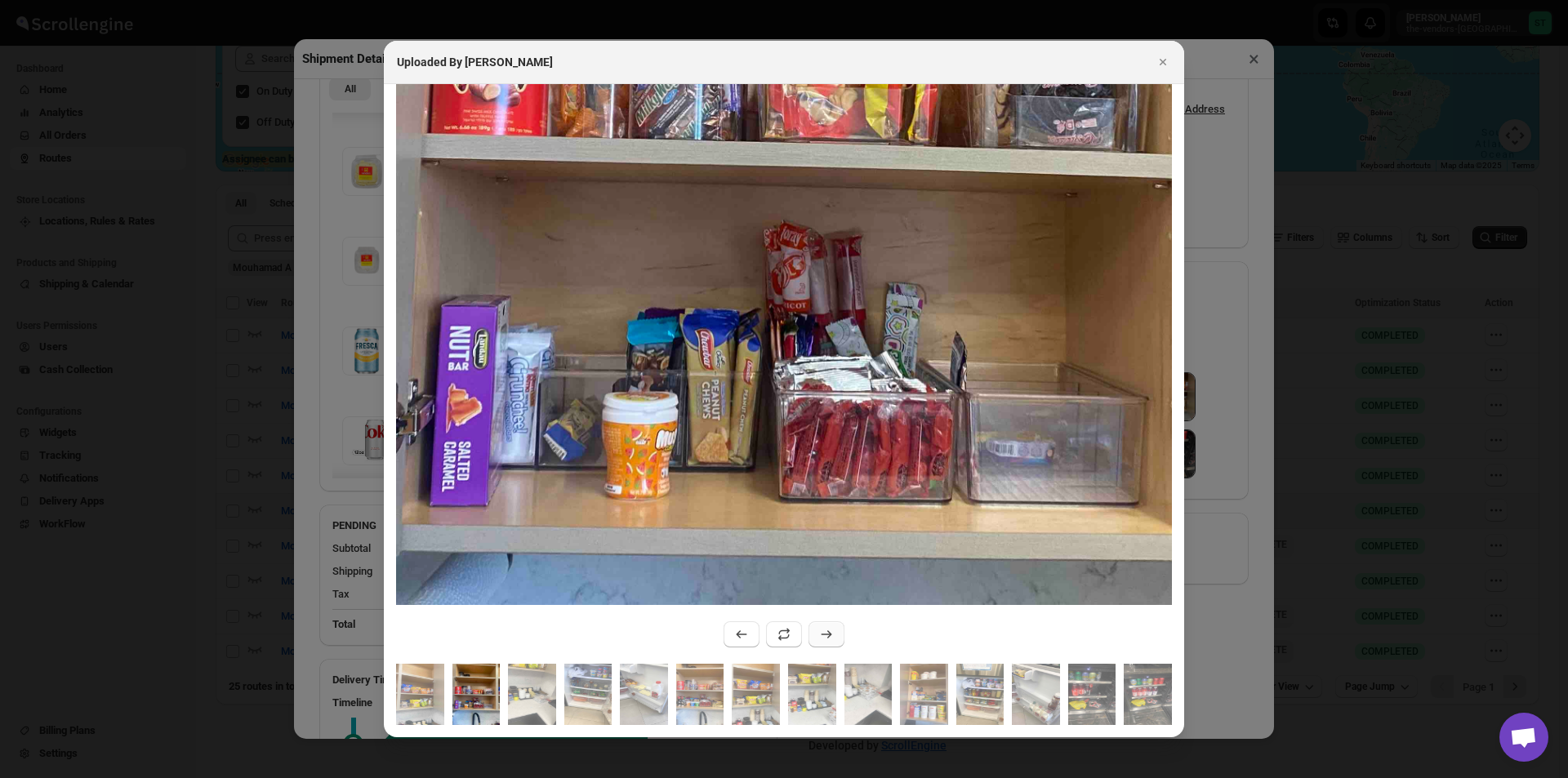
click at [828, 637] on icon ":rfe6:" at bounding box center [826, 635] width 10 height 9
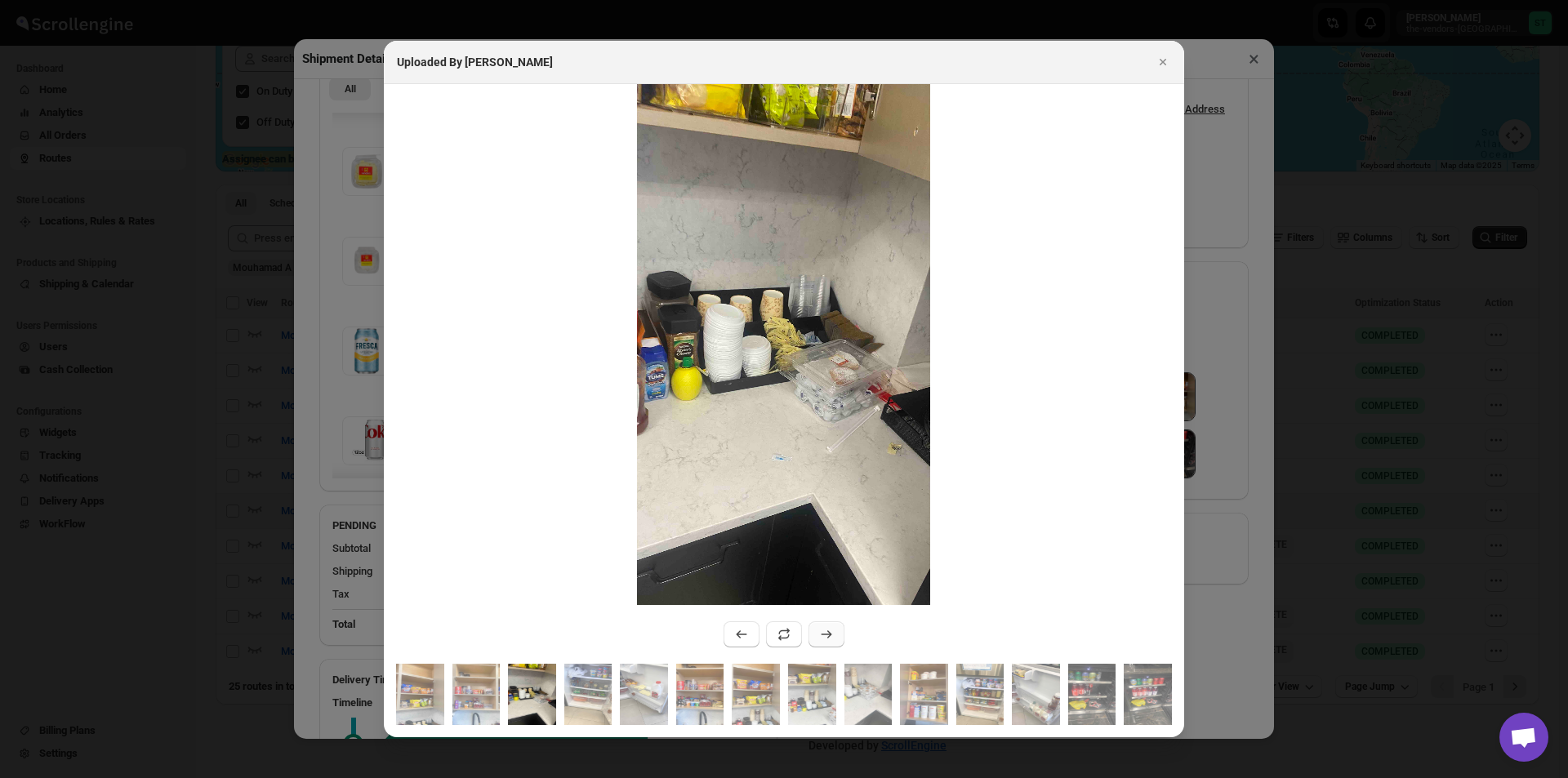
click at [828, 637] on icon ":rfe6:" at bounding box center [826, 635] width 10 height 9
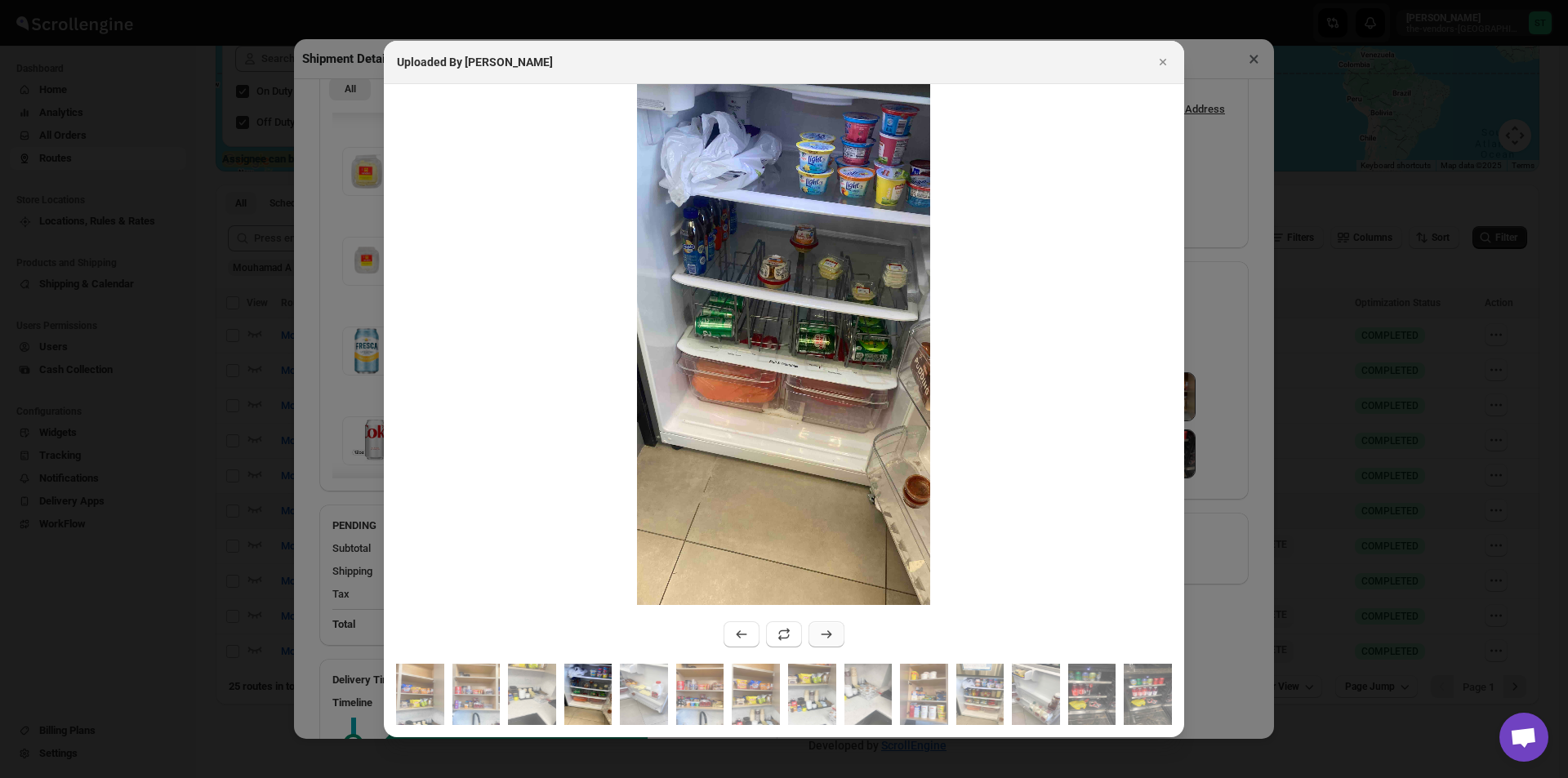
click at [828, 637] on icon ":rfe6:" at bounding box center [826, 635] width 10 height 9
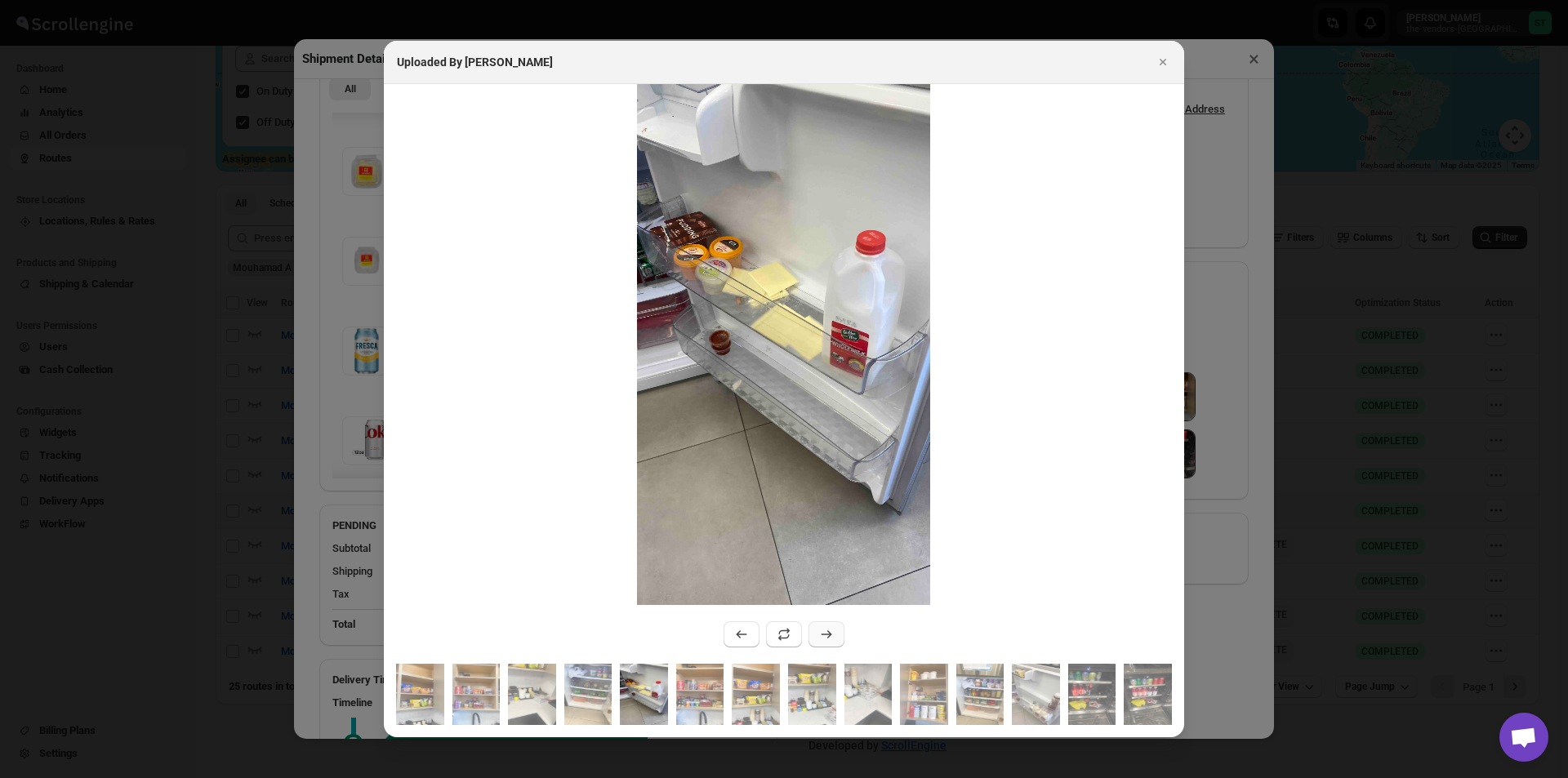
click at [828, 637] on icon ":rfe6:" at bounding box center [826, 635] width 10 height 9
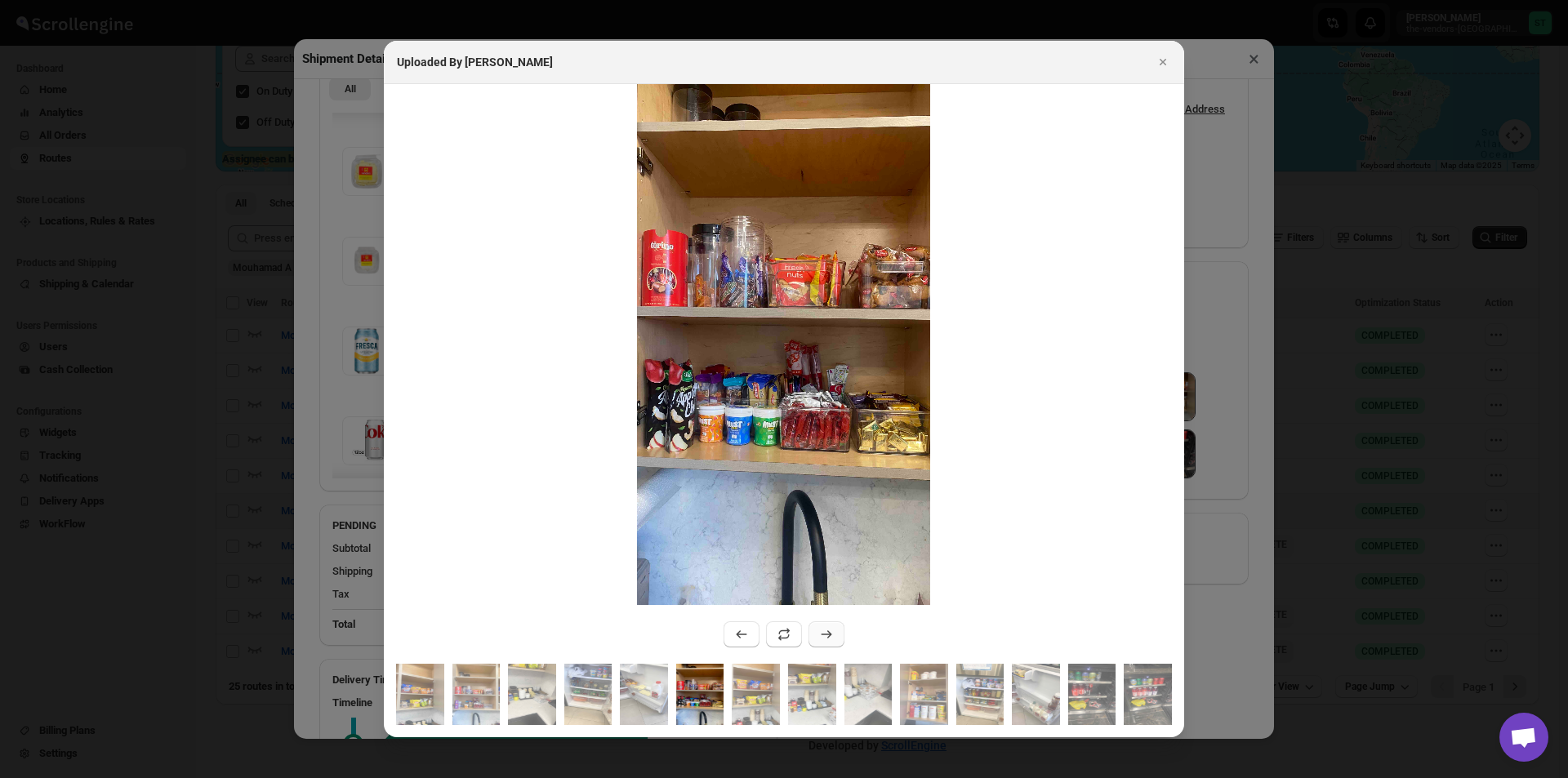
click at [827, 635] on icon ":rfe6:" at bounding box center [825, 634] width 16 height 16
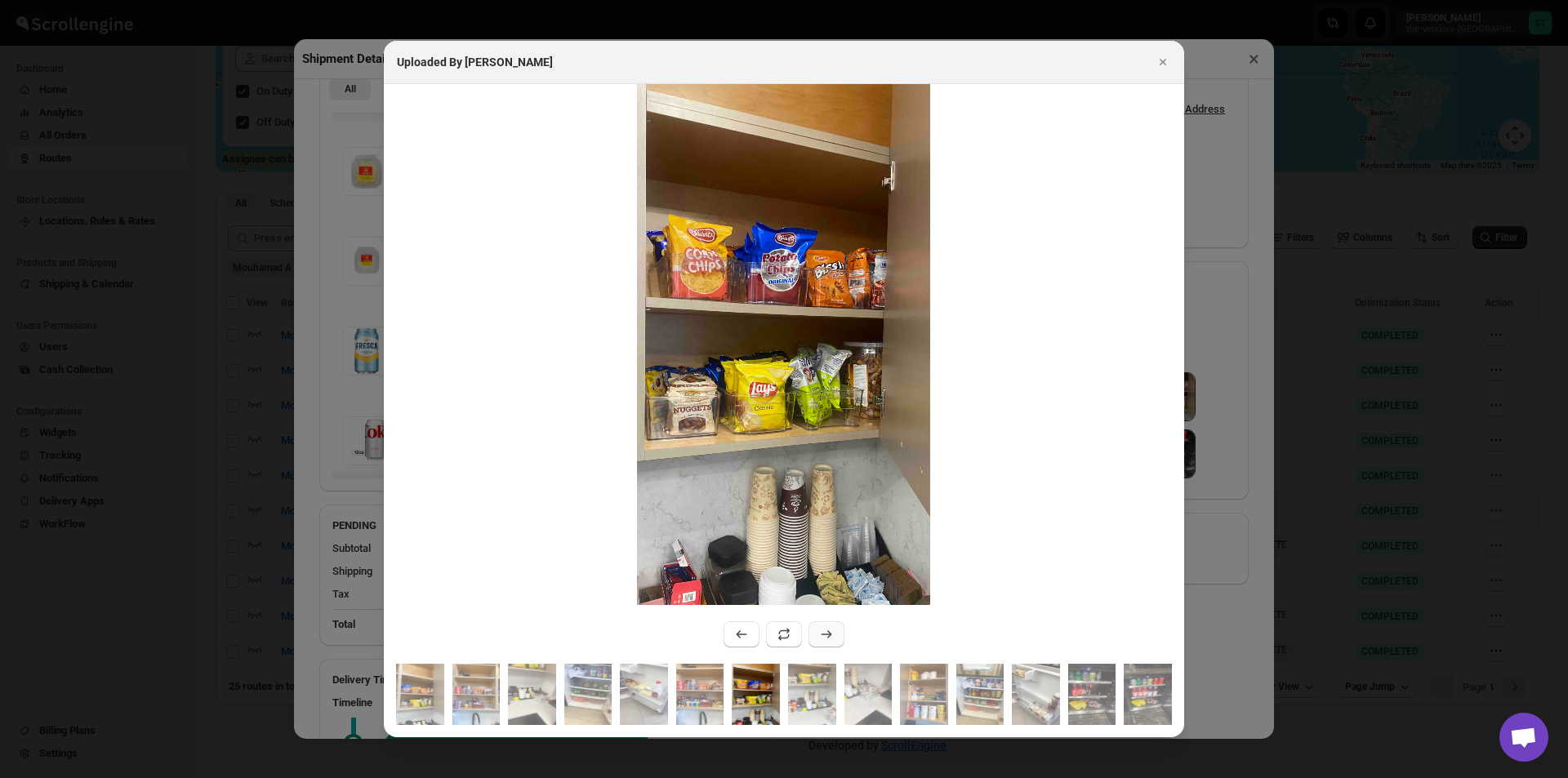
click at [827, 635] on icon ":rfe6:" at bounding box center [825, 634] width 16 height 16
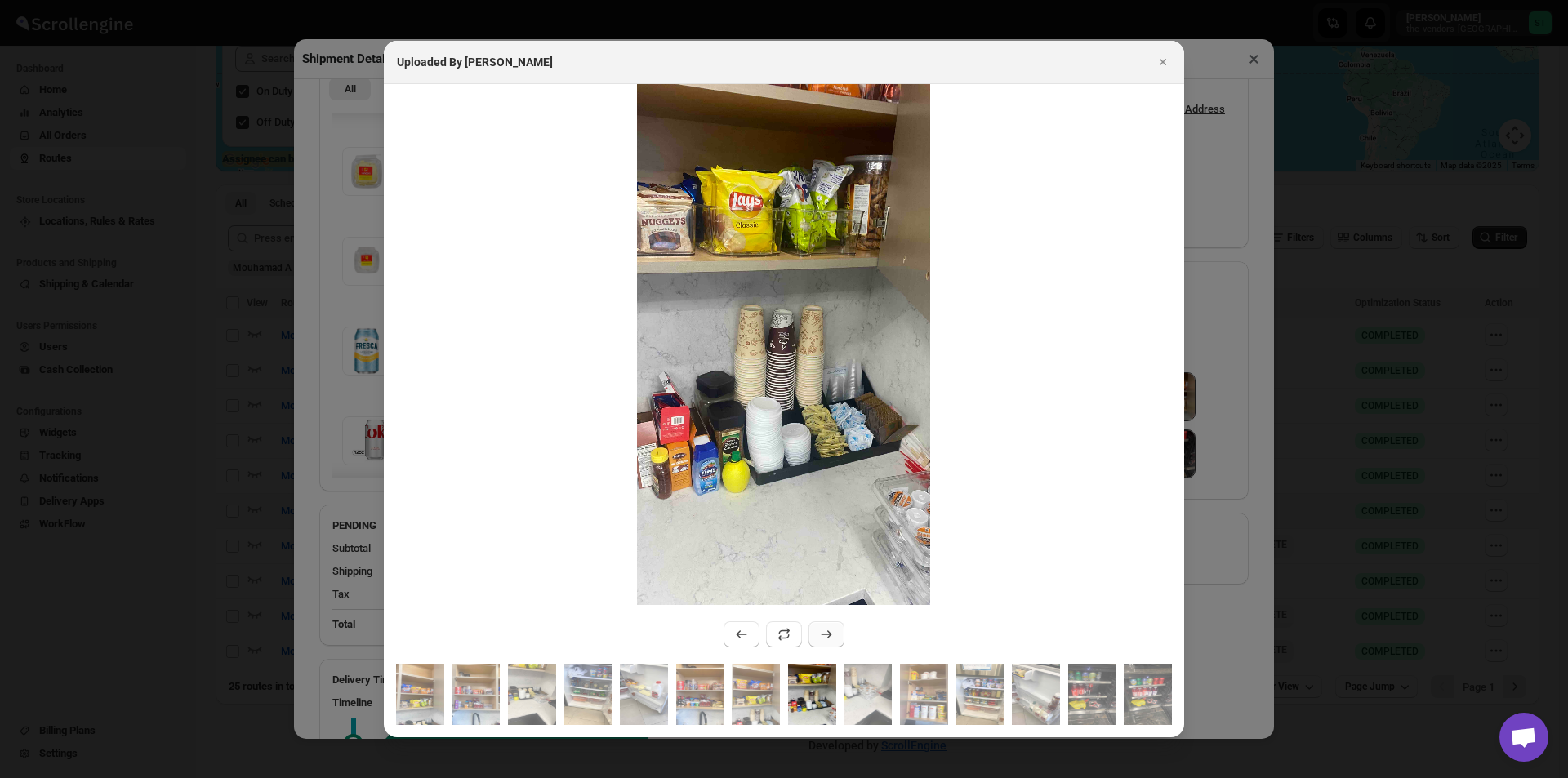
click at [827, 635] on icon ":rfe6:" at bounding box center [825, 634] width 16 height 16
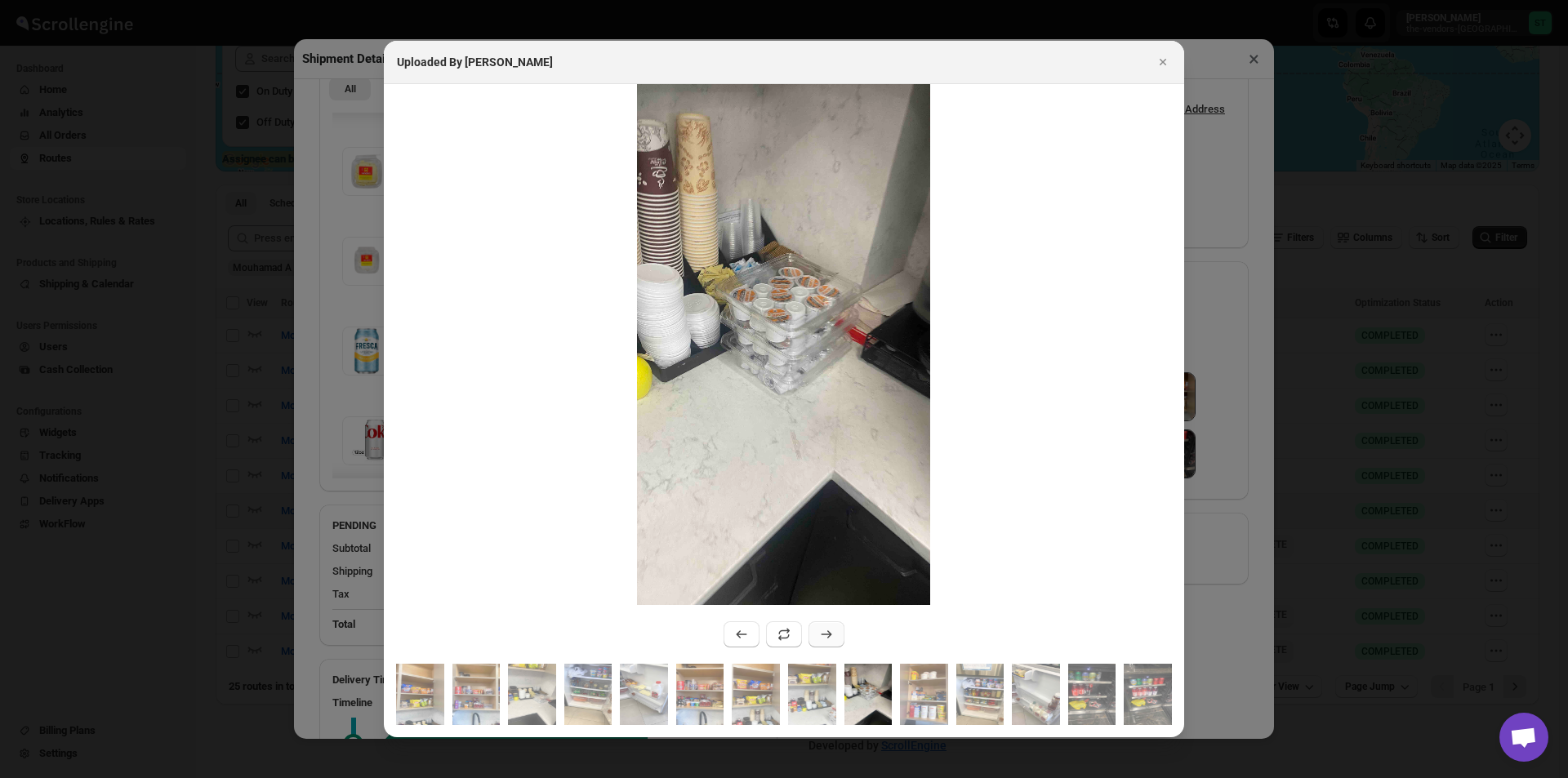
click at [827, 635] on icon ":rfe6:" at bounding box center [825, 634] width 16 height 16
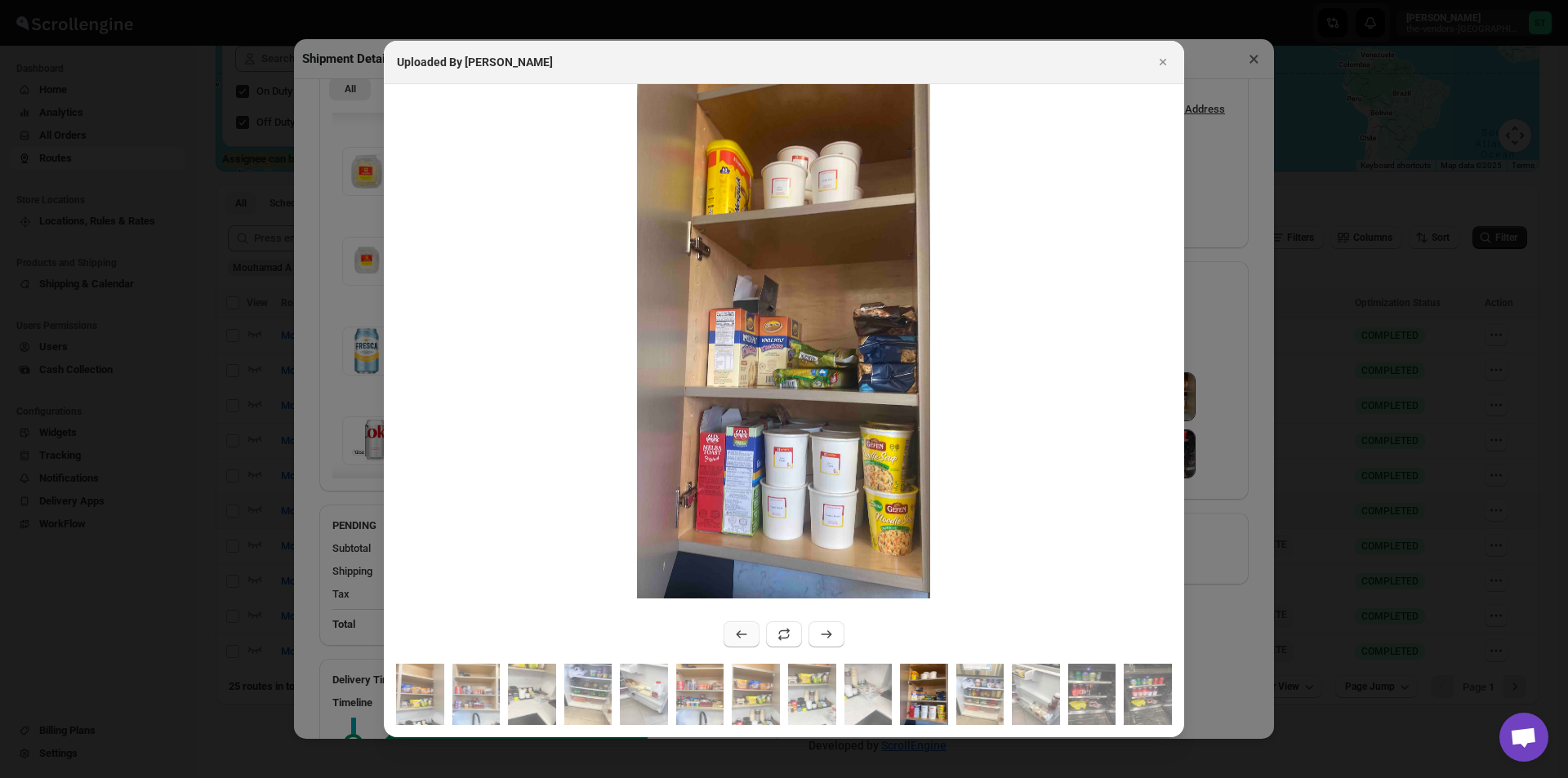
click at [740, 636] on icon ":rfe6:" at bounding box center [741, 634] width 16 height 16
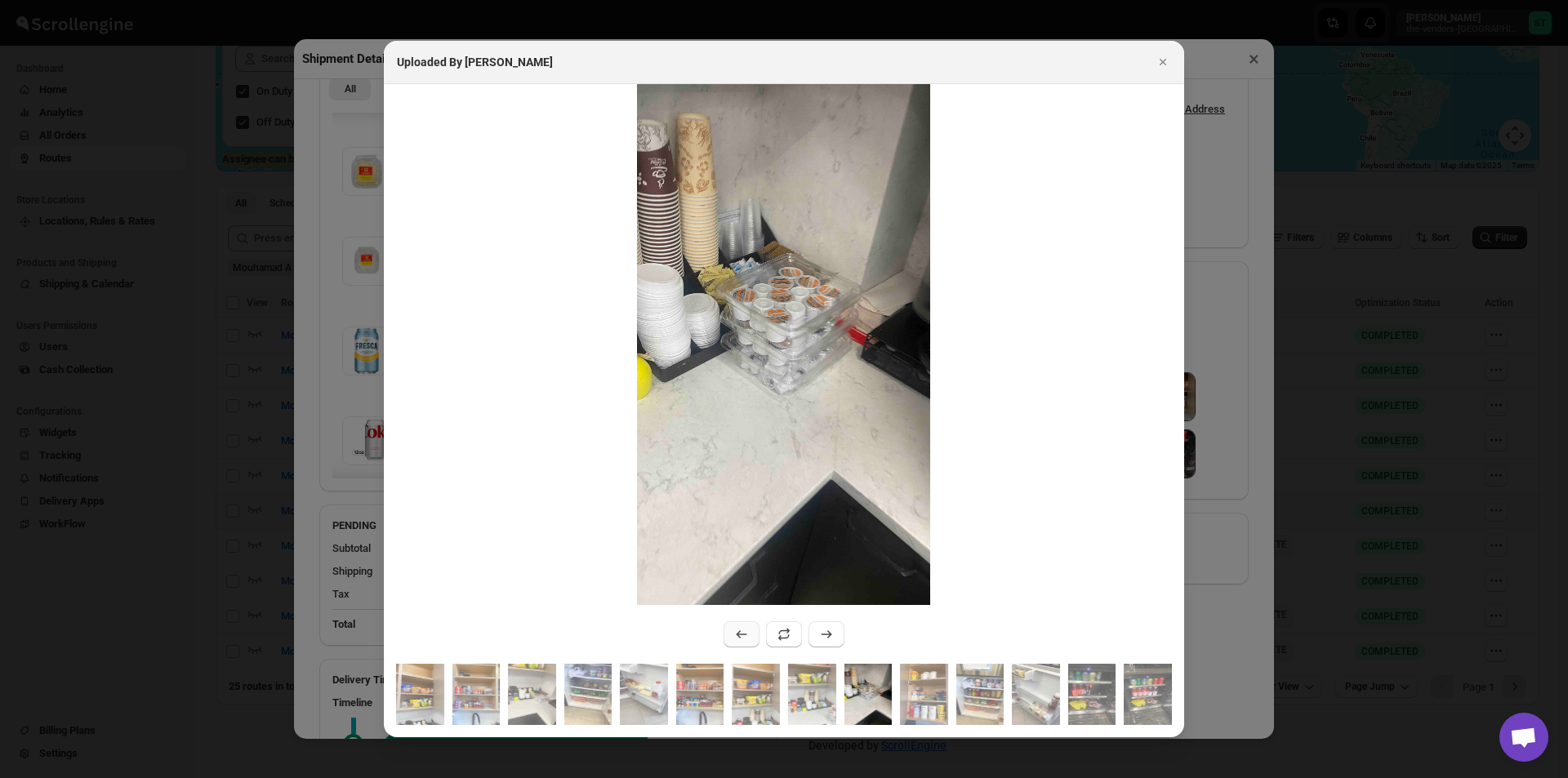
click at [740, 636] on icon ":rfe6:" at bounding box center [741, 634] width 16 height 16
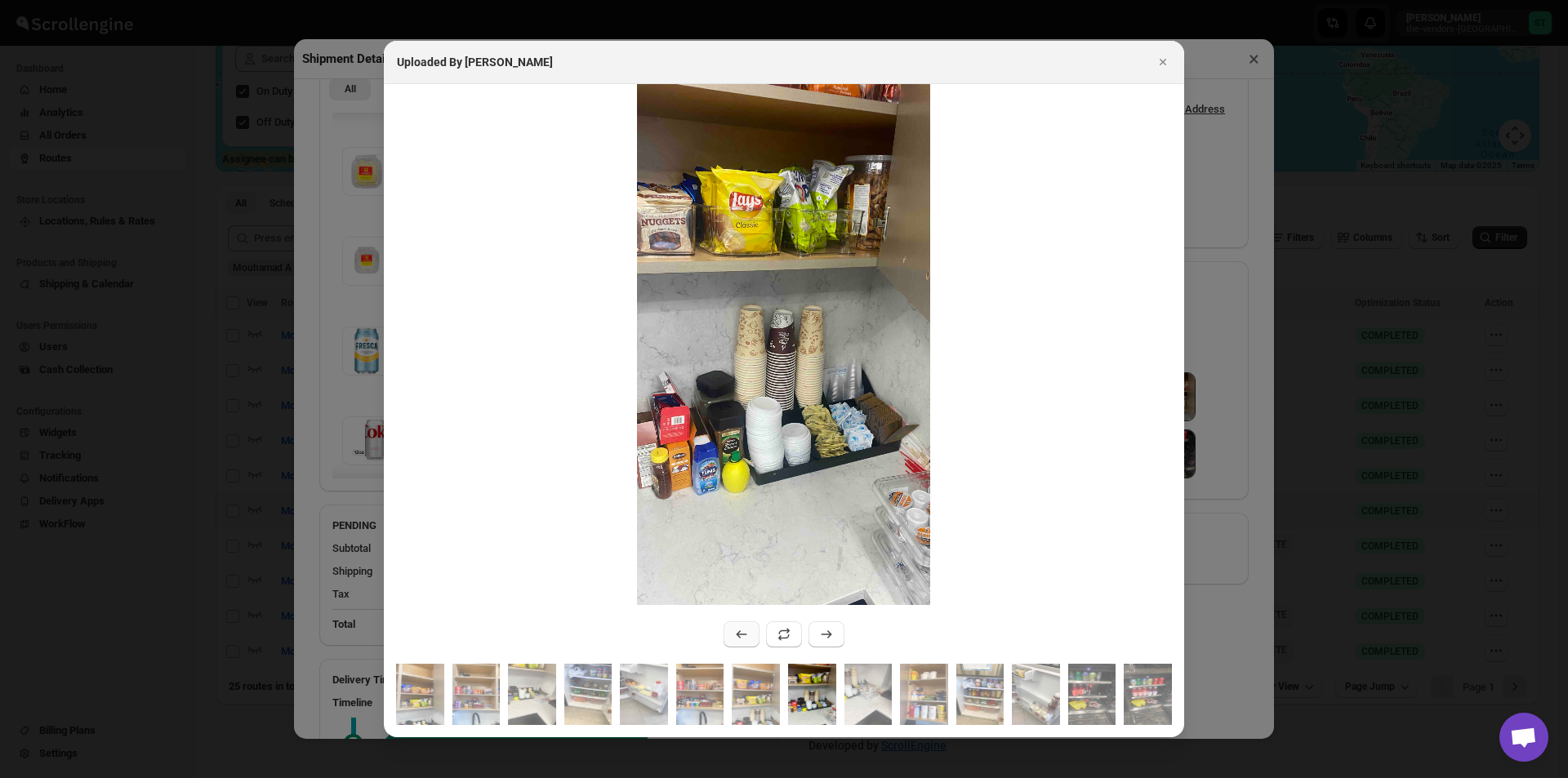
click at [740, 636] on icon ":rfe6:" at bounding box center [741, 634] width 16 height 16
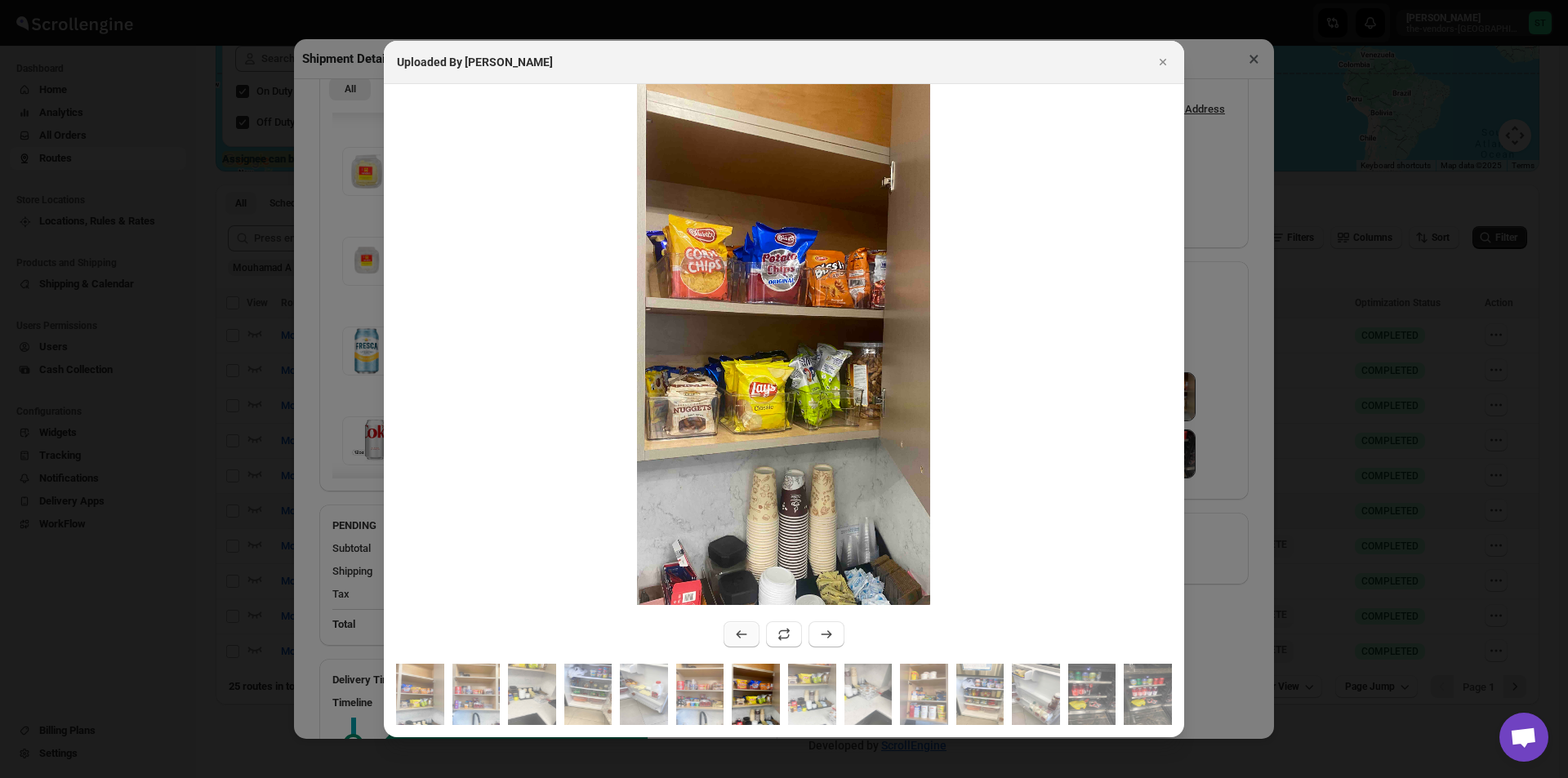
click at [740, 636] on icon ":rfe6:" at bounding box center [741, 634] width 16 height 16
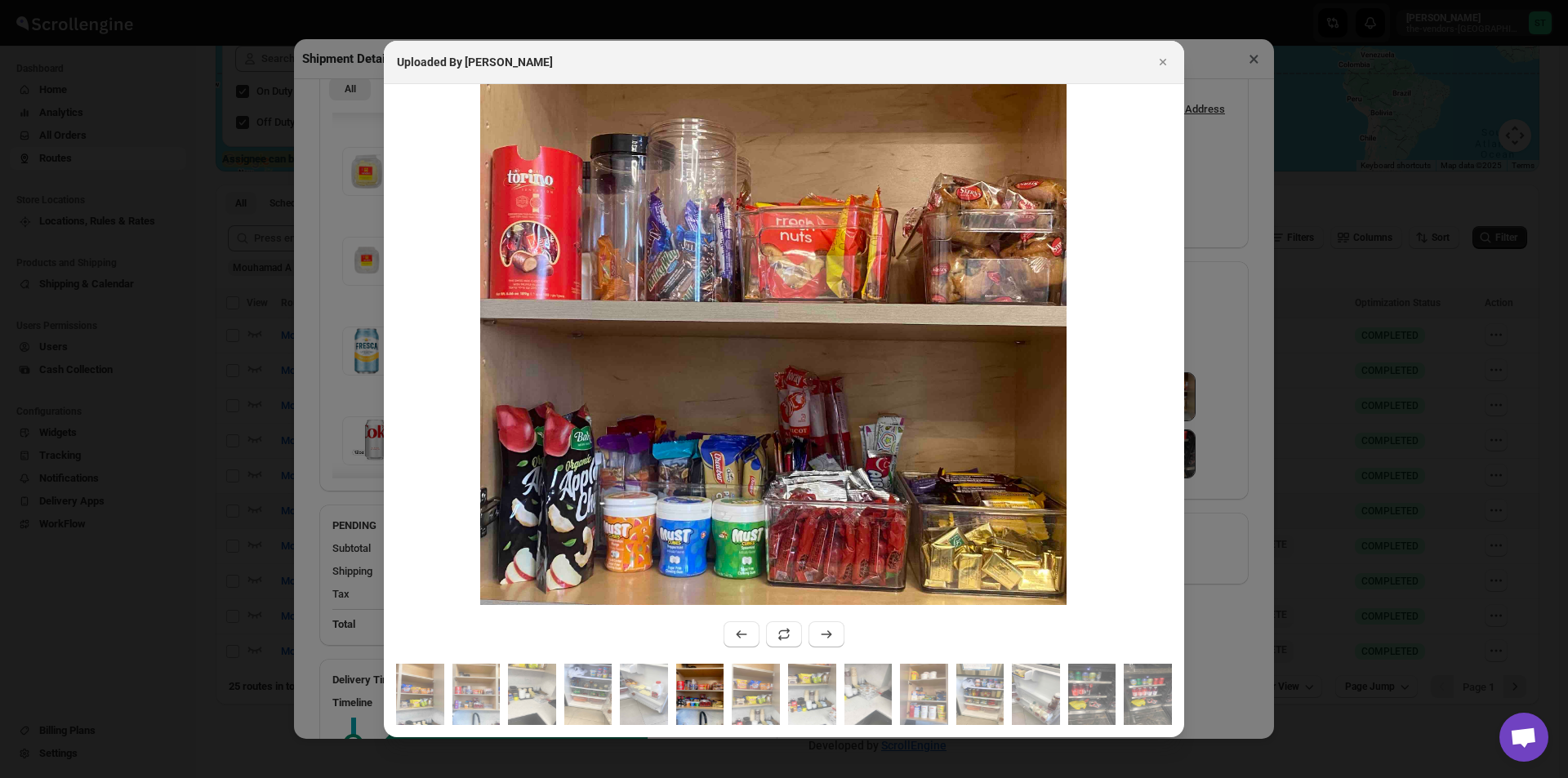
drag, startPoint x: 940, startPoint y: 246, endPoint x: 965, endPoint y: 413, distance: 168.9
click at [965, 413] on img ":rfe6:" at bounding box center [774, 376] width 586 height 1042
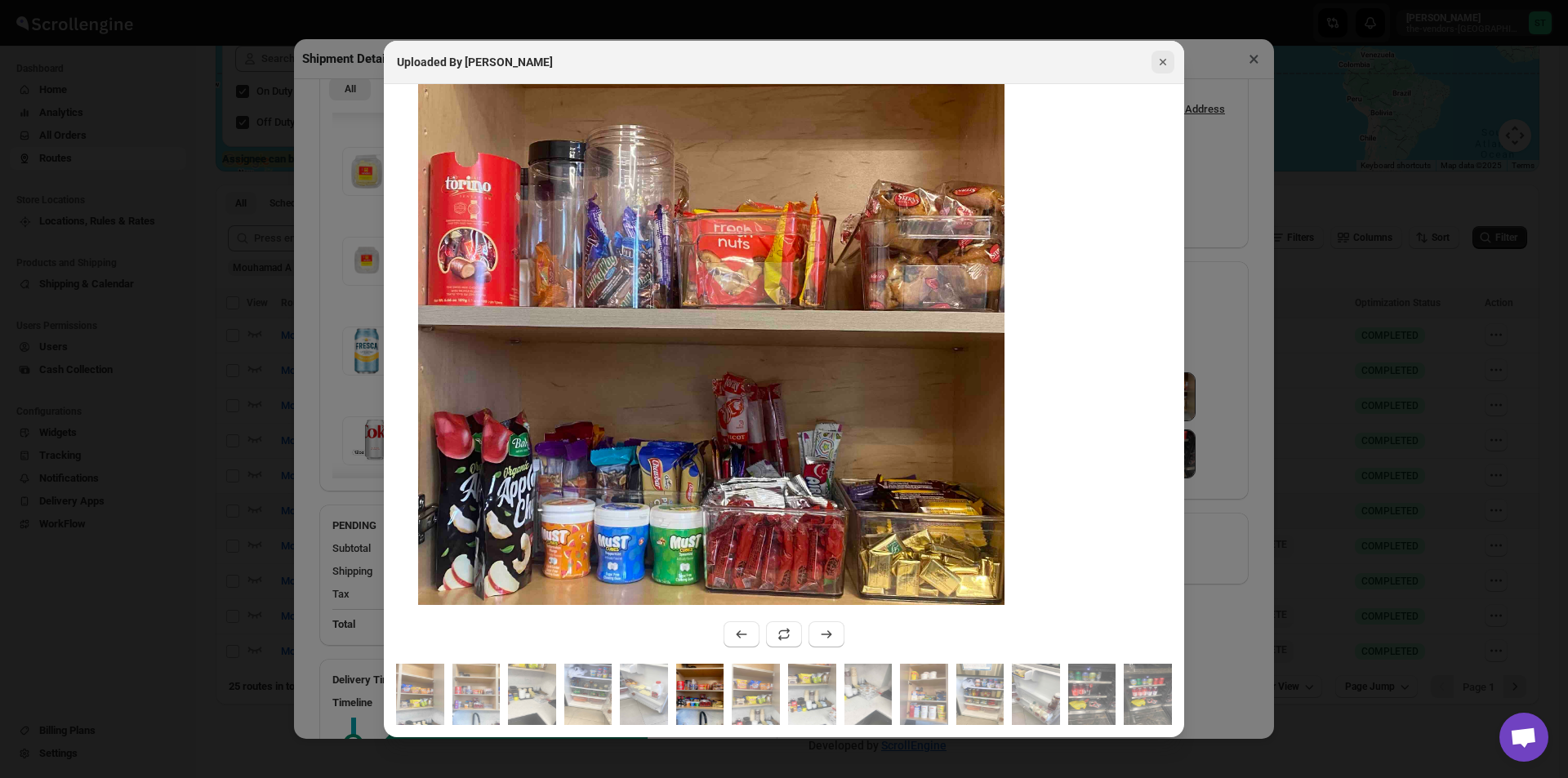
click at [1158, 56] on icon "Close" at bounding box center [1162, 61] width 16 height 16
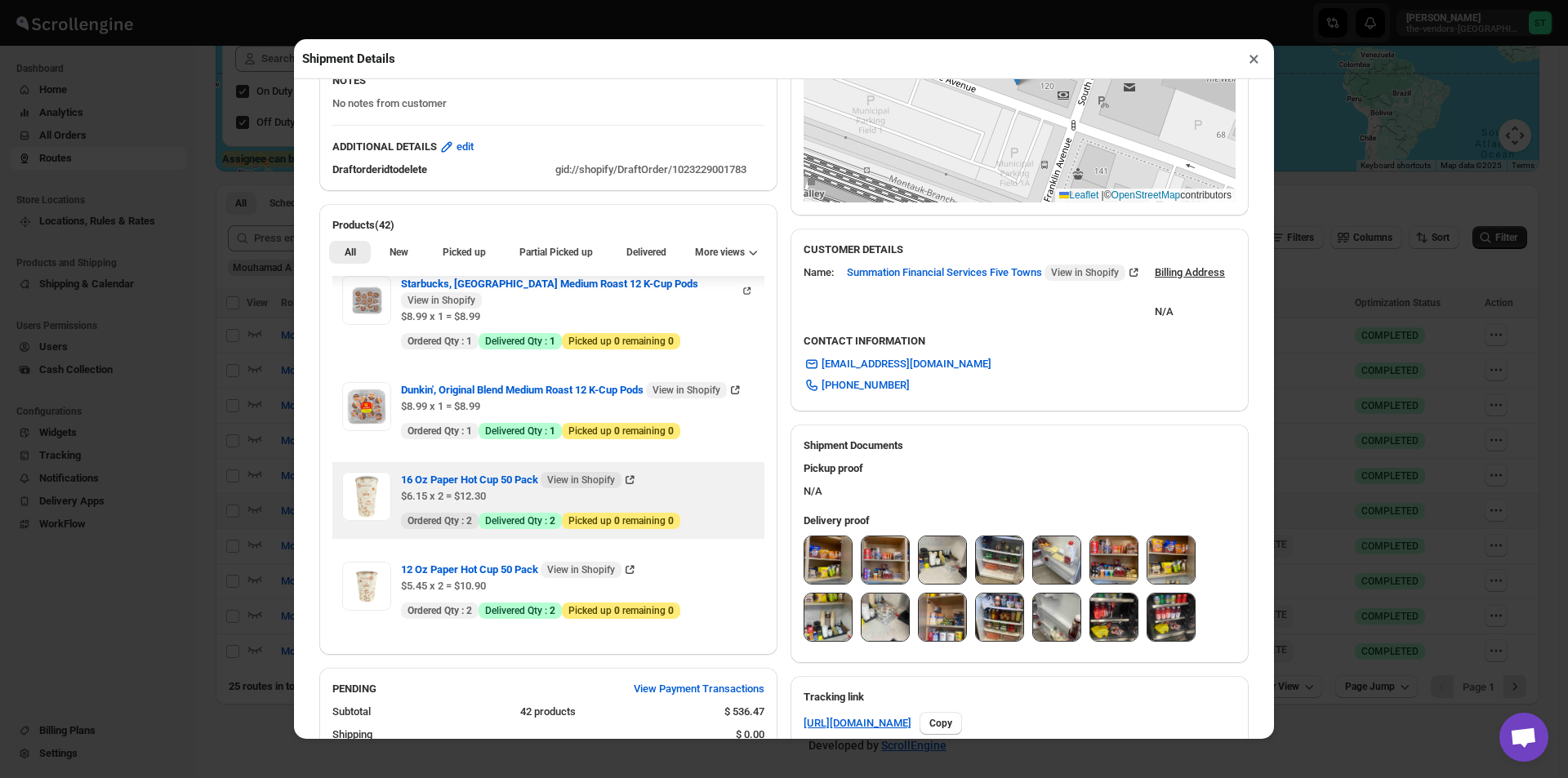
scroll to position [734, 0]
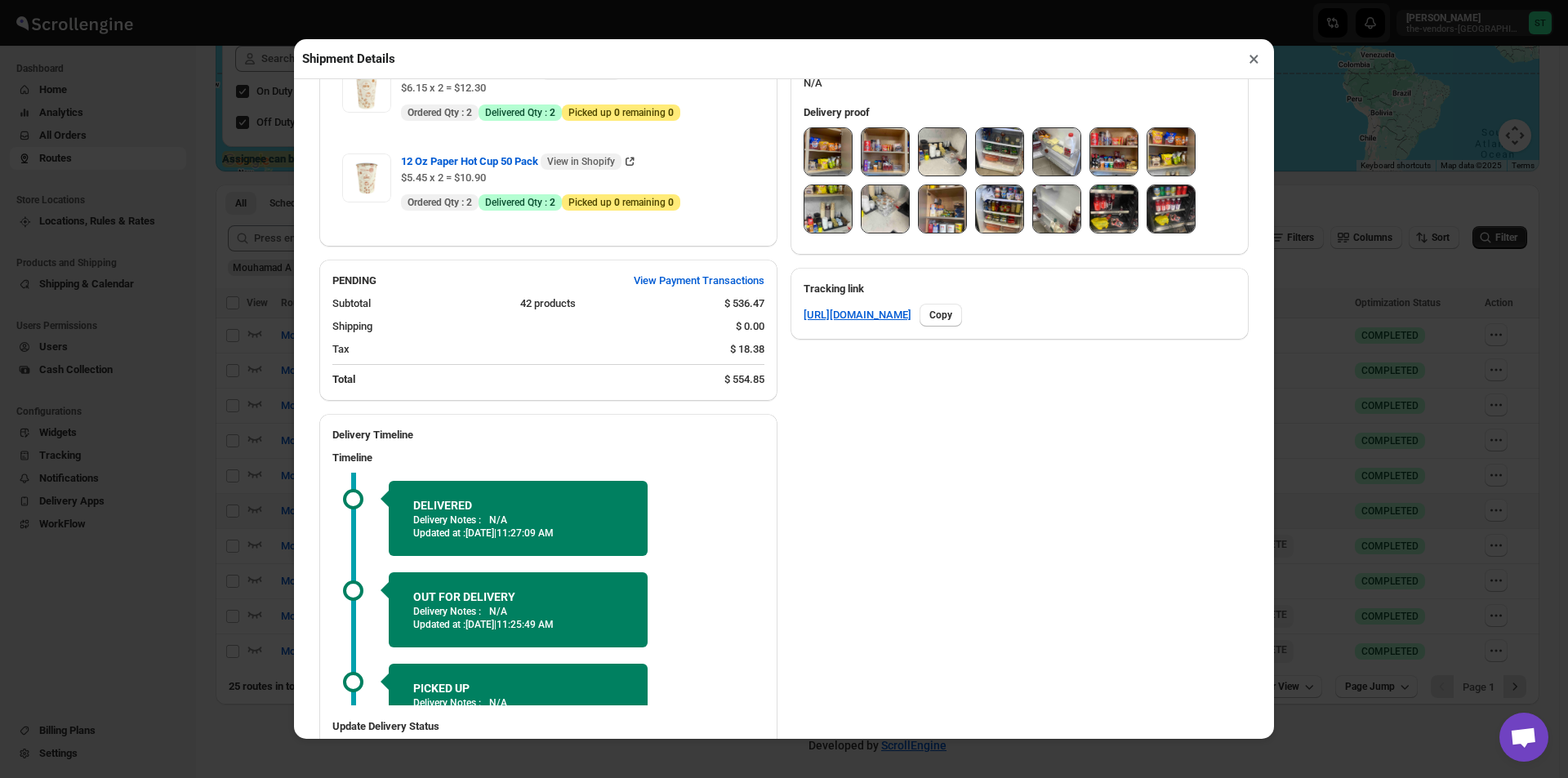
click at [1246, 61] on button "×" at bounding box center [1254, 58] width 24 height 23
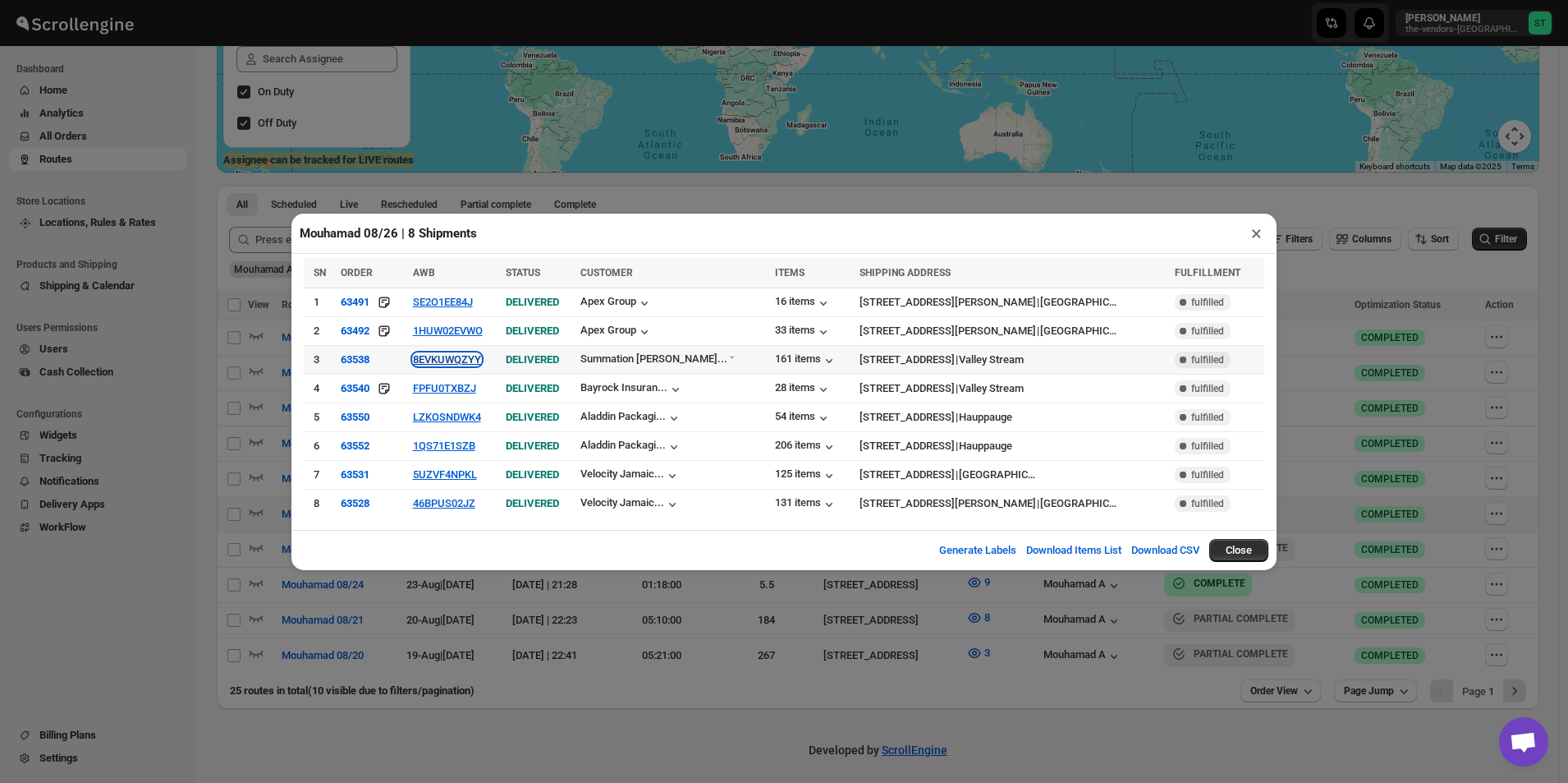
click at [463, 360] on button "8EVKUWQZYY" at bounding box center [447, 359] width 68 height 12
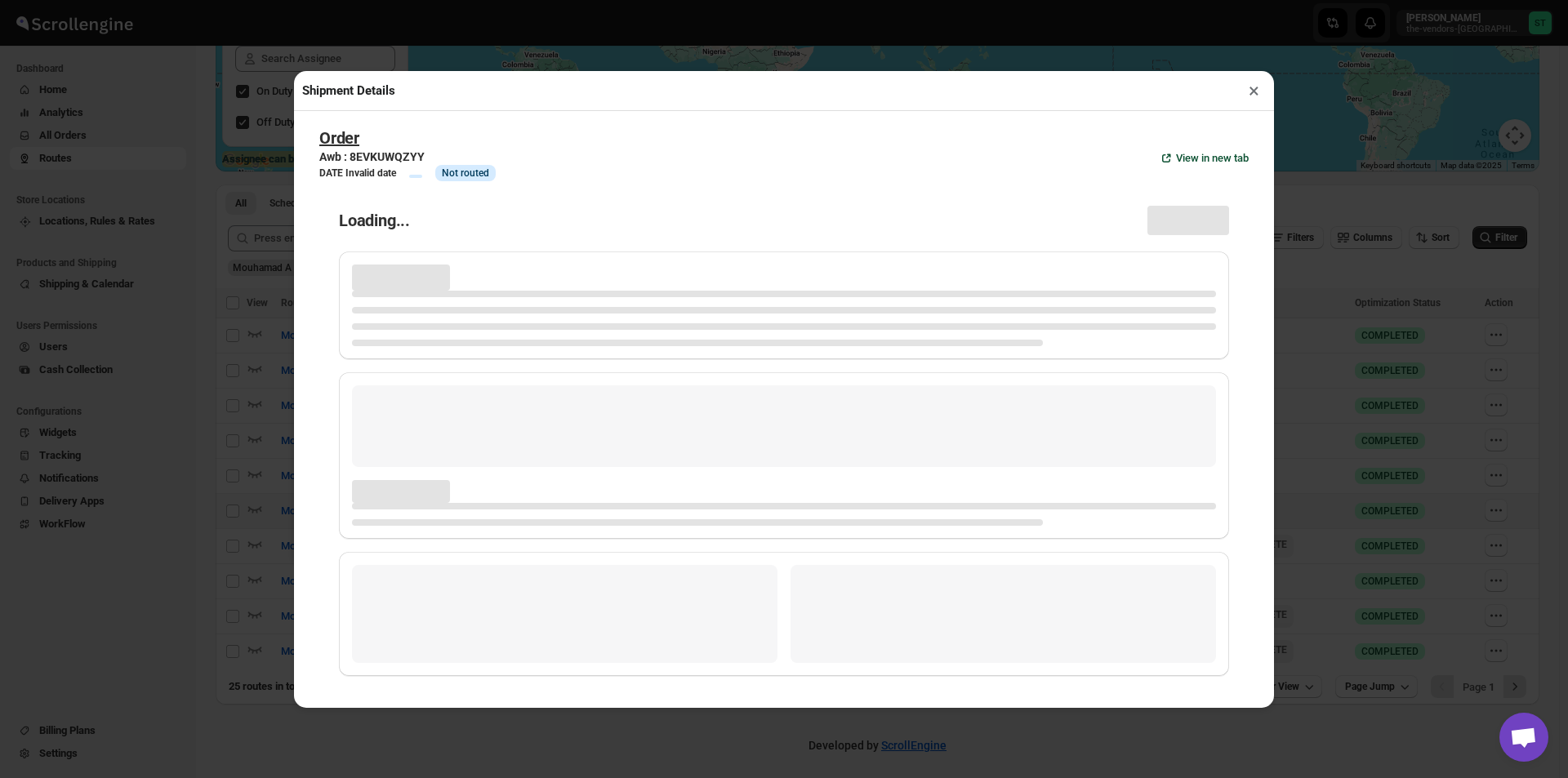
click at [1252, 91] on button "×" at bounding box center [1254, 91] width 24 height 23
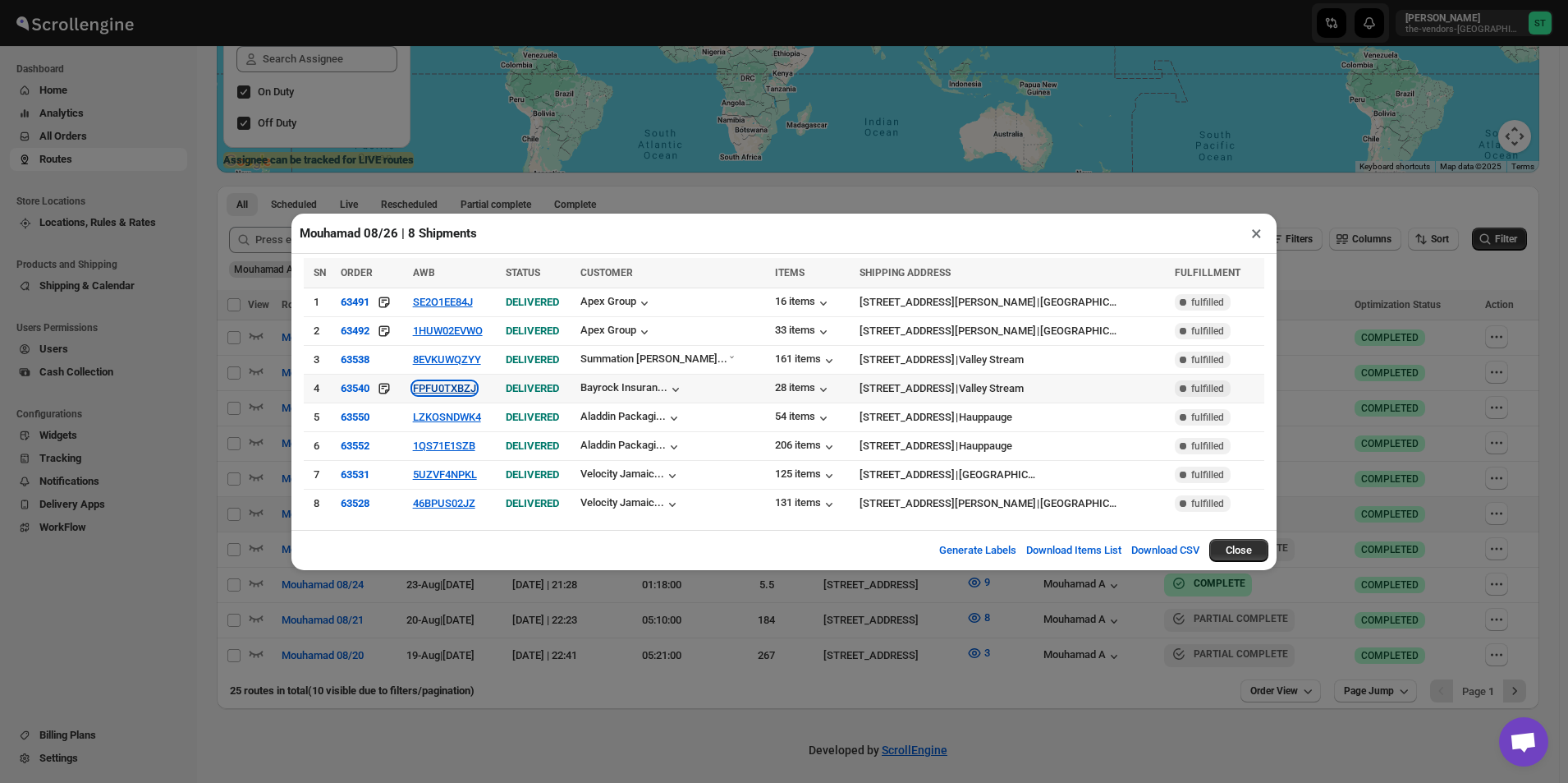
click at [455, 390] on button "FPFU0TXBZJ" at bounding box center [445, 388] width 64 height 12
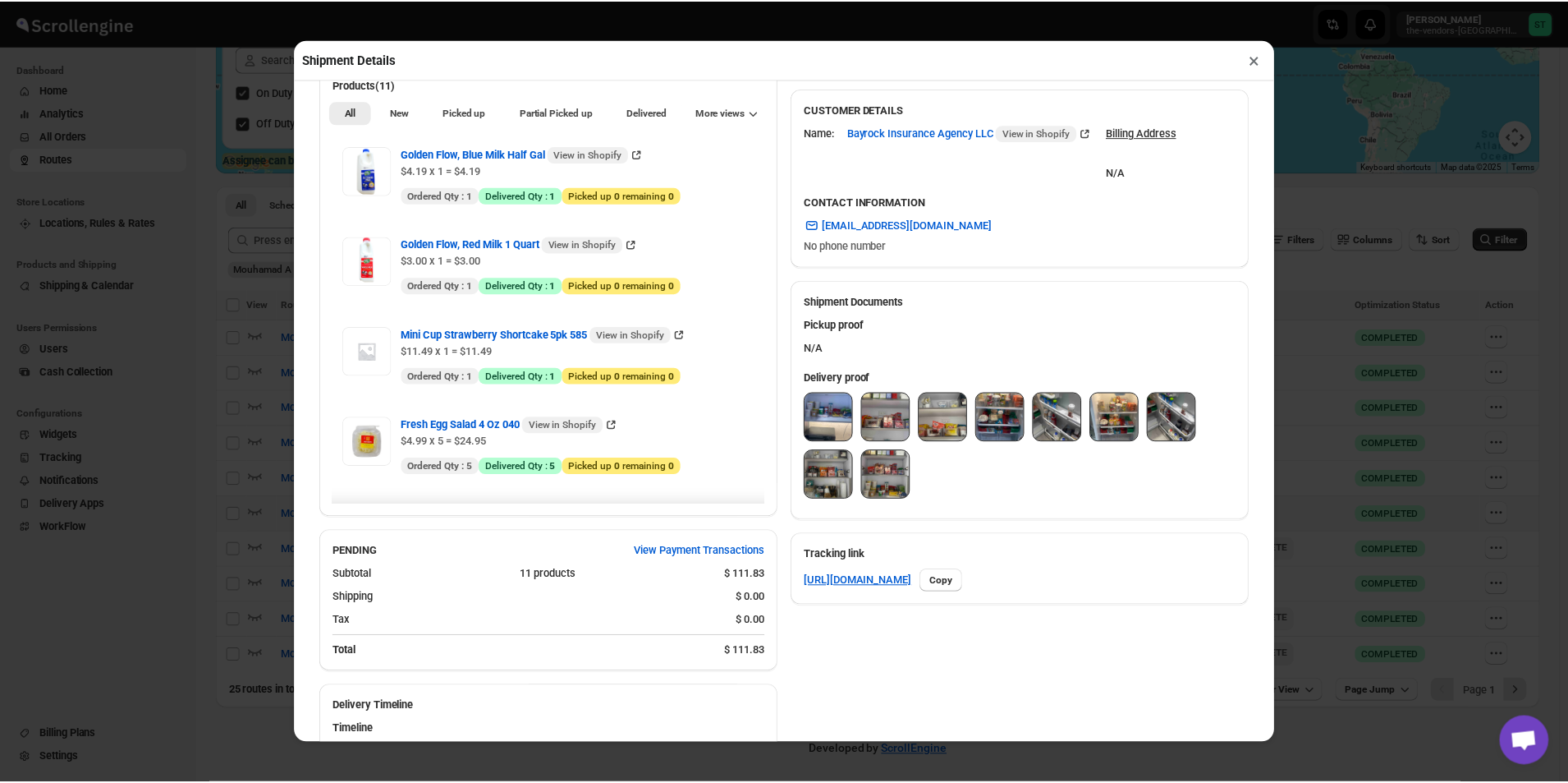
scroll to position [492, 0]
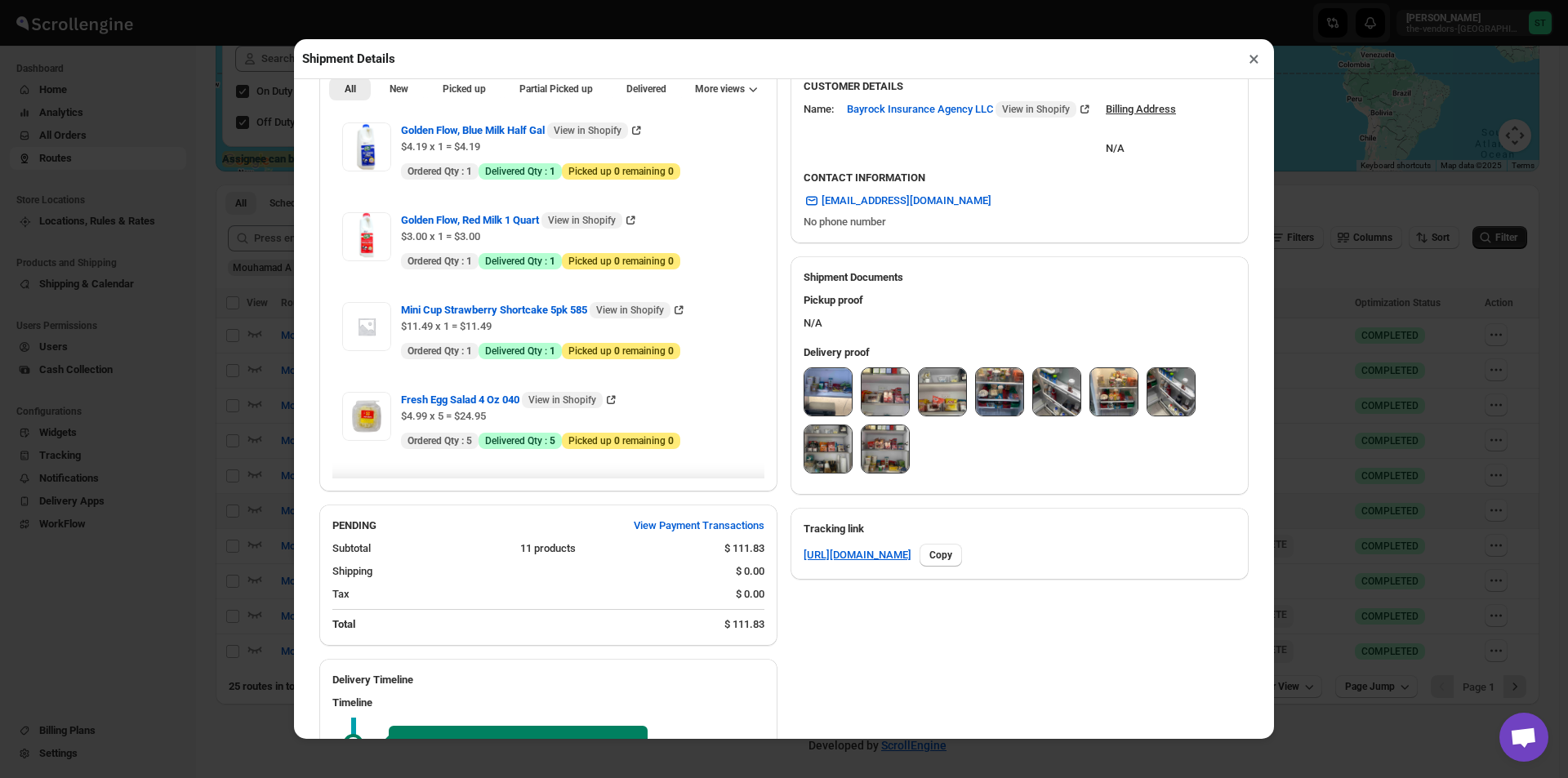
click at [818, 406] on img at bounding box center [827, 391] width 47 height 47
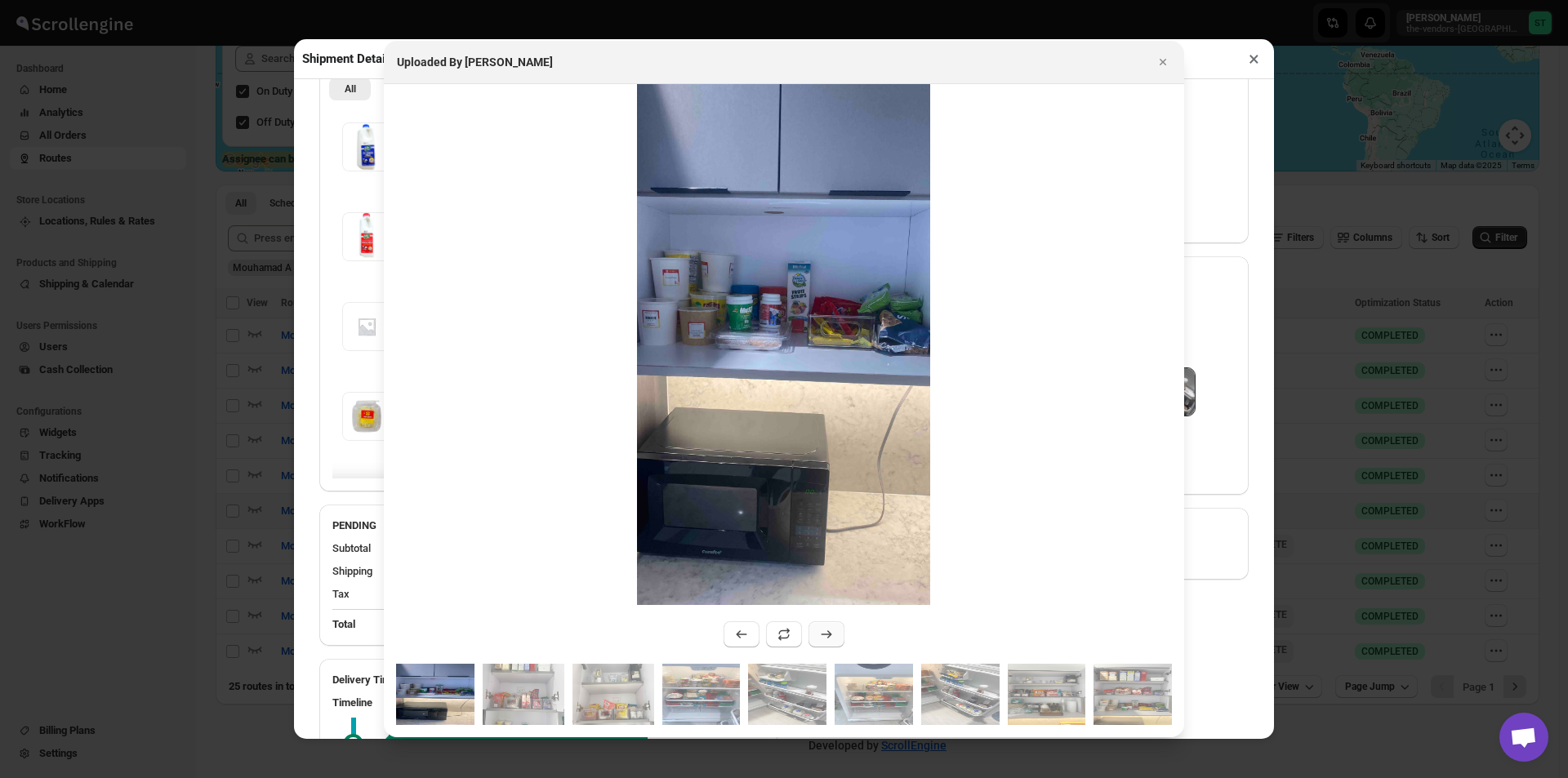
click at [831, 632] on icon ":rfos:" at bounding box center [825, 634] width 16 height 16
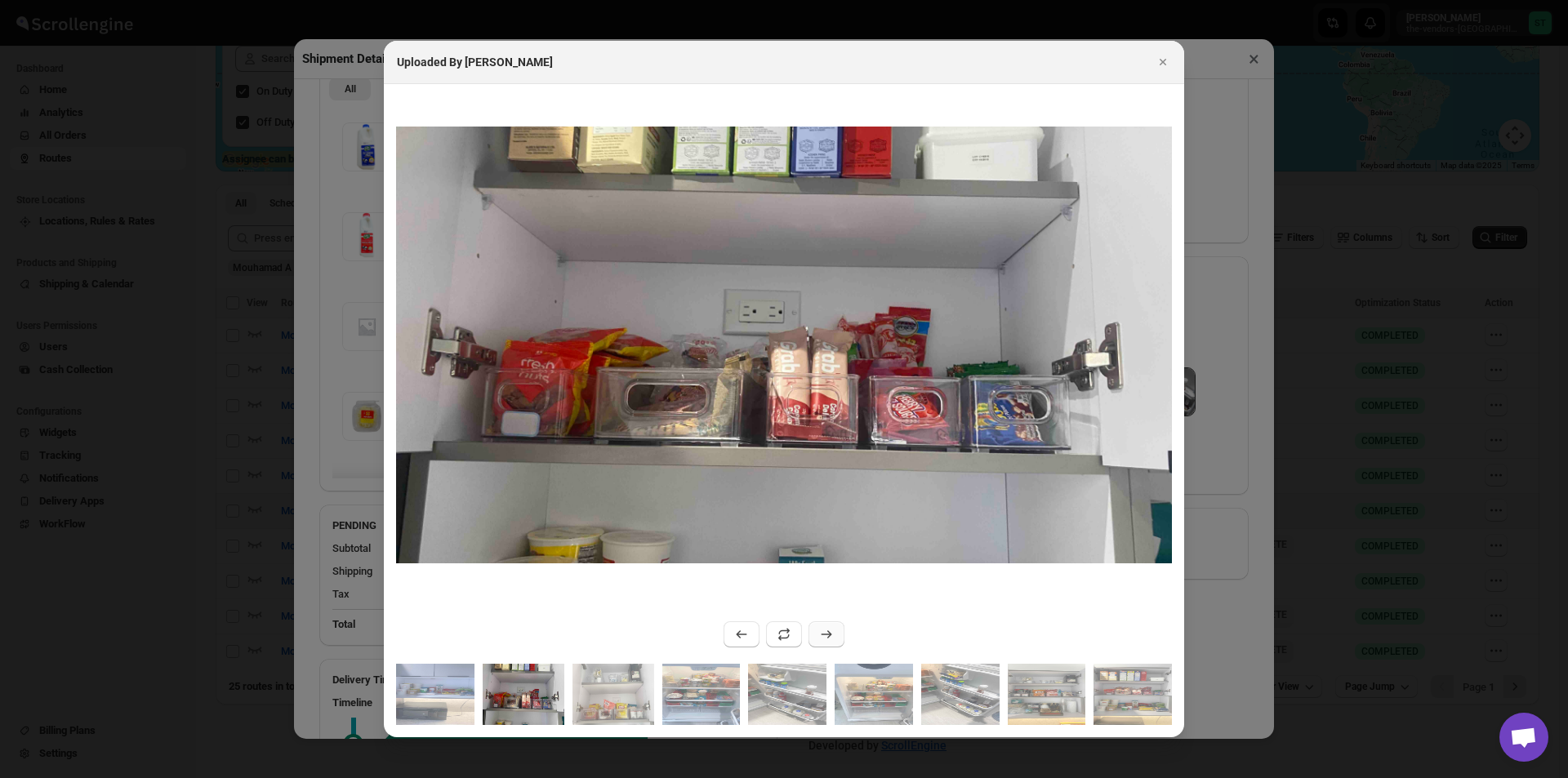
click at [831, 632] on icon ":rfos:" at bounding box center [825, 634] width 16 height 16
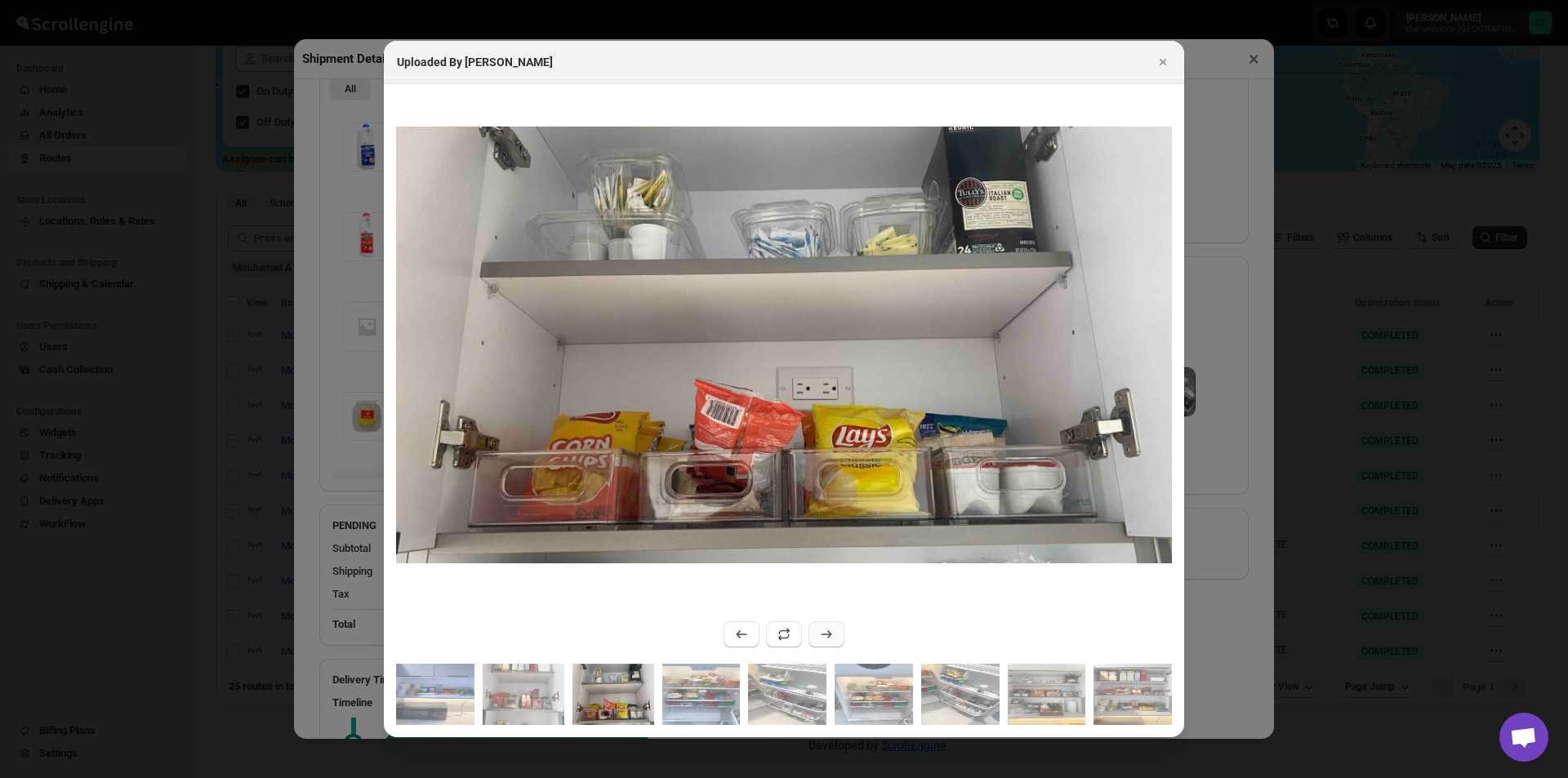
click at [831, 632] on icon ":rfos:" at bounding box center [825, 634] width 16 height 16
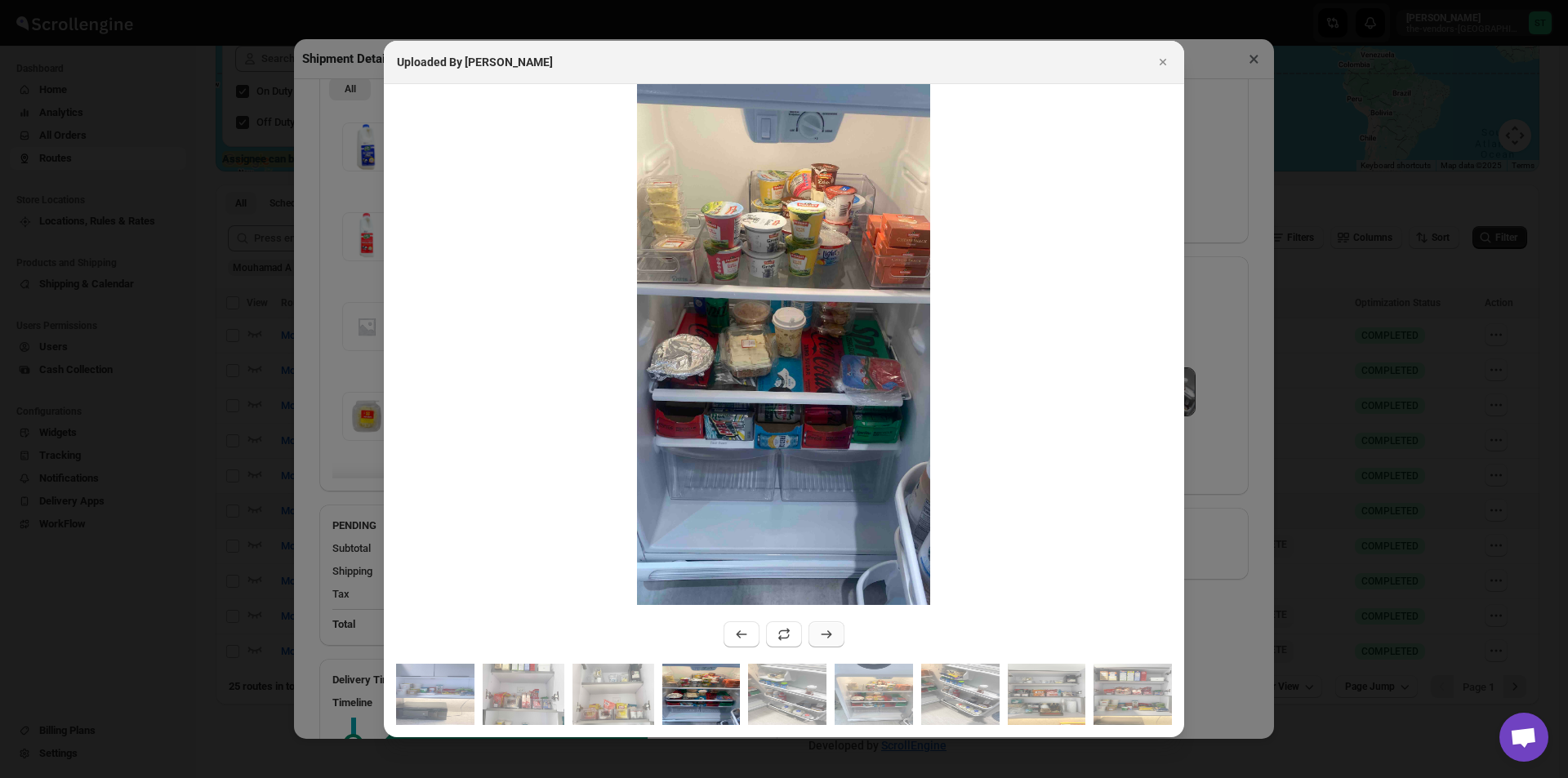
click at [825, 627] on icon ":rfos:" at bounding box center [825, 634] width 16 height 16
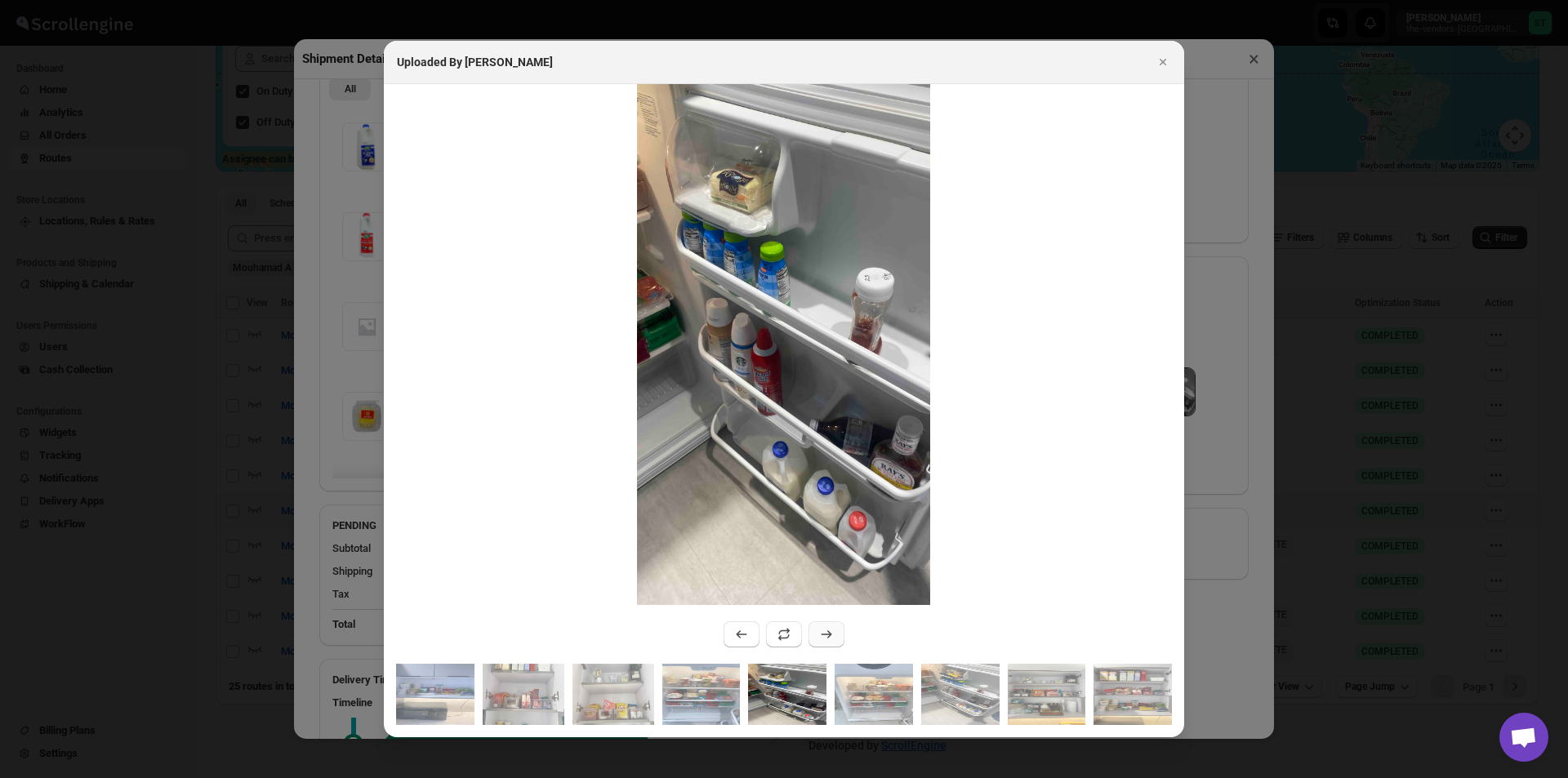
click at [825, 627] on icon ":rfos:" at bounding box center [825, 634] width 16 height 16
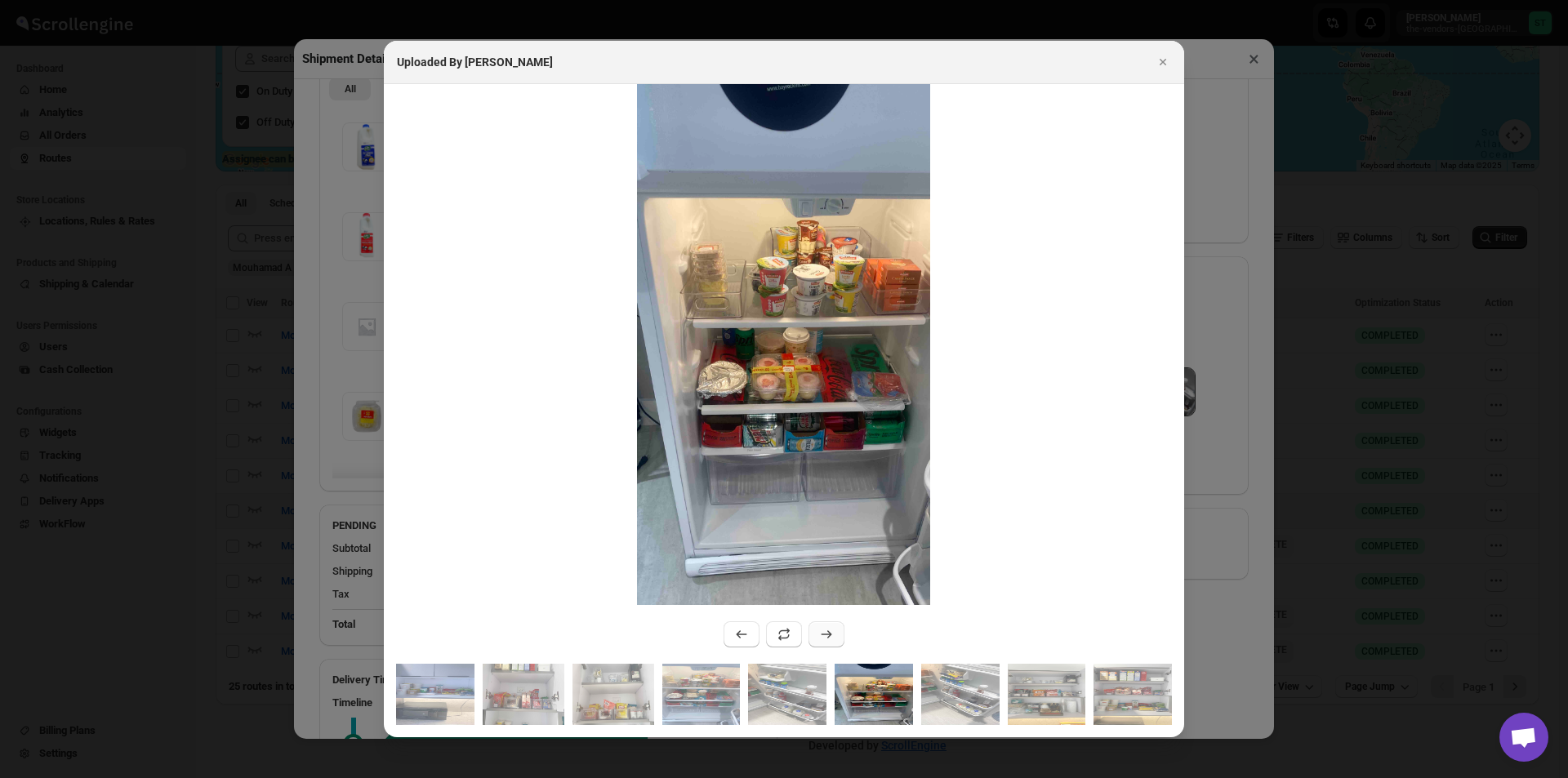
click at [832, 639] on icon ":rfos:" at bounding box center [825, 634] width 16 height 16
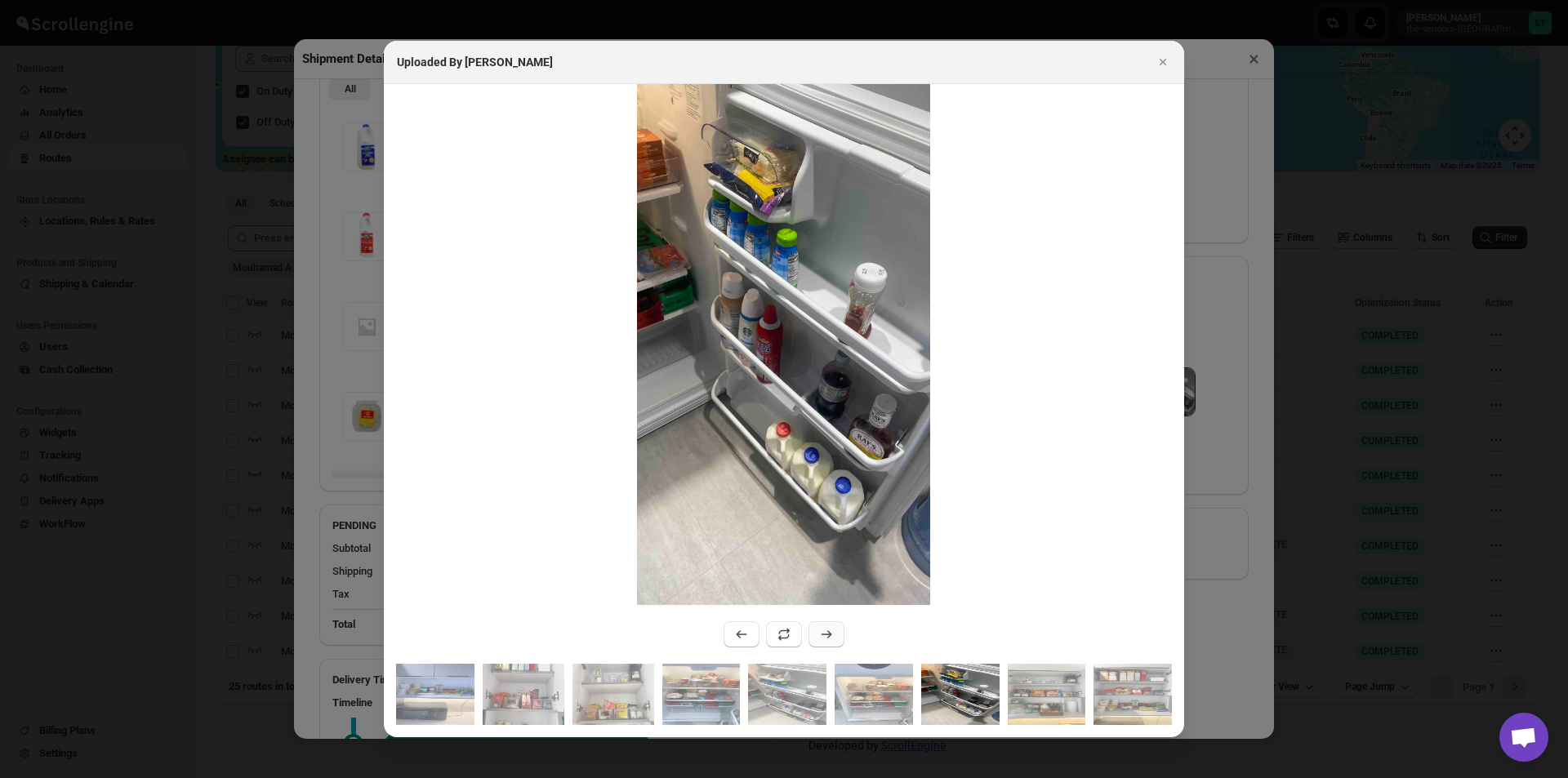
click at [831, 639] on icon ":rfos:" at bounding box center [825, 634] width 16 height 16
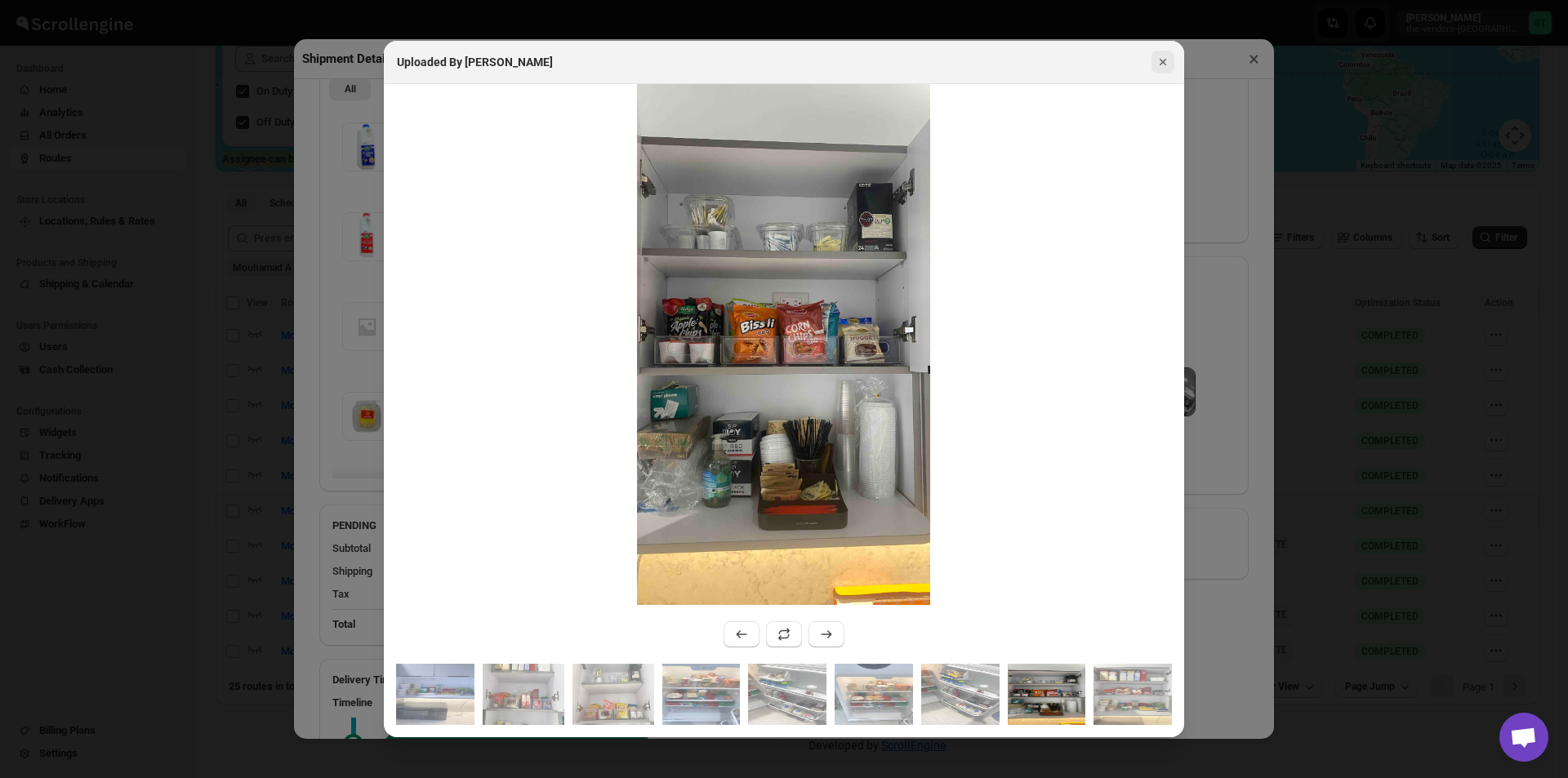
click at [1159, 67] on icon "Close" at bounding box center [1162, 61] width 16 height 16
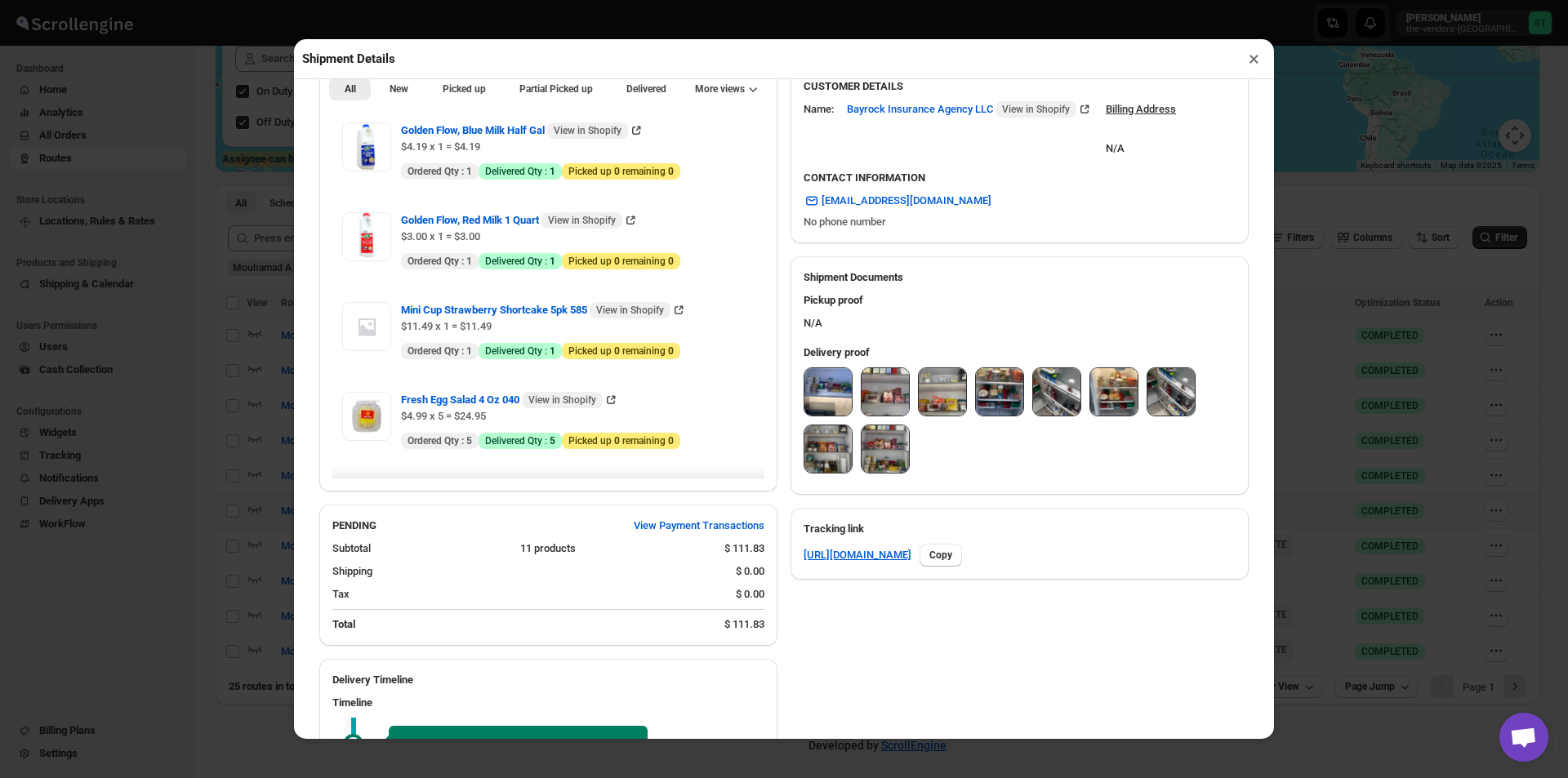
click at [1254, 63] on button "×" at bounding box center [1254, 58] width 24 height 23
